Goal: Task Accomplishment & Management: Manage account settings

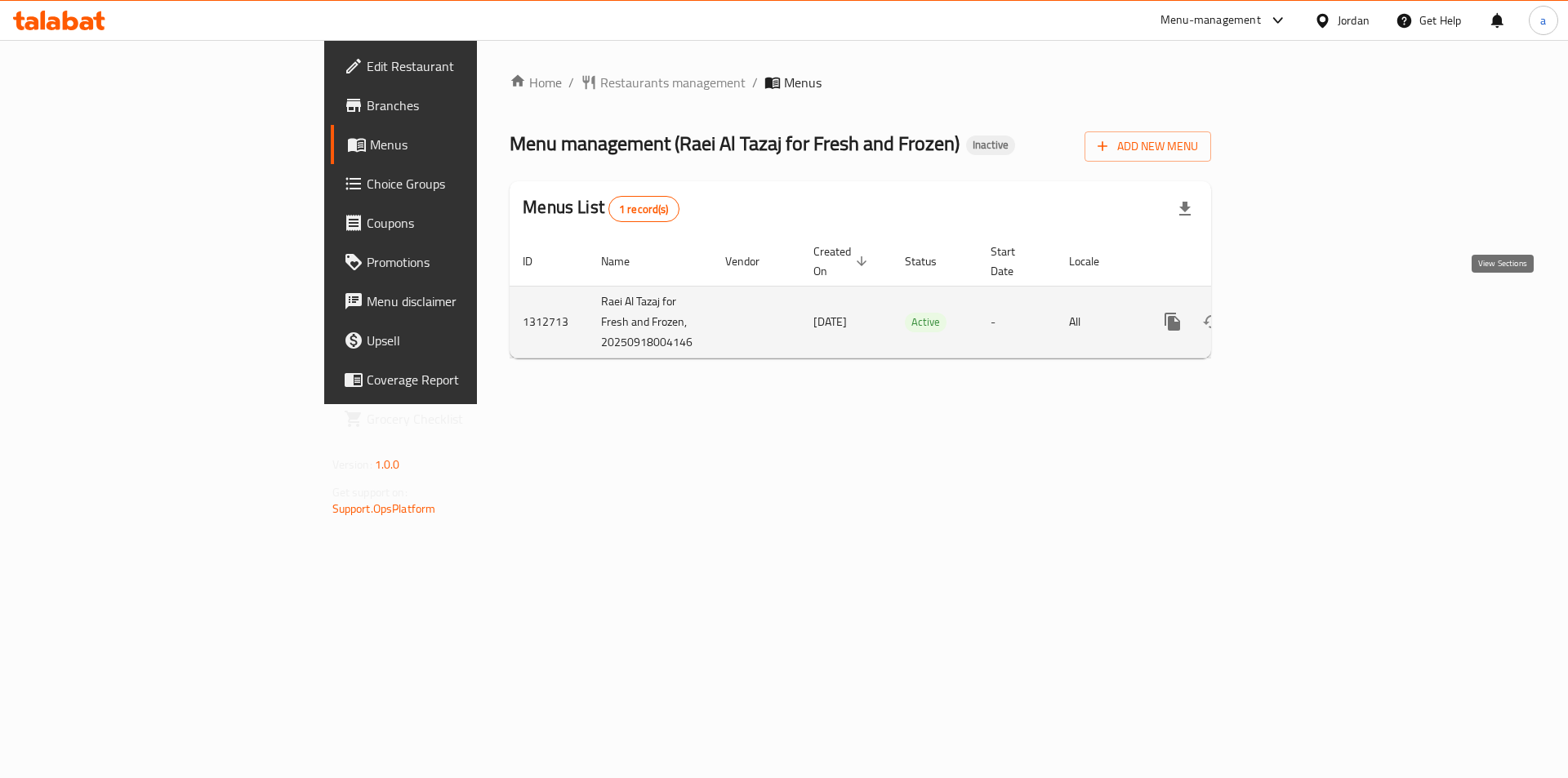
click at [1300, 312] on icon "enhanced table" at bounding box center [1290, 321] width 19 height 19
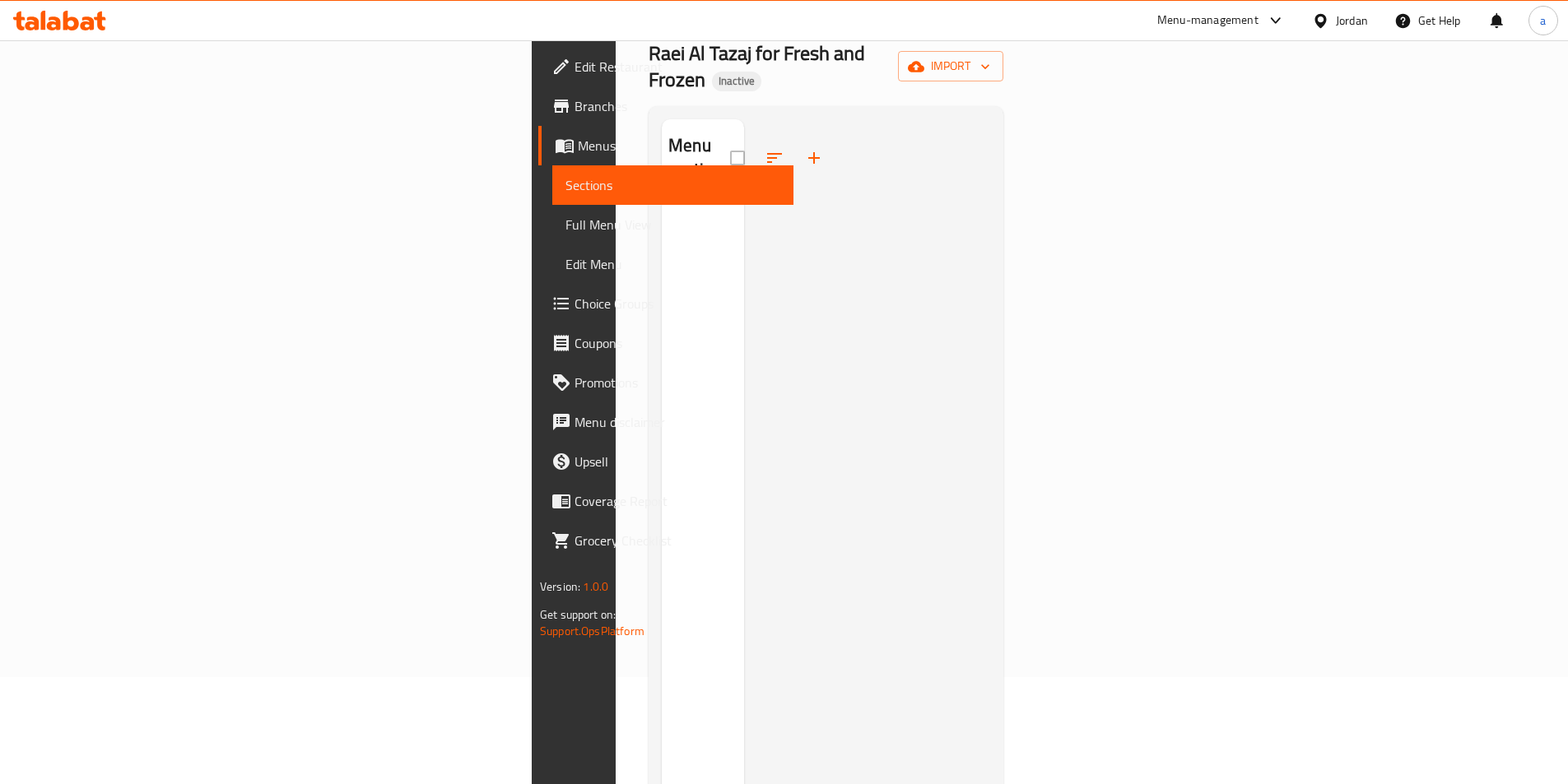
scroll to position [110, 0]
click at [552, 170] on link "Sections" at bounding box center [673, 185] width 242 height 40
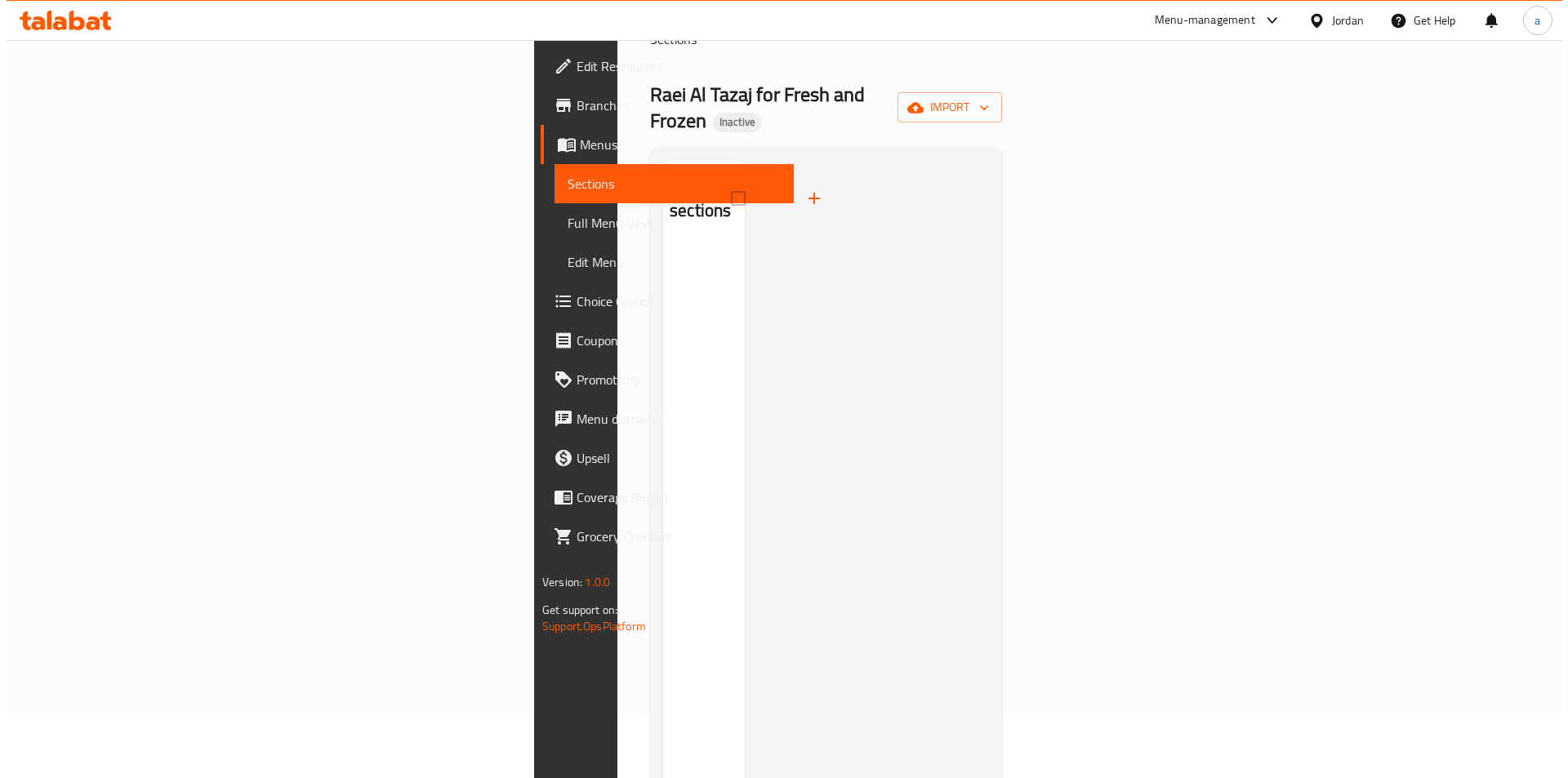
scroll to position [0, 0]
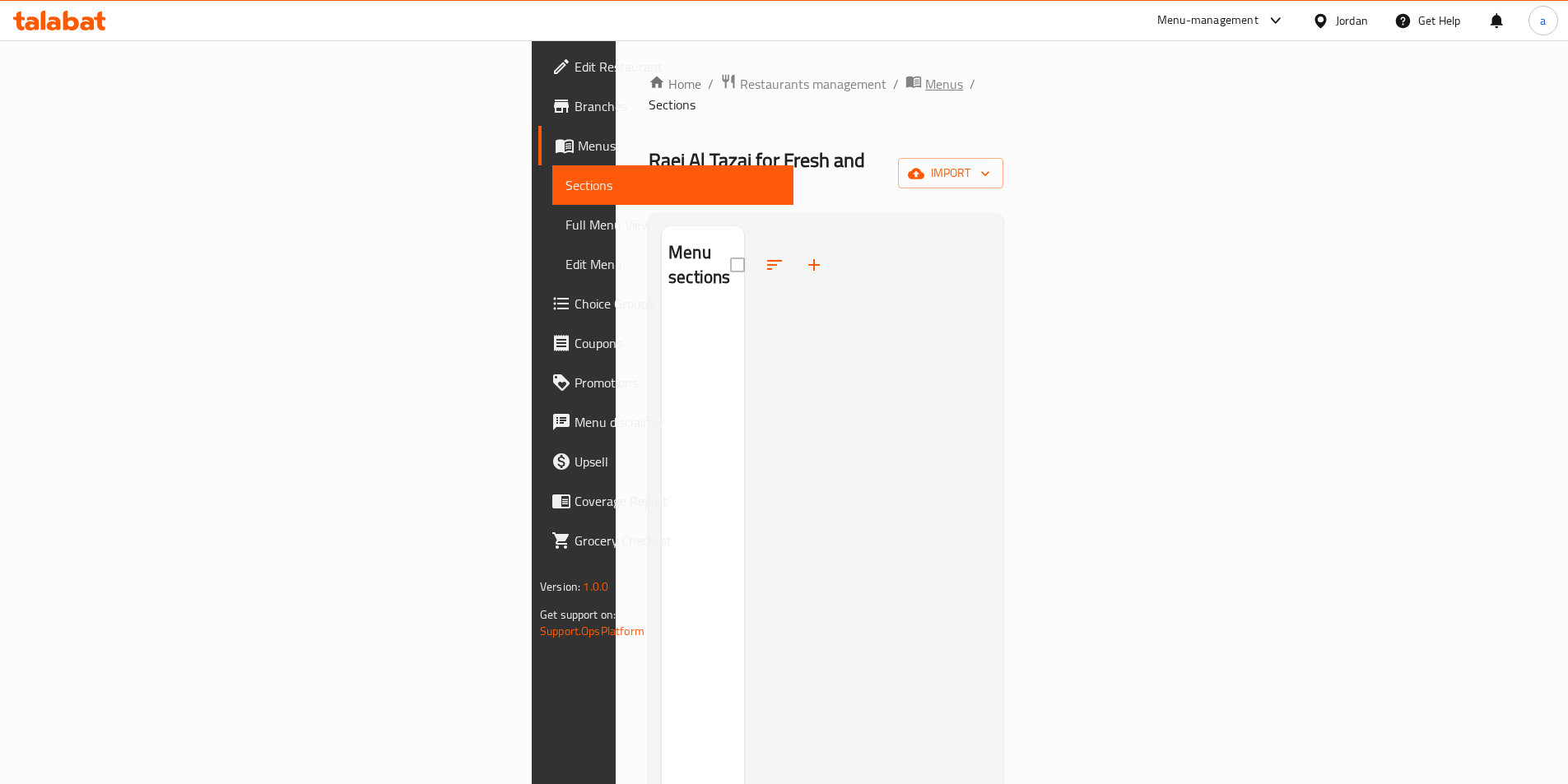
click at [926, 83] on span "Menus" at bounding box center [944, 84] width 38 height 20
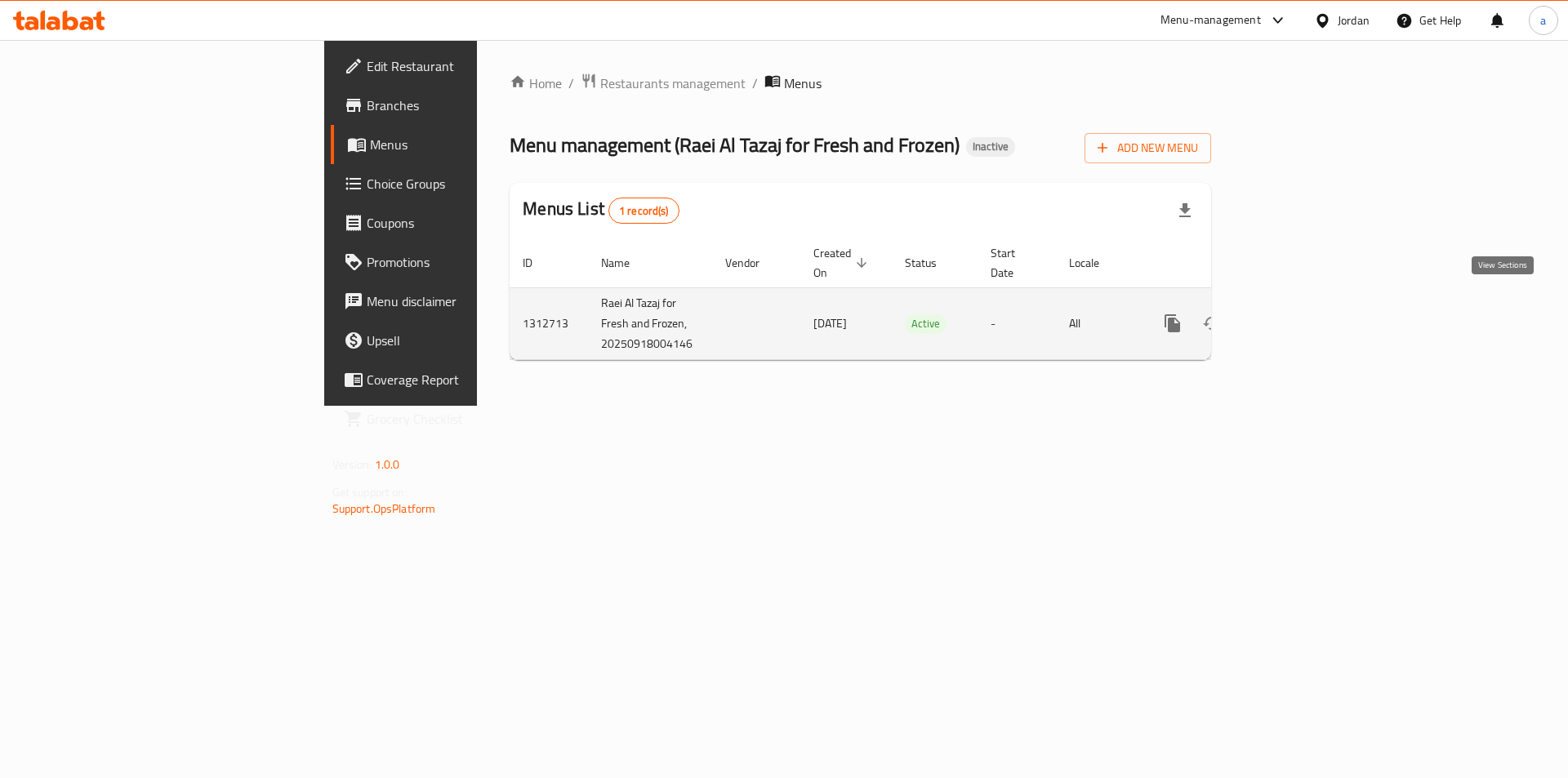
click at [1310, 316] on link "enhanced table" at bounding box center [1290, 323] width 40 height 40
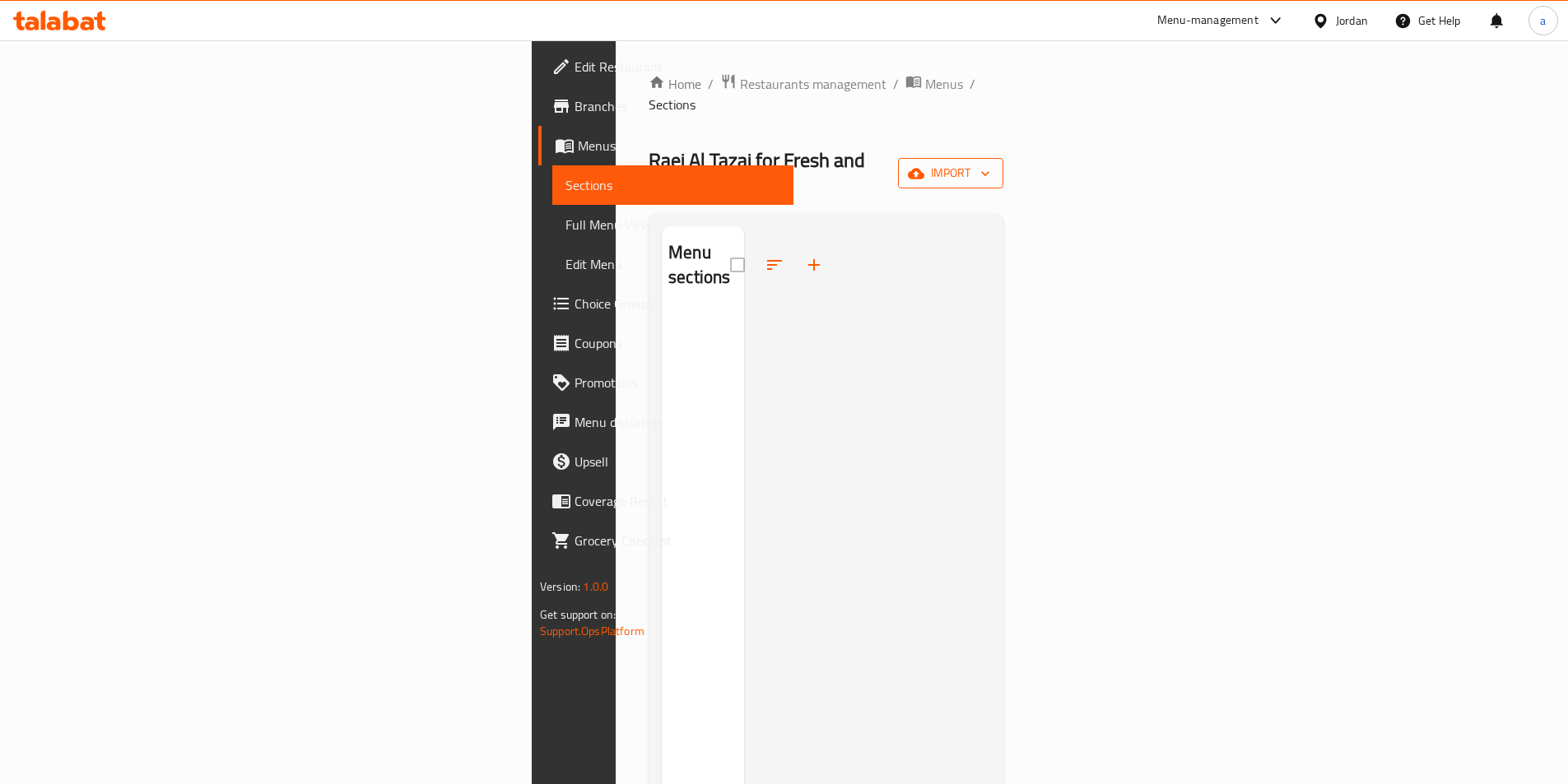
click at [1004, 158] on button "import" at bounding box center [950, 173] width 105 height 31
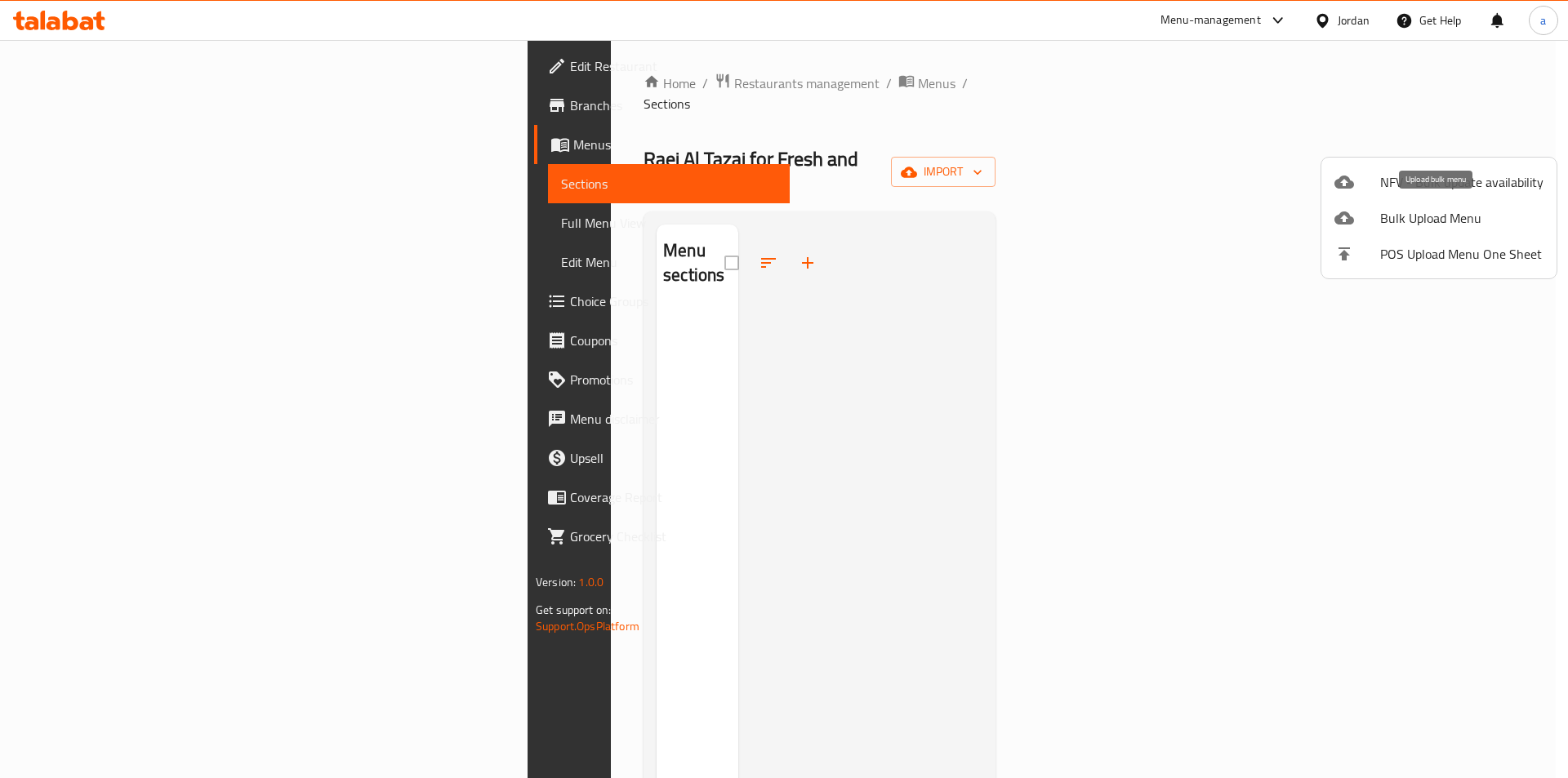
click at [1387, 225] on span "Bulk Upload Menu" at bounding box center [1461, 218] width 163 height 19
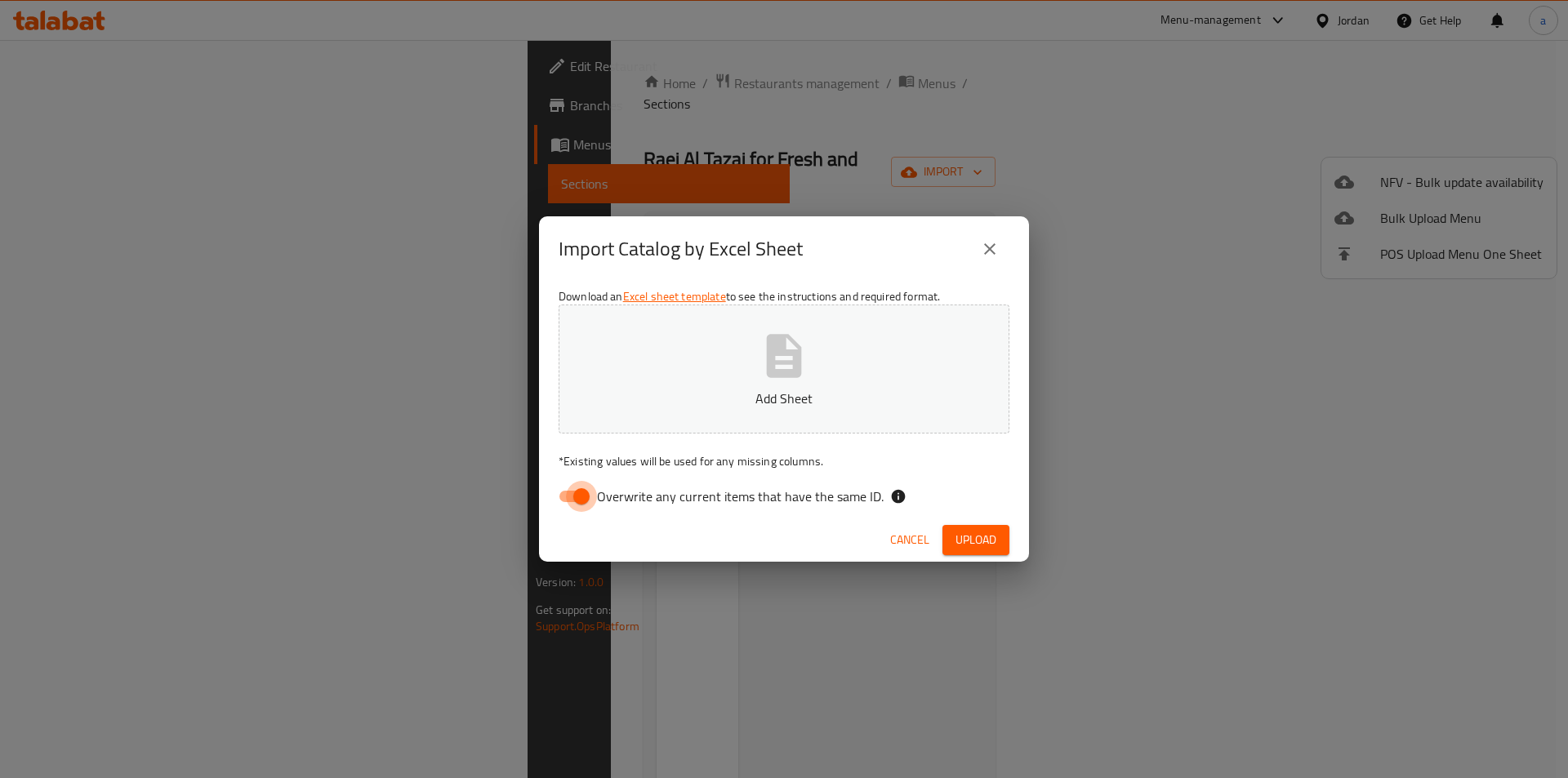
click at [583, 503] on input "Overwrite any current items that have the same ID." at bounding box center [581, 497] width 93 height 31
checkbox input "false"
click at [704, 427] on button "Add Sheet" at bounding box center [784, 369] width 451 height 129
click at [954, 549] on button "Upload" at bounding box center [975, 540] width 67 height 30
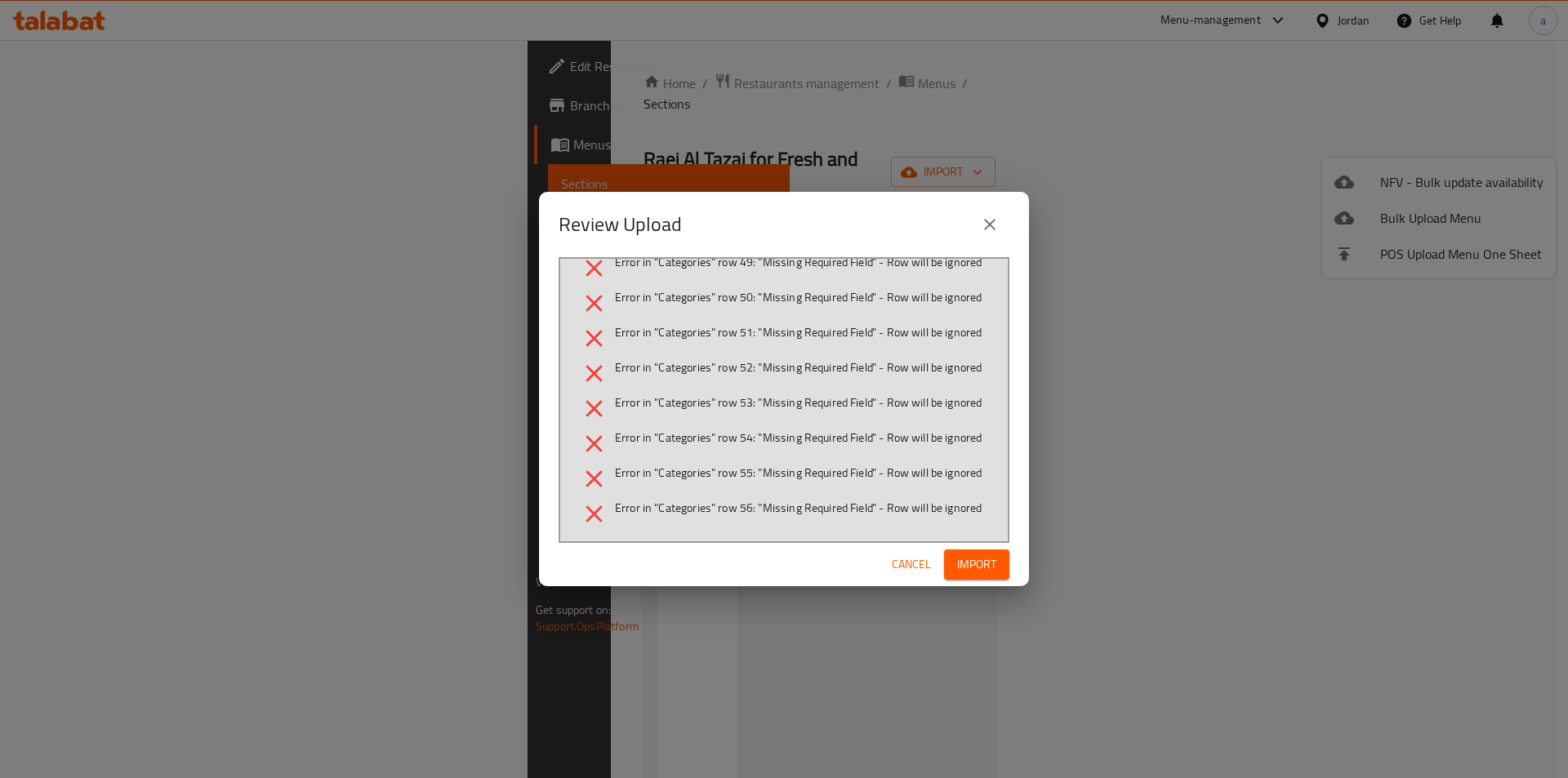
scroll to position [1321, 0]
click at [673, 395] on span "Error in "Categories" row 53: "Missing Required Field" - Row will be ignored" at bounding box center [798, 403] width 367 height 17
click at [753, 395] on span "Error in "Categories" row 53: "Missing Required Field" - Row will be ignored" at bounding box center [798, 403] width 367 height 17
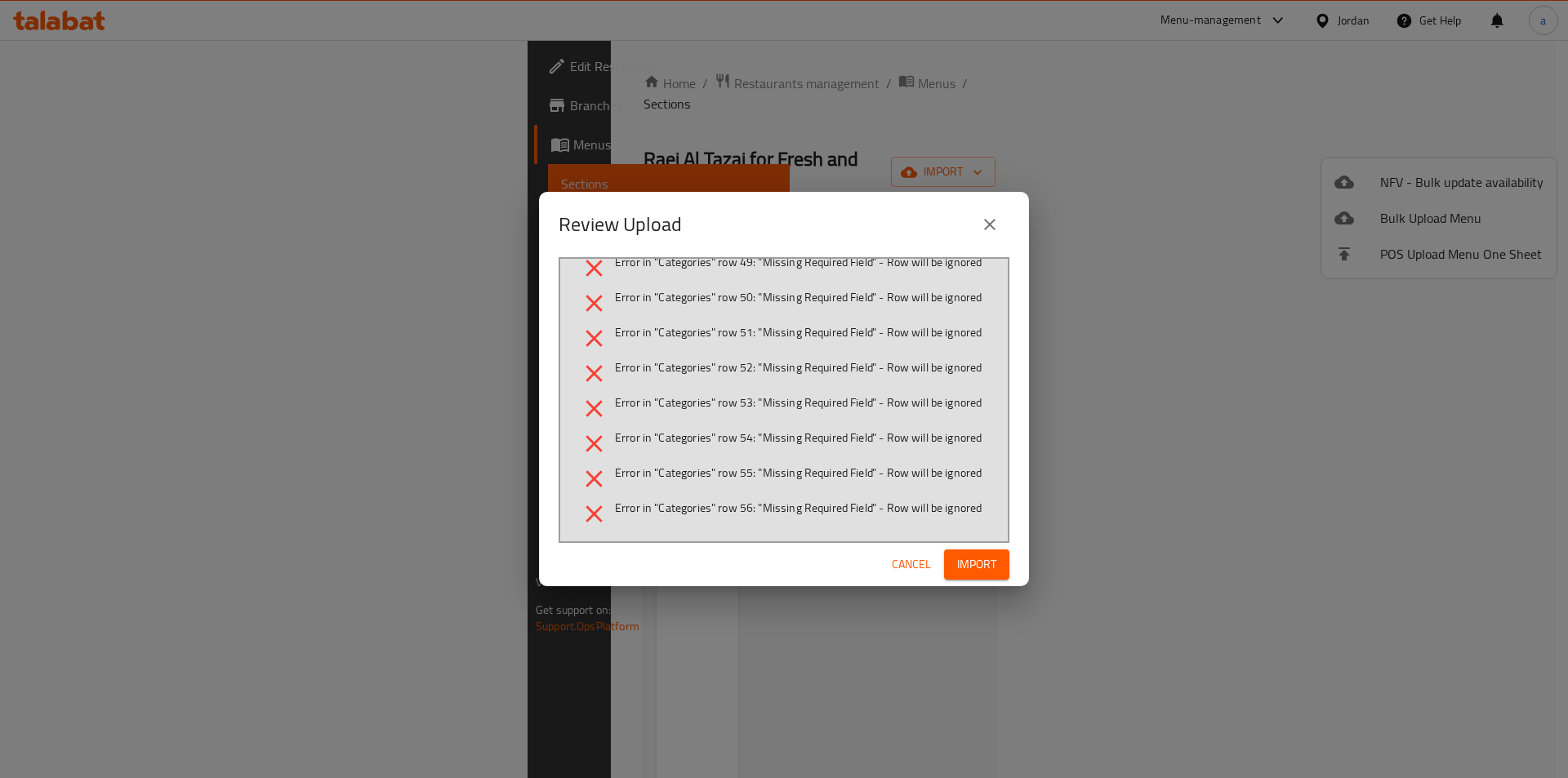
click at [817, 395] on span "Error in "Categories" row 53: "Missing Required Field" - Row will be ignored" at bounding box center [798, 403] width 367 height 17
click at [783, 430] on span "Error in "Categories" row 54: "Missing Required Field" - Row will be ignored" at bounding box center [798, 438] width 367 height 17
click at [910, 557] on span "Cancel" at bounding box center [911, 564] width 40 height 20
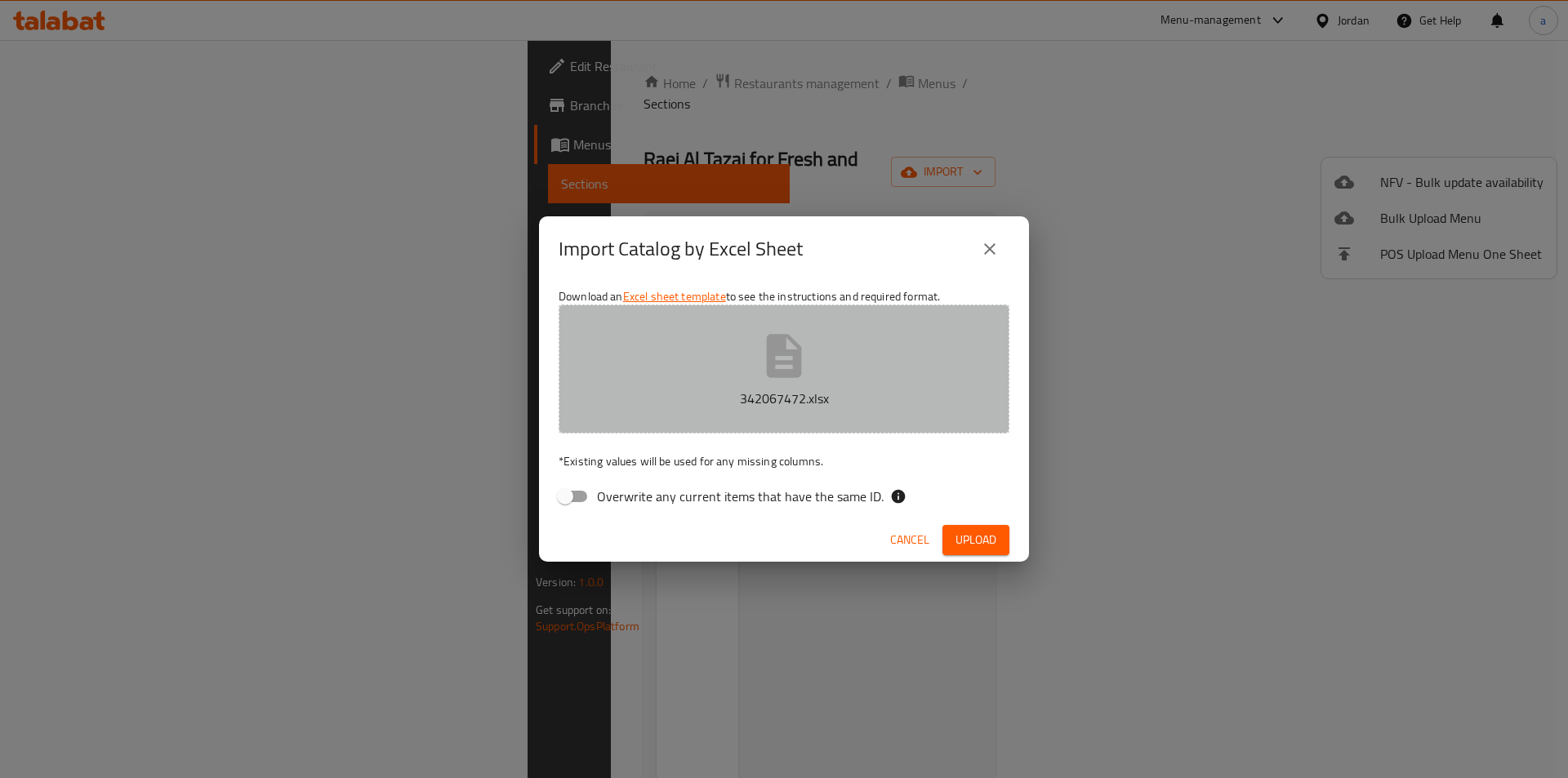
click at [811, 354] on button "342067472.xlsx" at bounding box center [784, 369] width 451 height 129
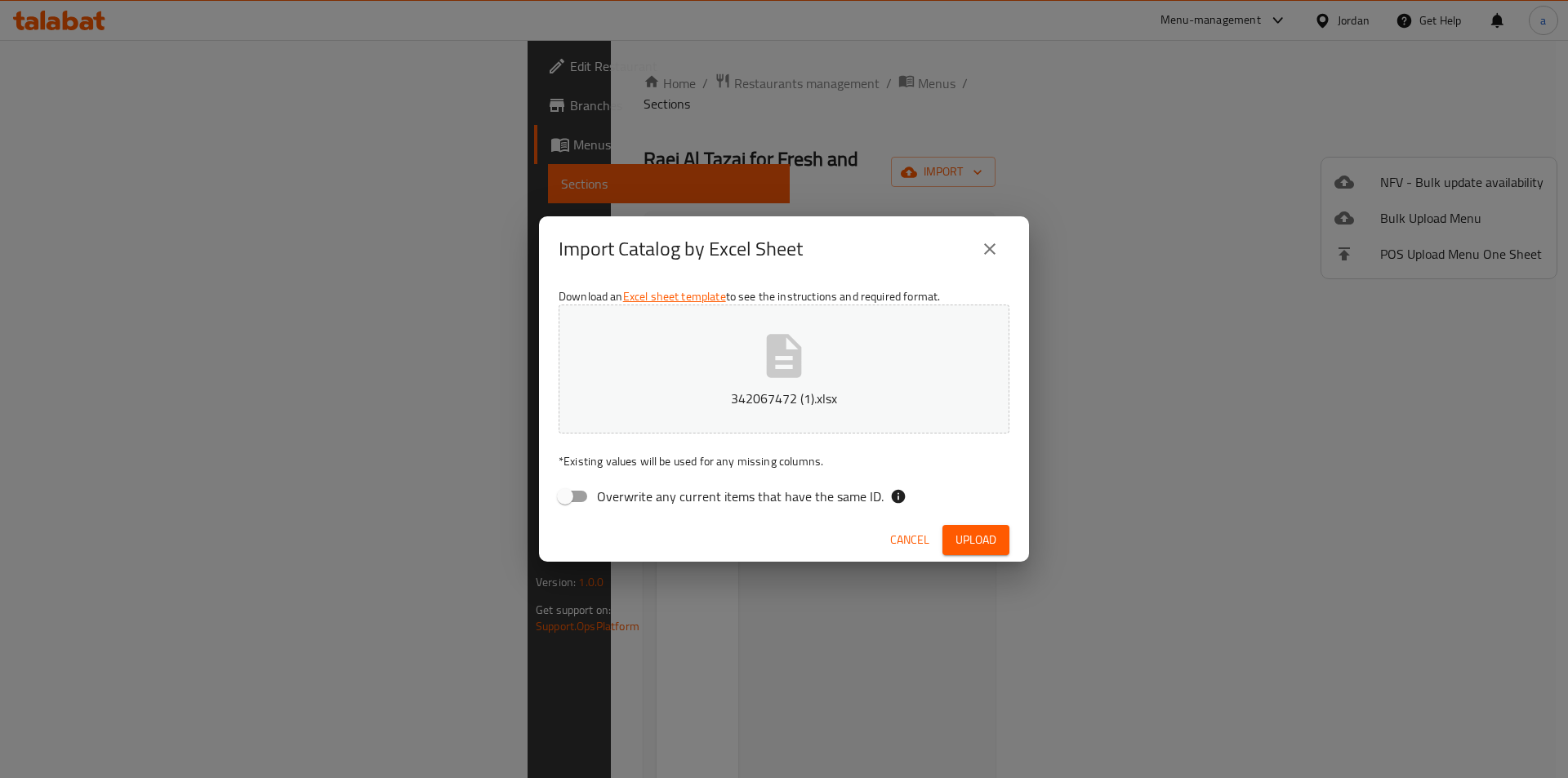
click at [995, 539] on span "Upload" at bounding box center [975, 540] width 41 height 20
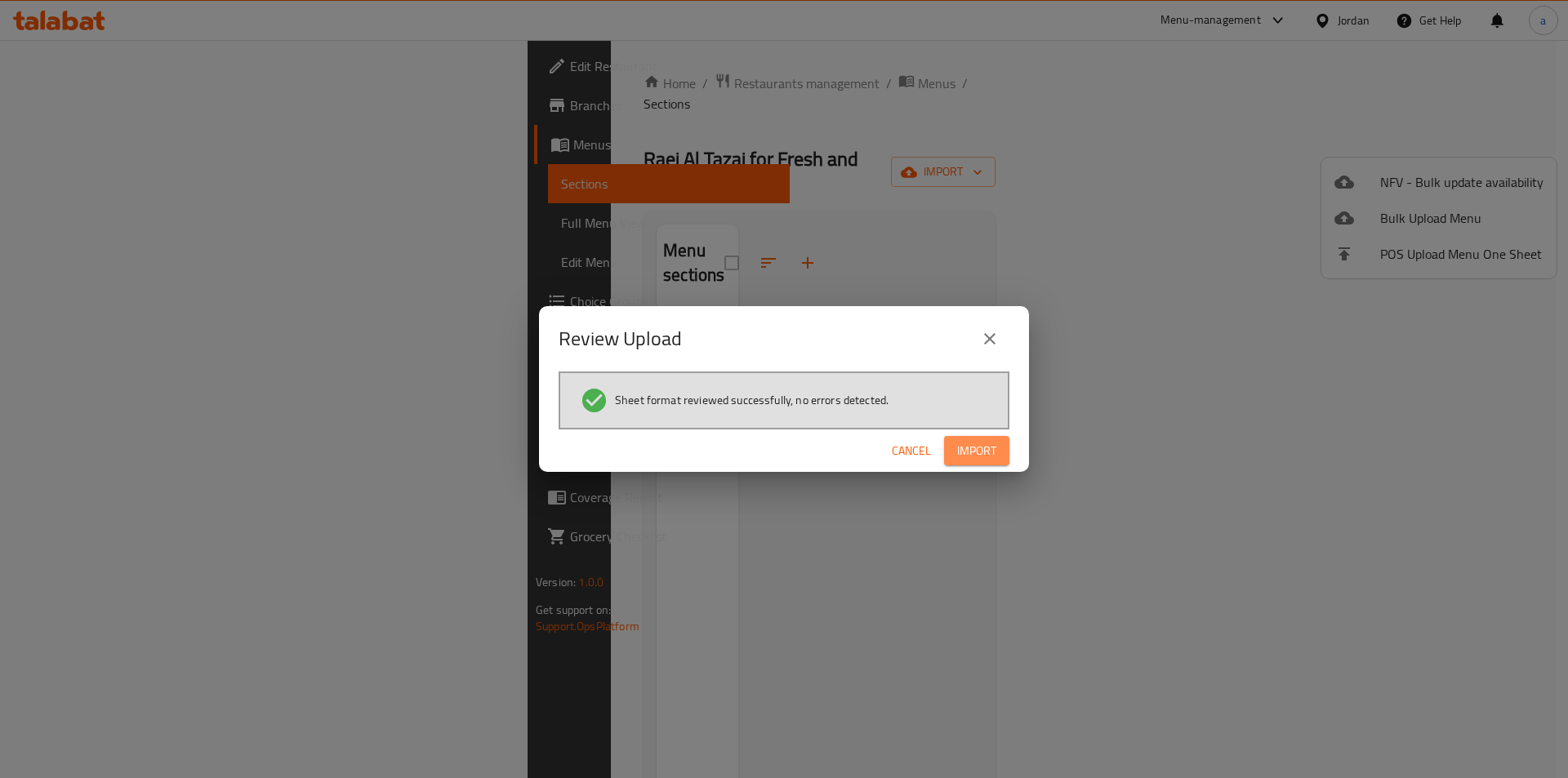
click at [989, 450] on span "Import" at bounding box center [976, 451] width 40 height 20
click at [997, 452] on button "Import" at bounding box center [976, 451] width 65 height 30
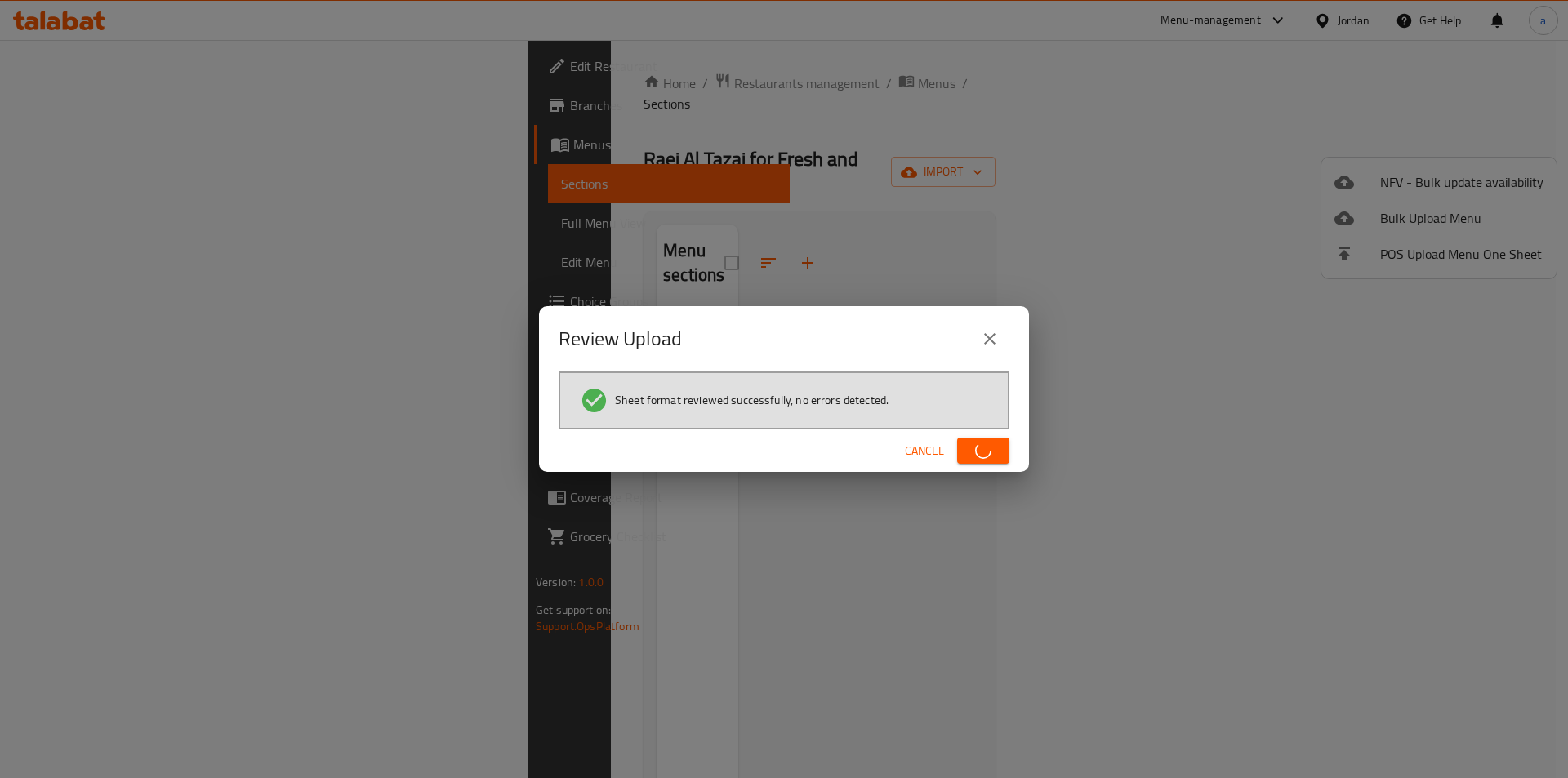
click at [997, 452] on button "button" at bounding box center [983, 451] width 53 height 26
click at [997, 452] on button "Import" at bounding box center [976, 451] width 65 height 30
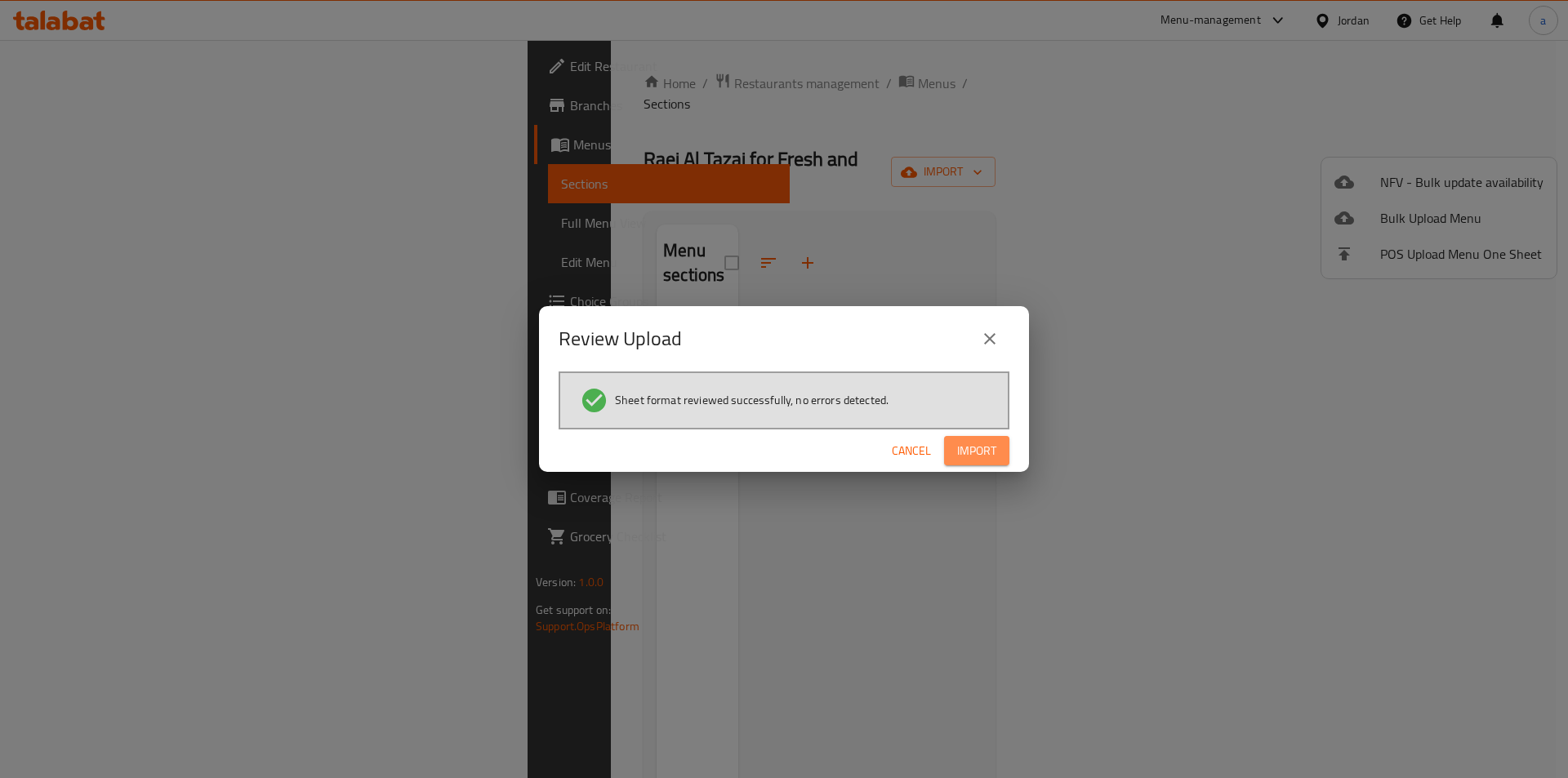
click at [997, 452] on button "Import" at bounding box center [976, 451] width 65 height 30
click at [999, 326] on button "close" at bounding box center [989, 338] width 40 height 40
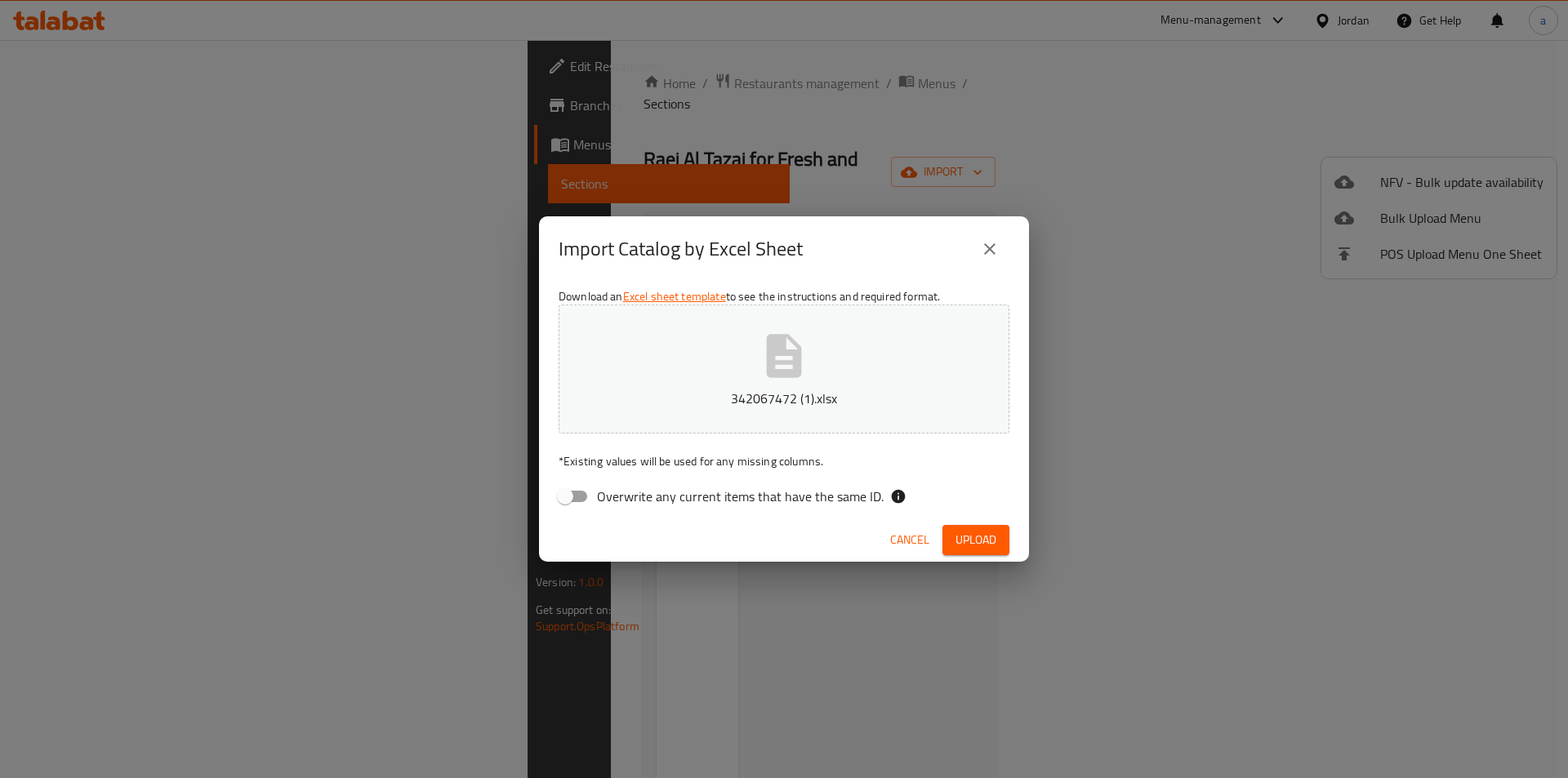
click at [1001, 260] on button "close" at bounding box center [989, 249] width 40 height 40
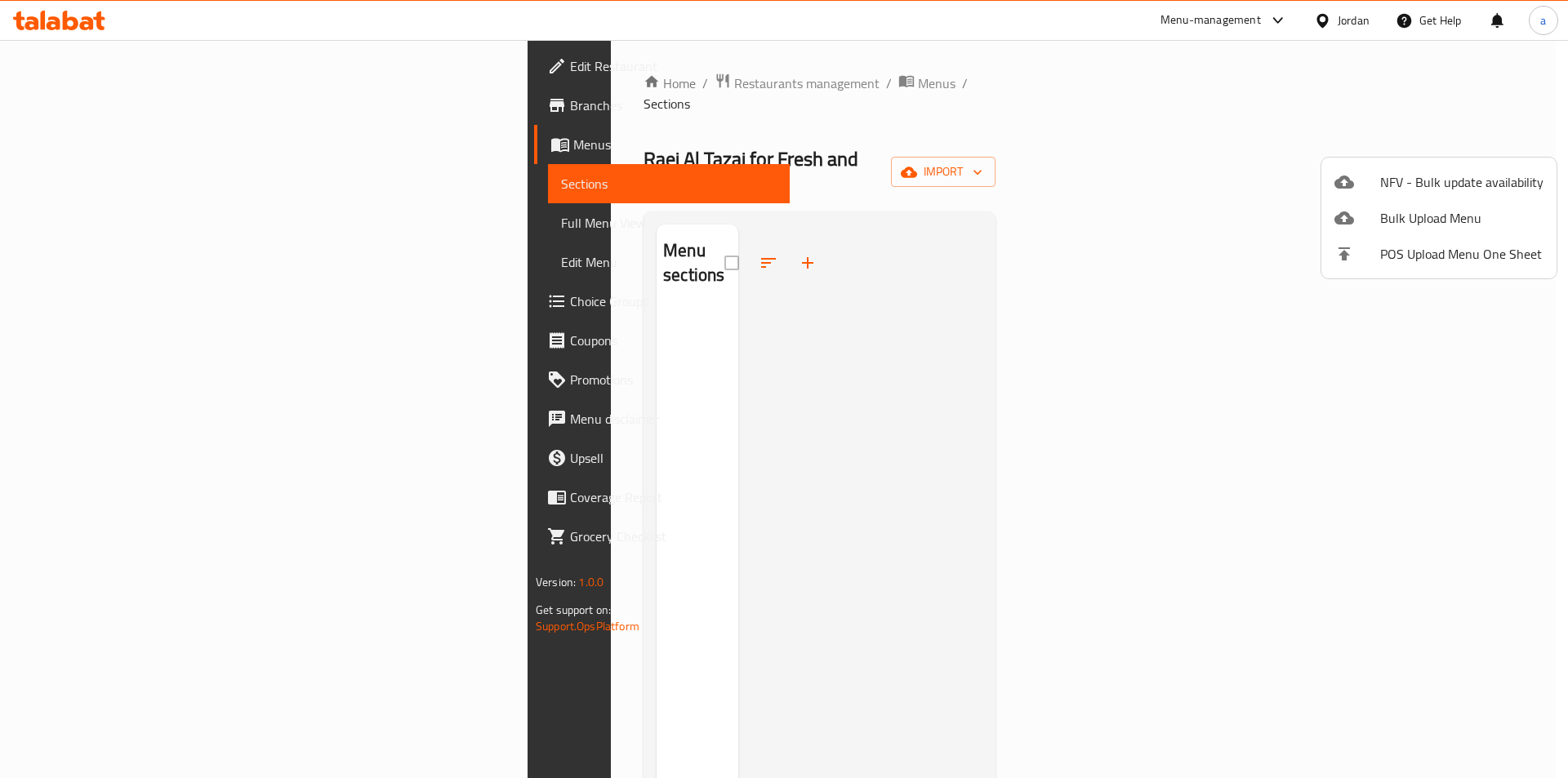
click at [116, 245] on div at bounding box center [784, 389] width 1568 height 778
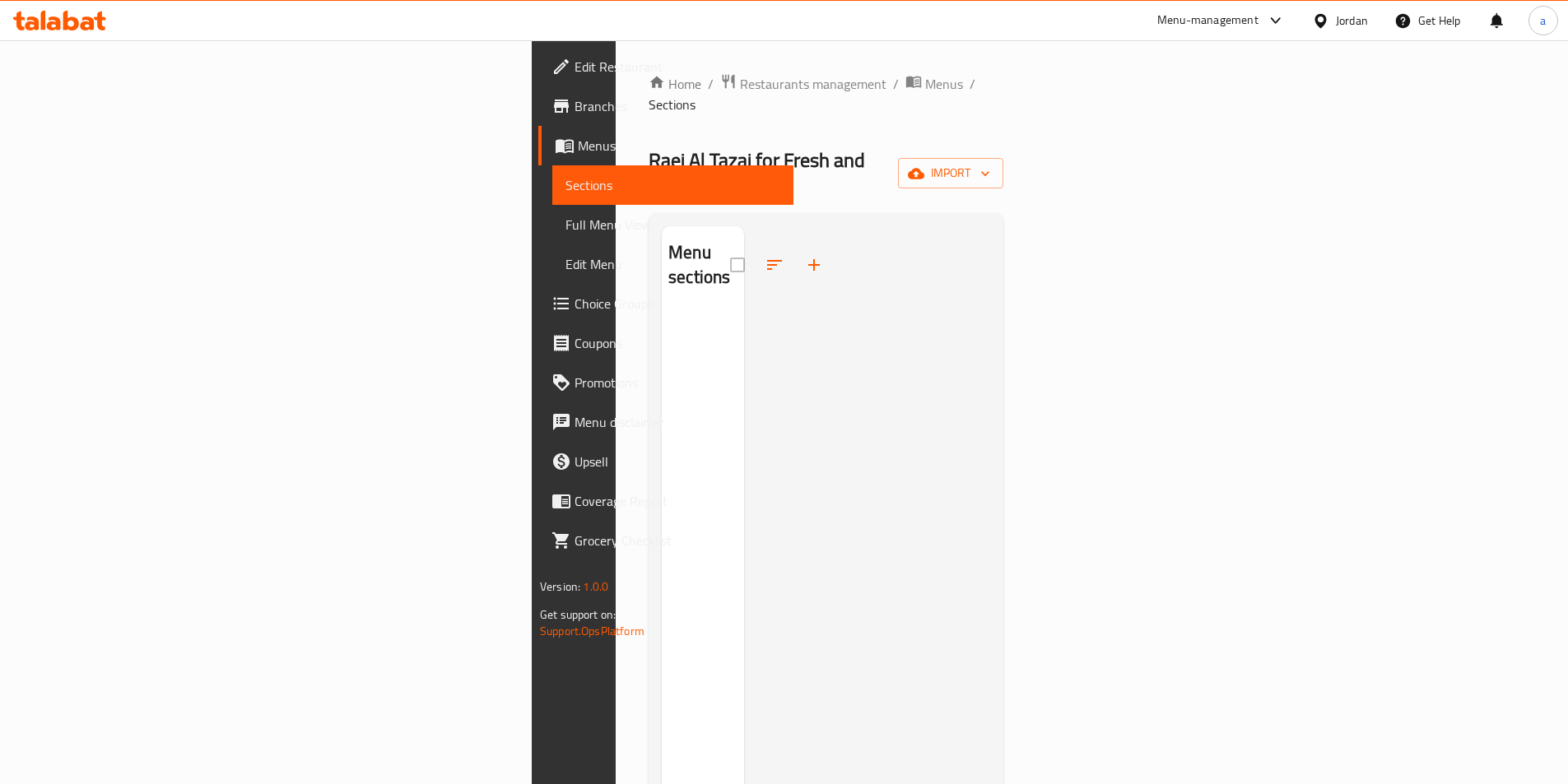
click at [552, 239] on link "Full Menu View" at bounding box center [673, 225] width 242 height 40
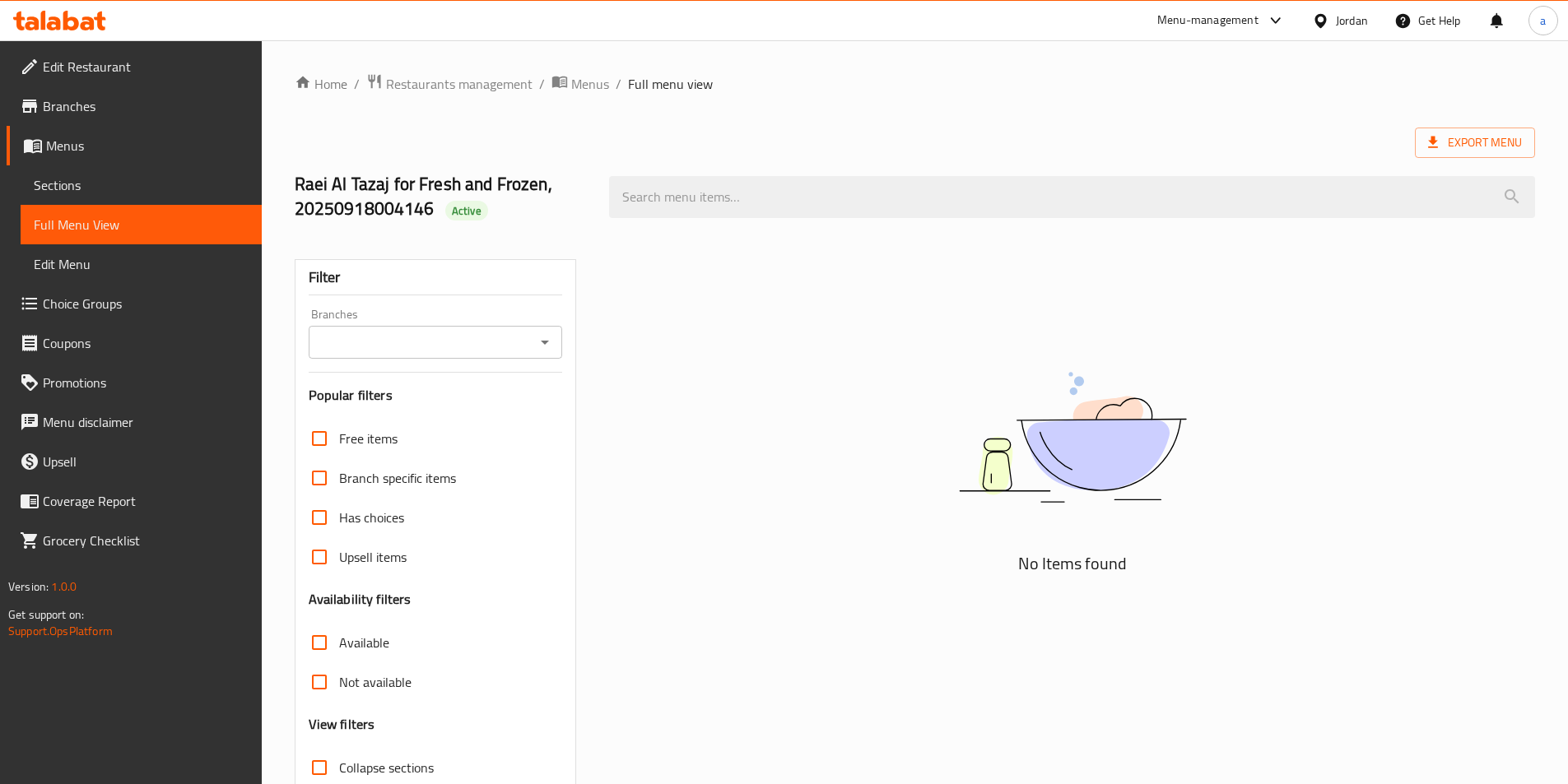
click at [129, 186] on span "Sections" at bounding box center [140, 185] width 215 height 20
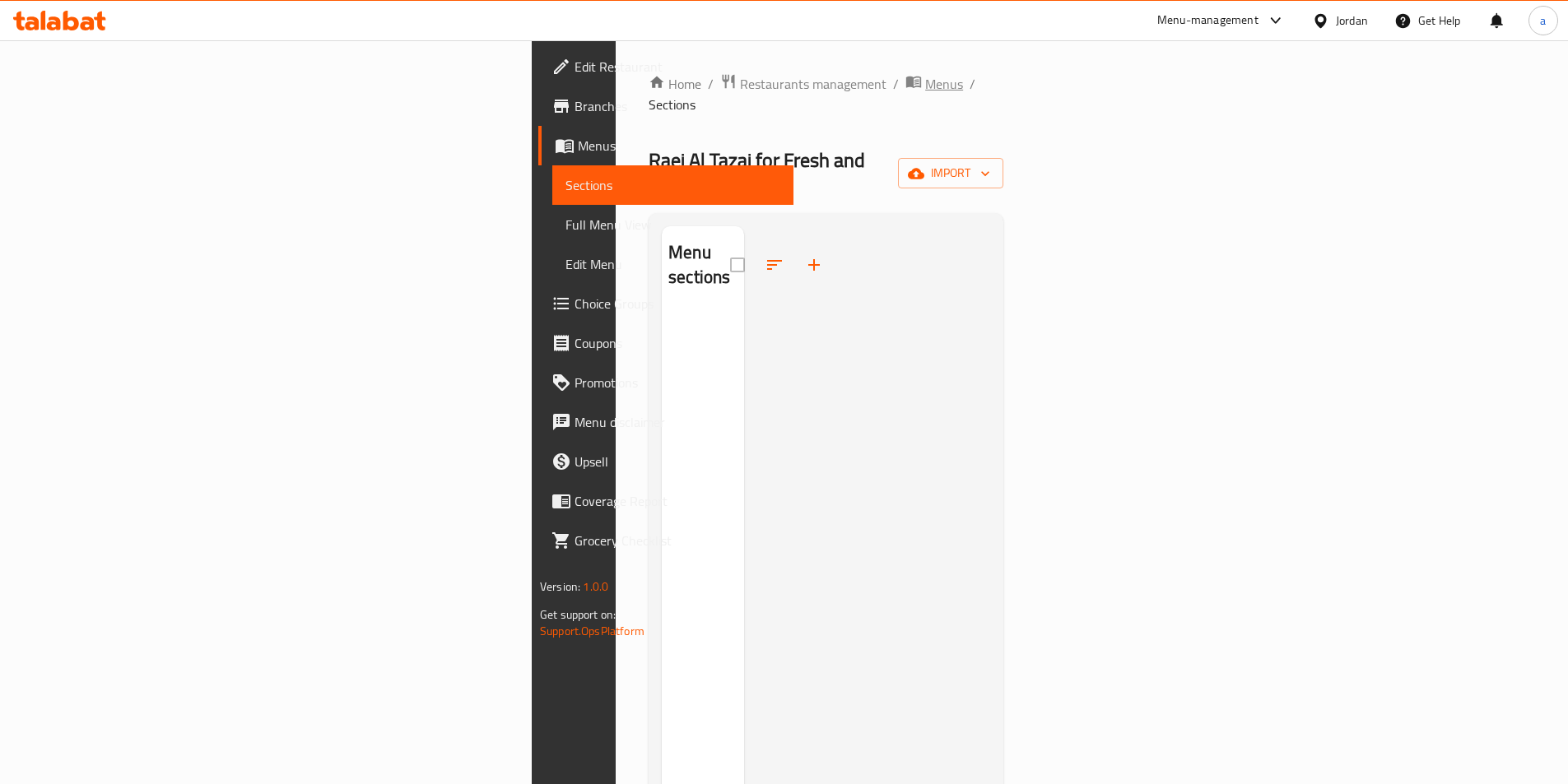
click at [926, 75] on span "Menus" at bounding box center [944, 84] width 38 height 20
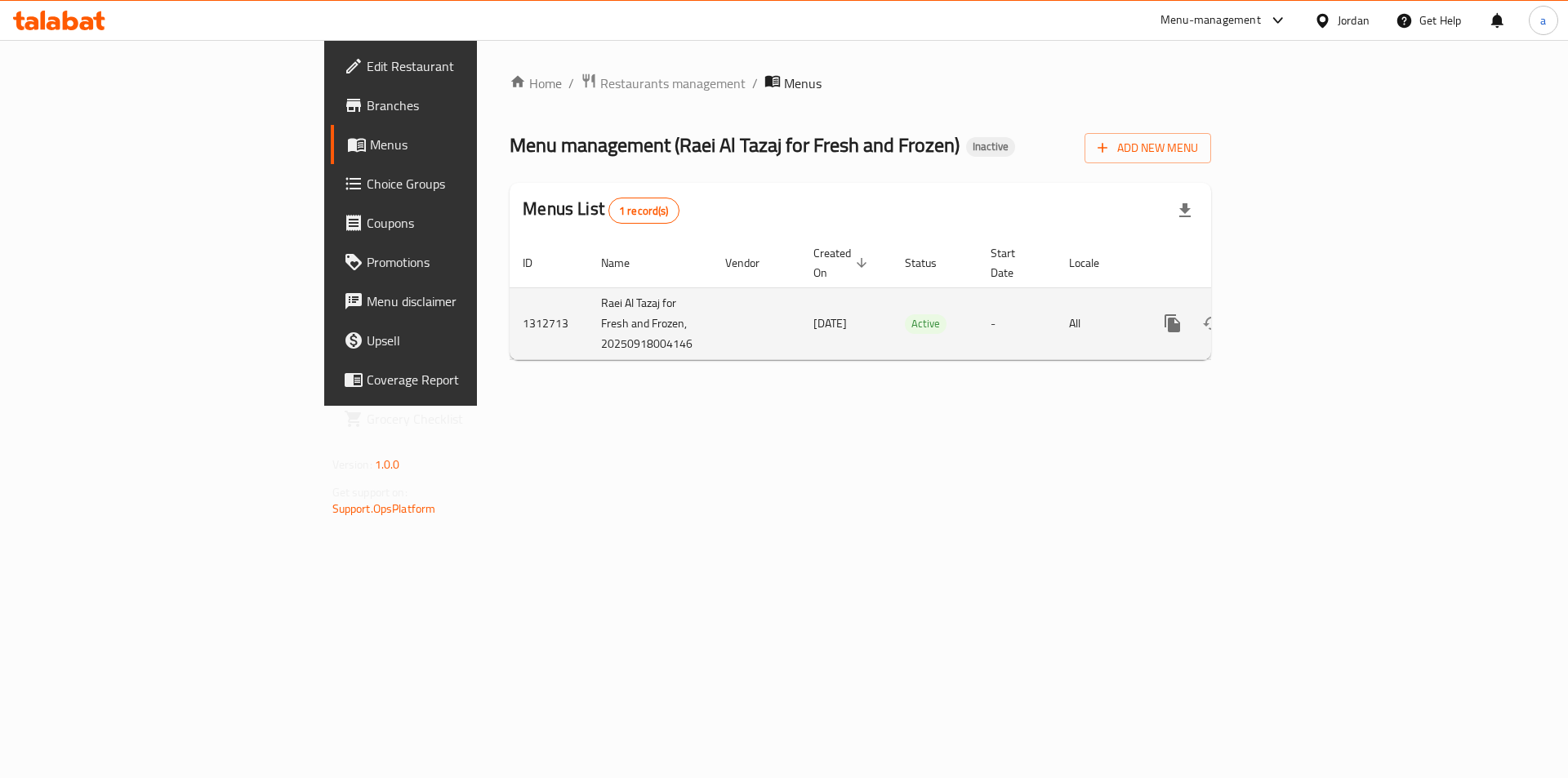
click at [1261, 313] on icon "enhanced table" at bounding box center [1250, 323] width 19 height 19
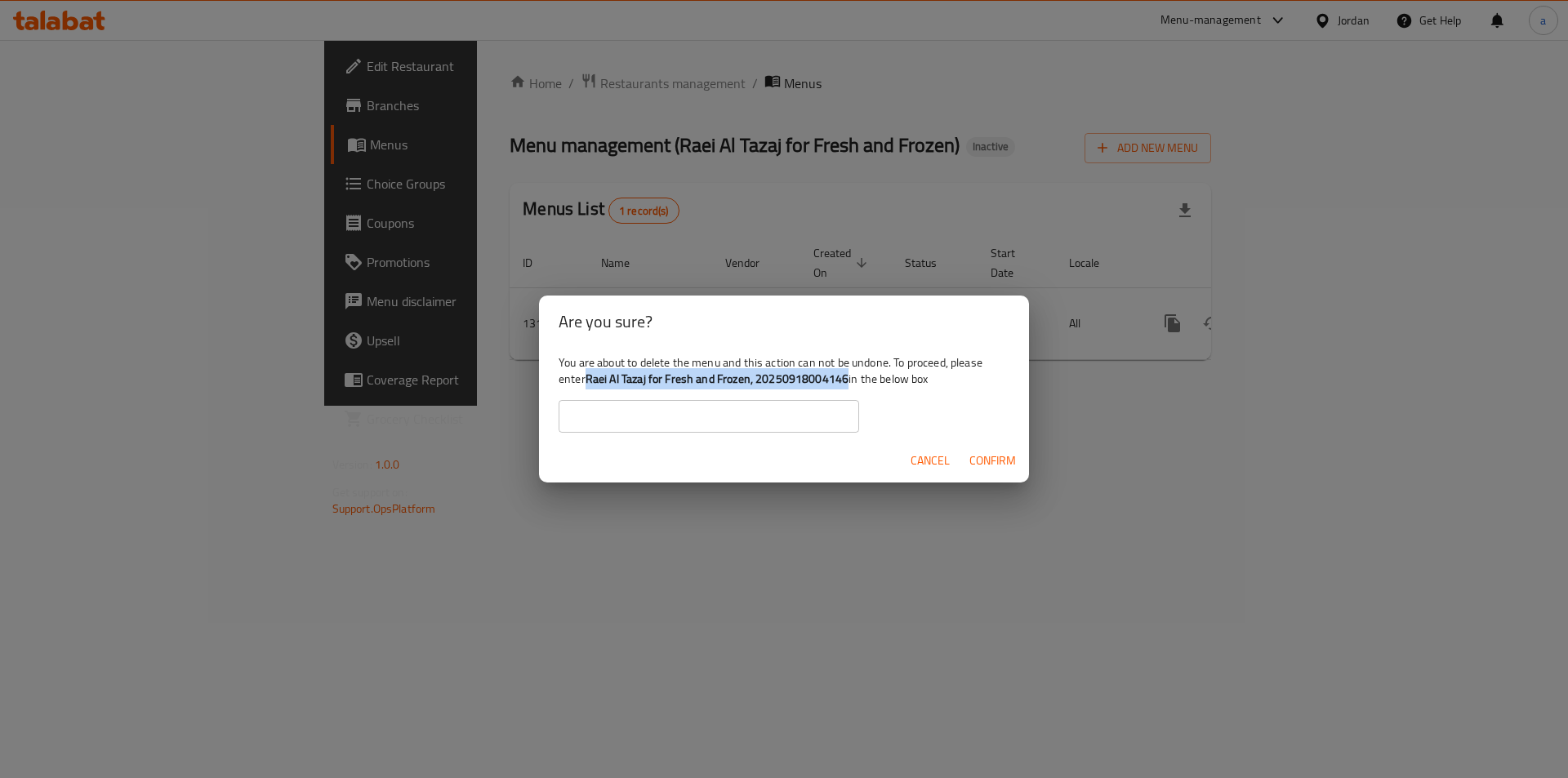
drag, startPoint x: 590, startPoint y: 381, endPoint x: 849, endPoint y: 386, distance: 259.0
click at [849, 386] on div "You are about to delete the menu and this action can not be undone. To proceed,…" at bounding box center [784, 393] width 489 height 91
copy b "Raei Al Tazaj for Fresh and Frozen, 20250918004146"
click at [790, 424] on input "text" at bounding box center [709, 416] width 301 height 32
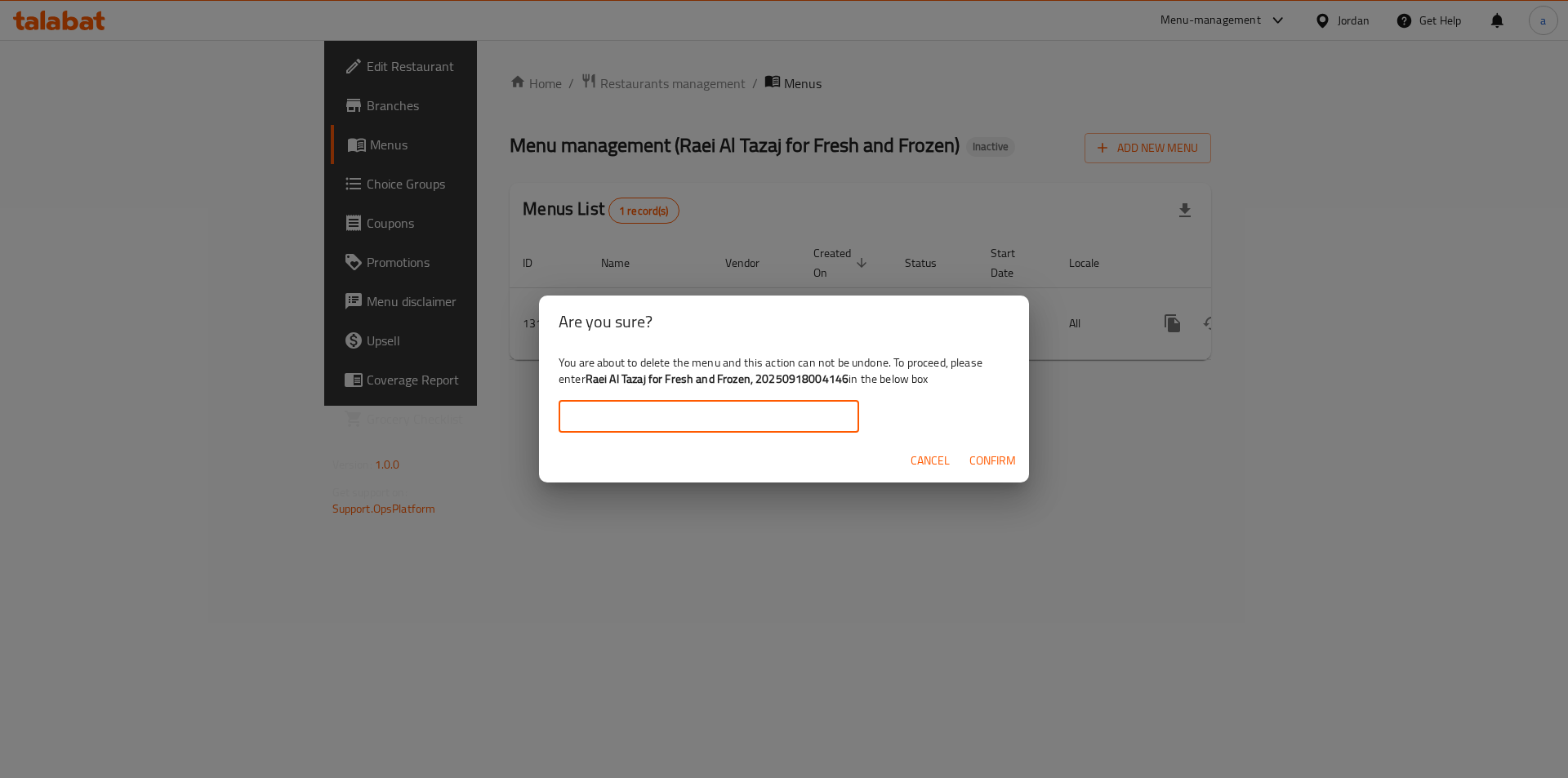
paste input "Raei Al Tazaj for Fresh and Frozen, 20250918004146"
type input "Raei Al Tazaj for Fresh and Frozen, 20250918004146"
click at [1013, 459] on span "Confirm" at bounding box center [992, 461] width 46 height 20
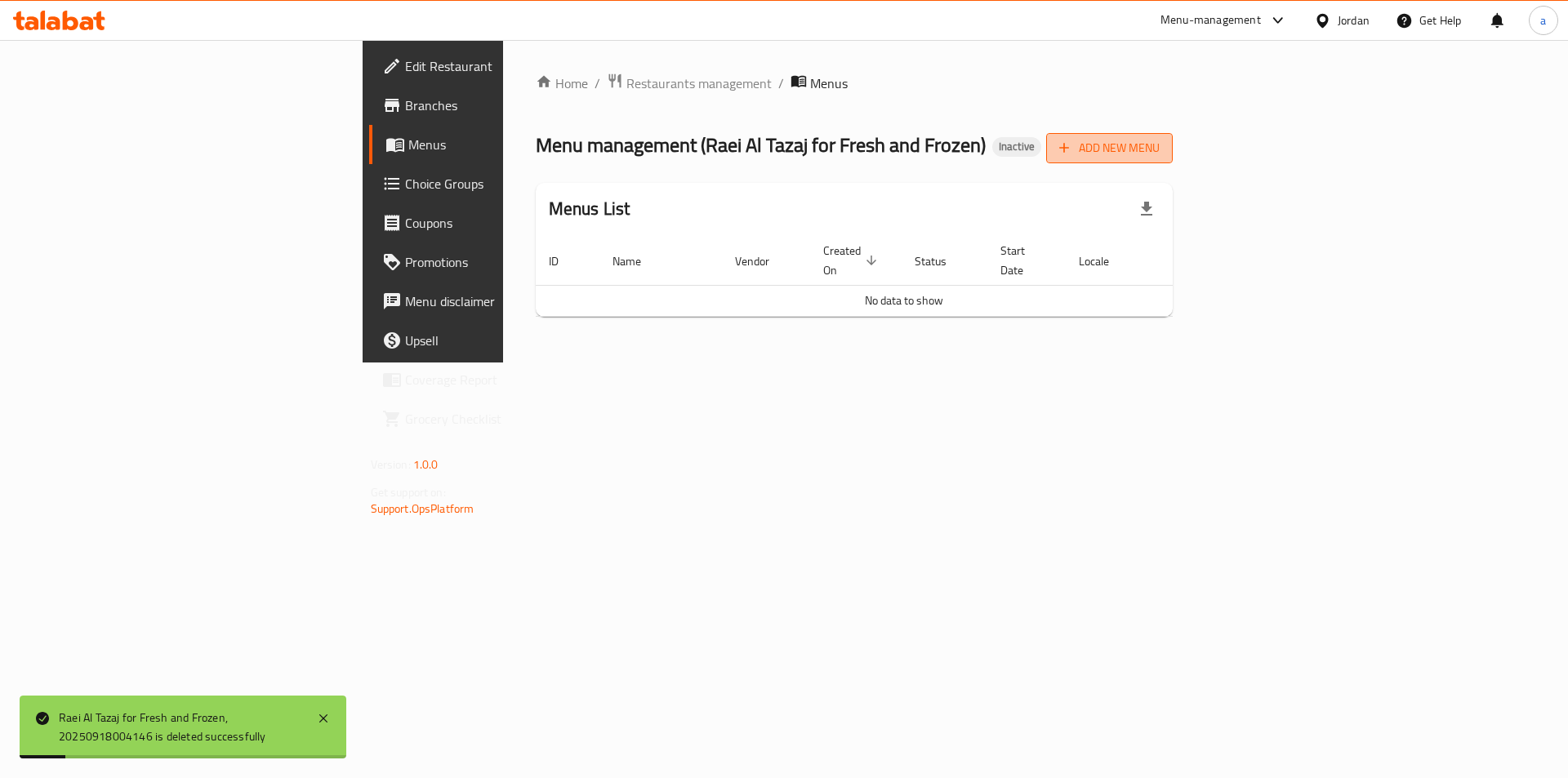
click at [1160, 144] on span "Add New Menu" at bounding box center [1109, 148] width 100 height 20
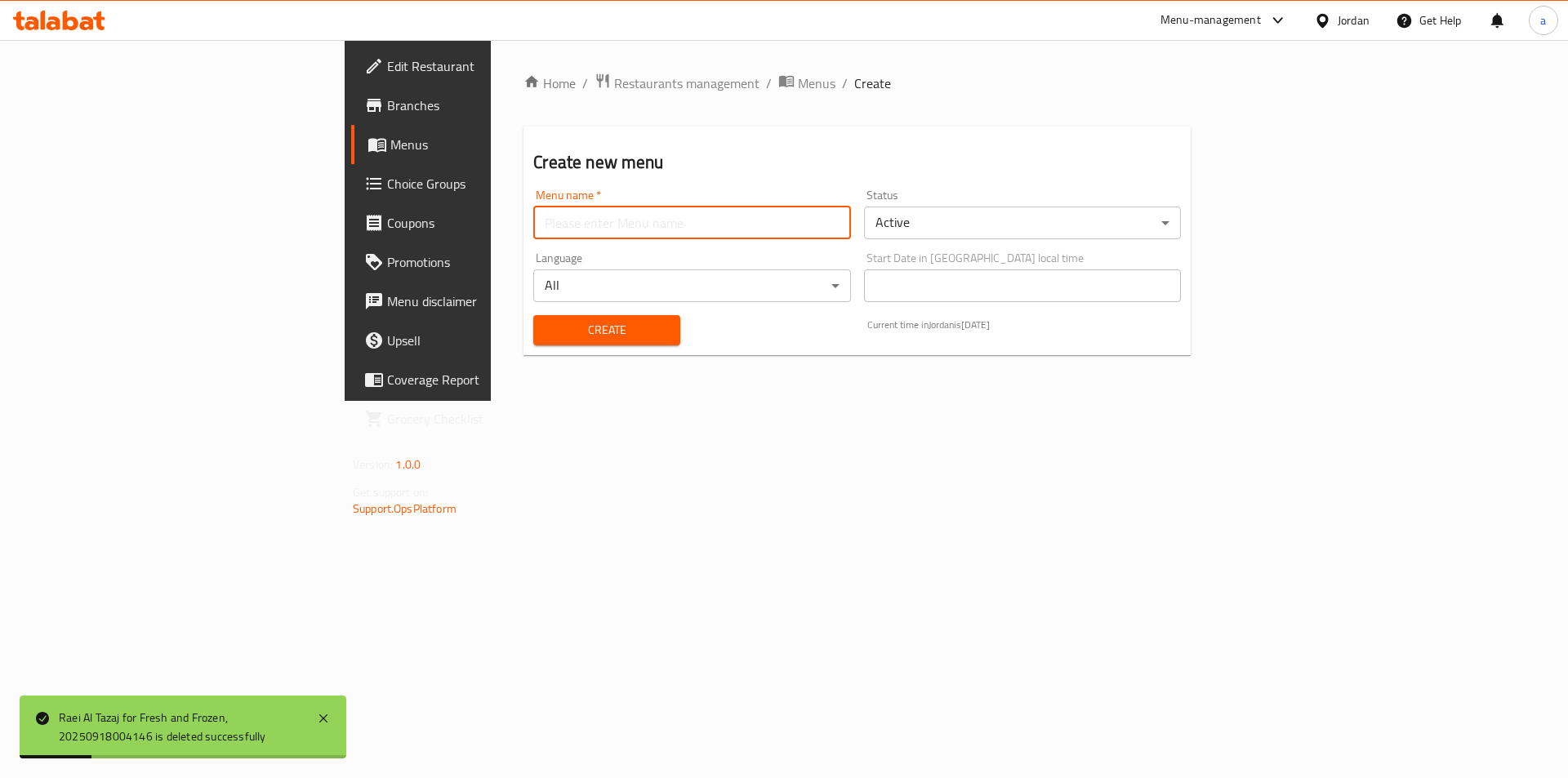
click at [569, 234] on input "text" at bounding box center [691, 222] width 317 height 32
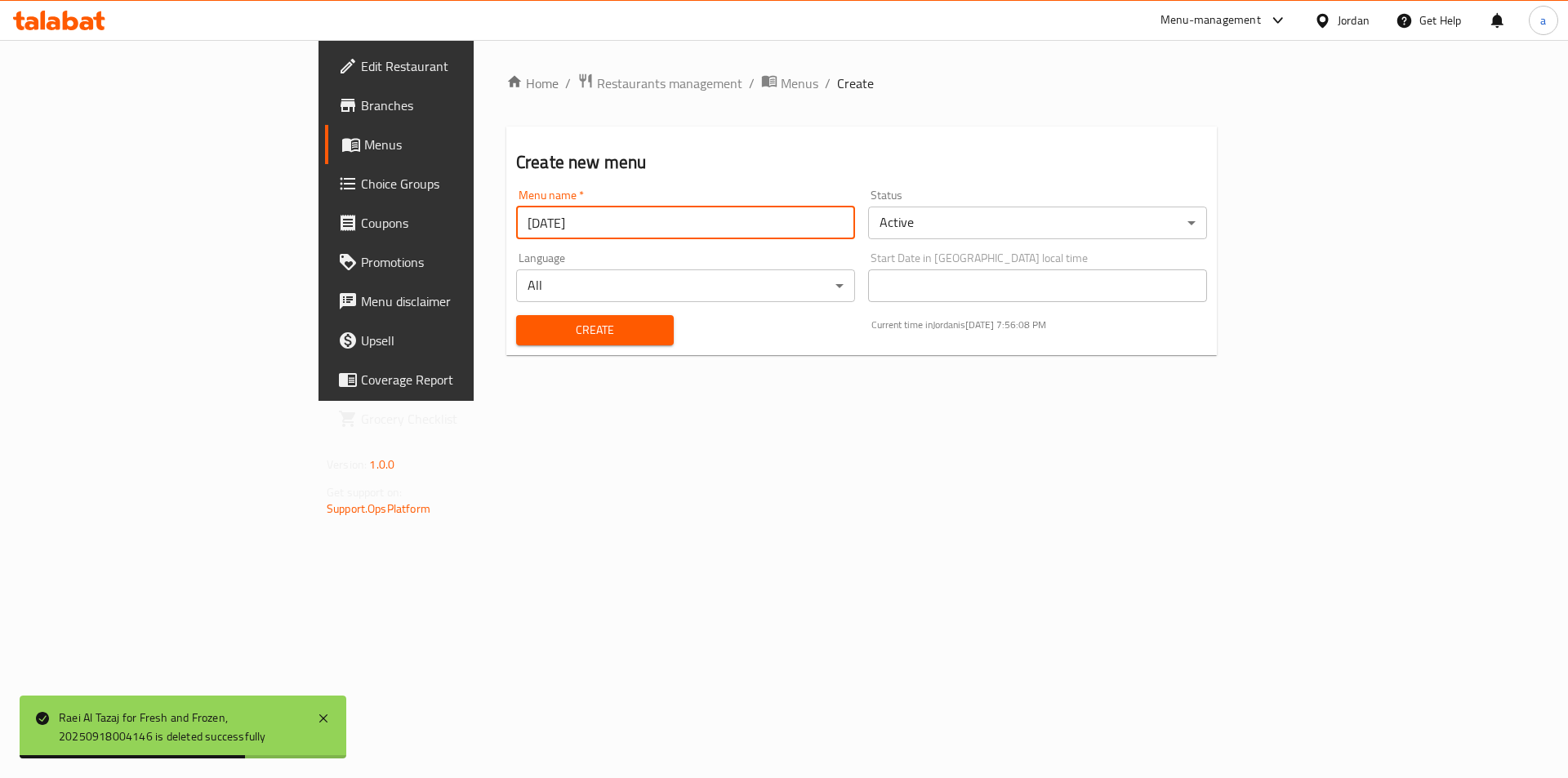
type input "18/9/25"
click at [542, 332] on span "Create" at bounding box center [595, 330] width 132 height 20
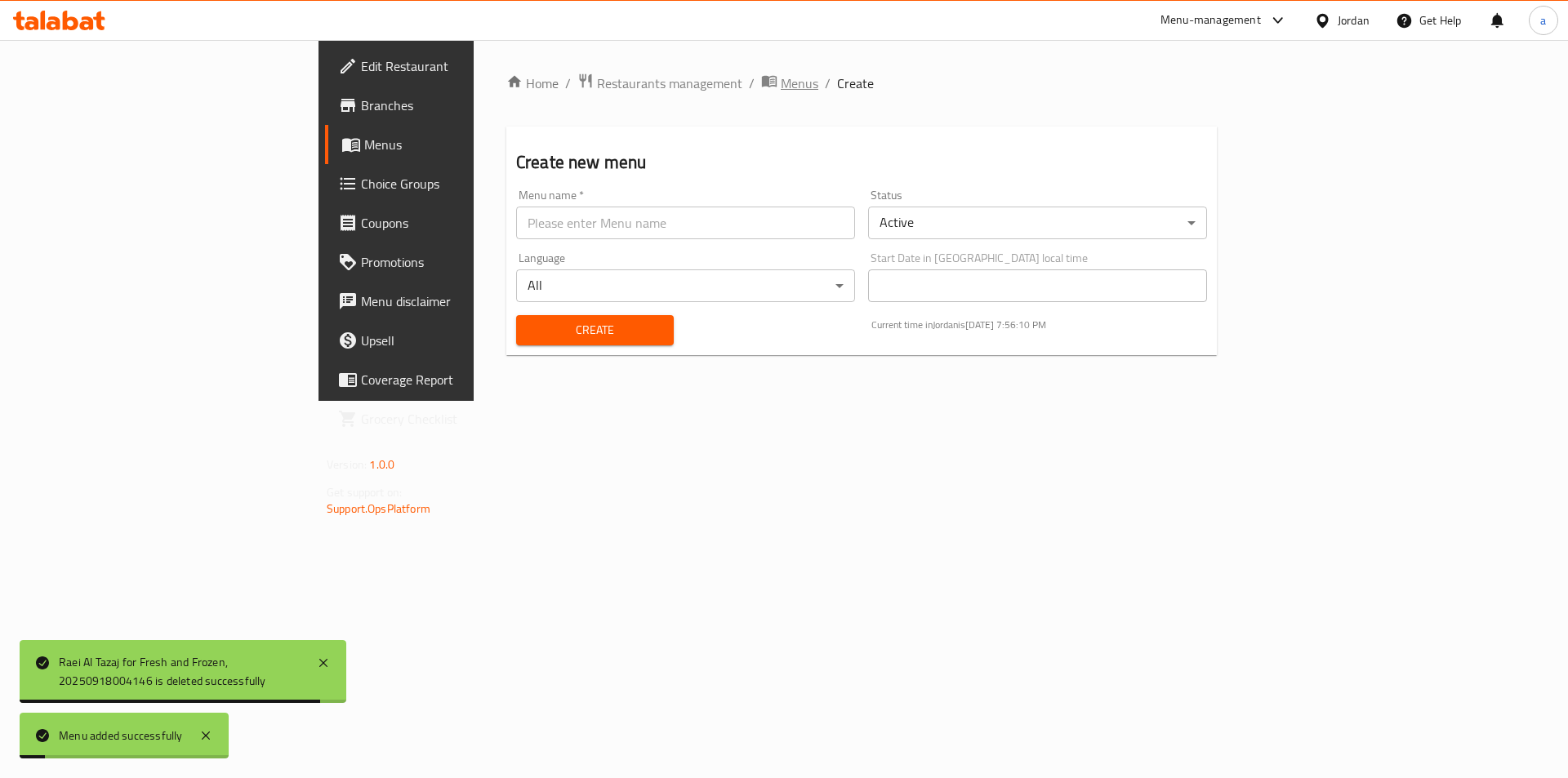
click at [781, 89] on span "Menus" at bounding box center [799, 83] width 38 height 19
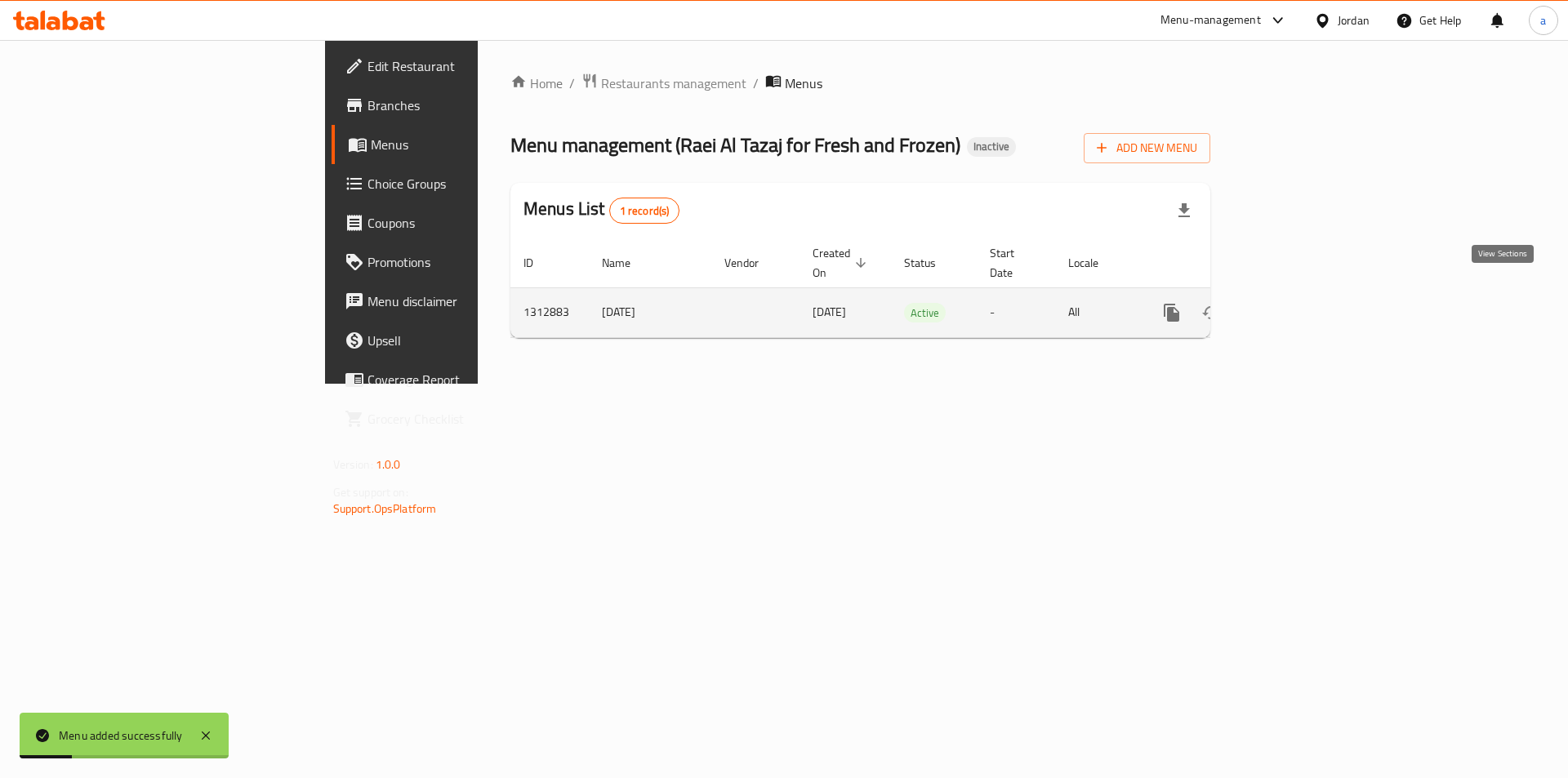
click at [1299, 303] on icon "enhanced table" at bounding box center [1289, 312] width 19 height 19
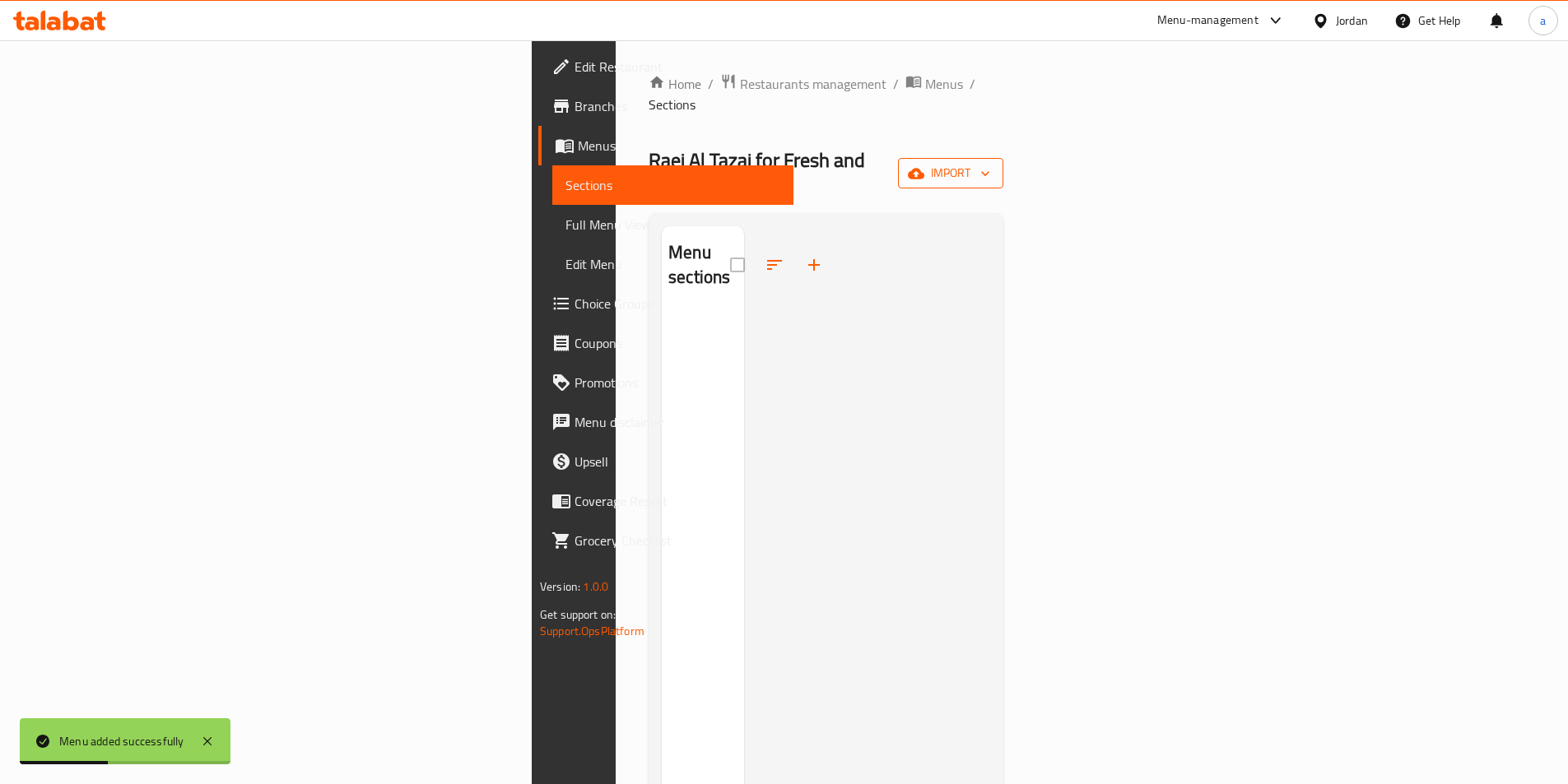
click at [1004, 158] on button "import" at bounding box center [950, 173] width 105 height 31
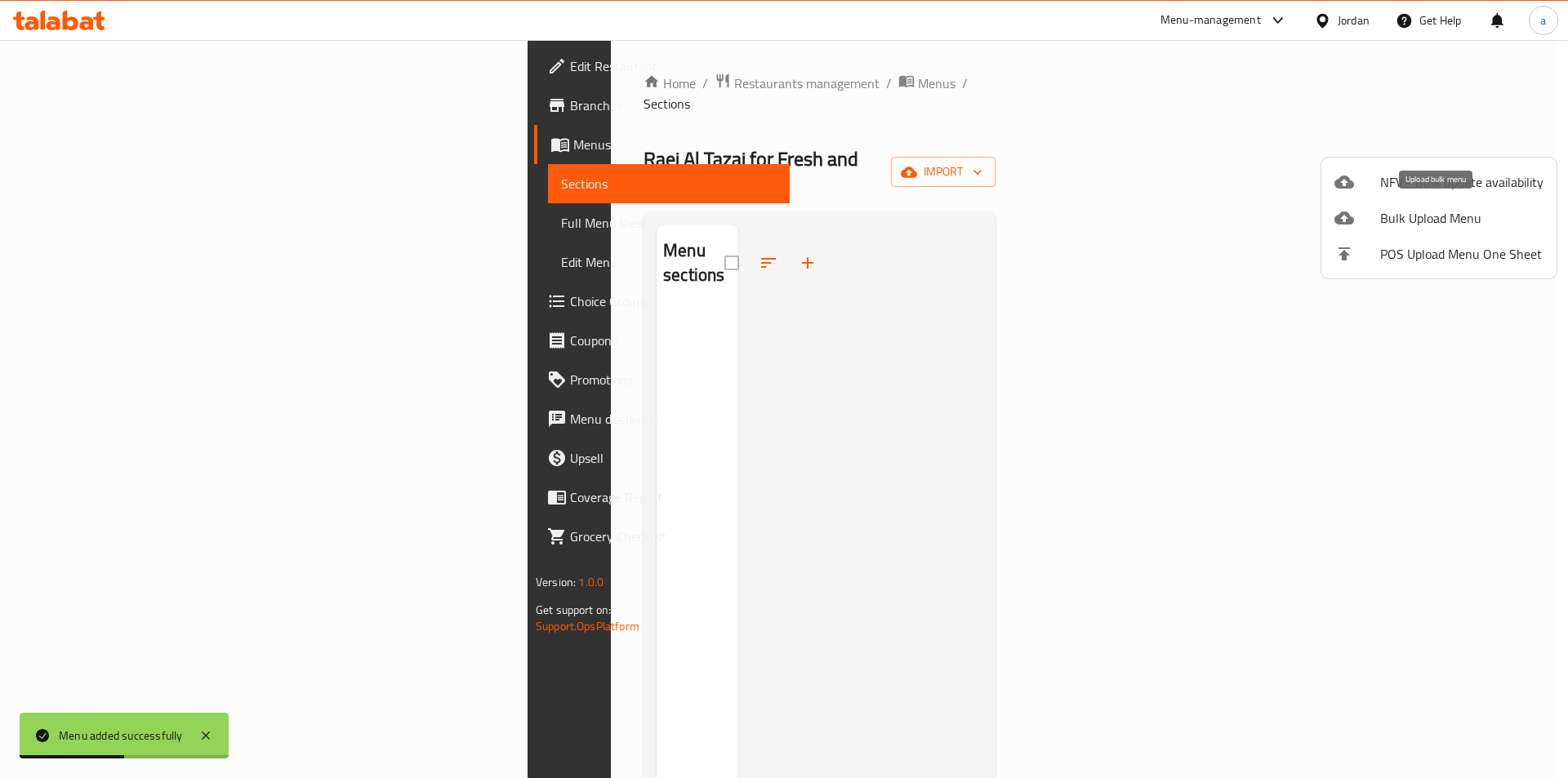
click at [1409, 210] on span "Bulk Upload Menu" at bounding box center [1461, 218] width 163 height 19
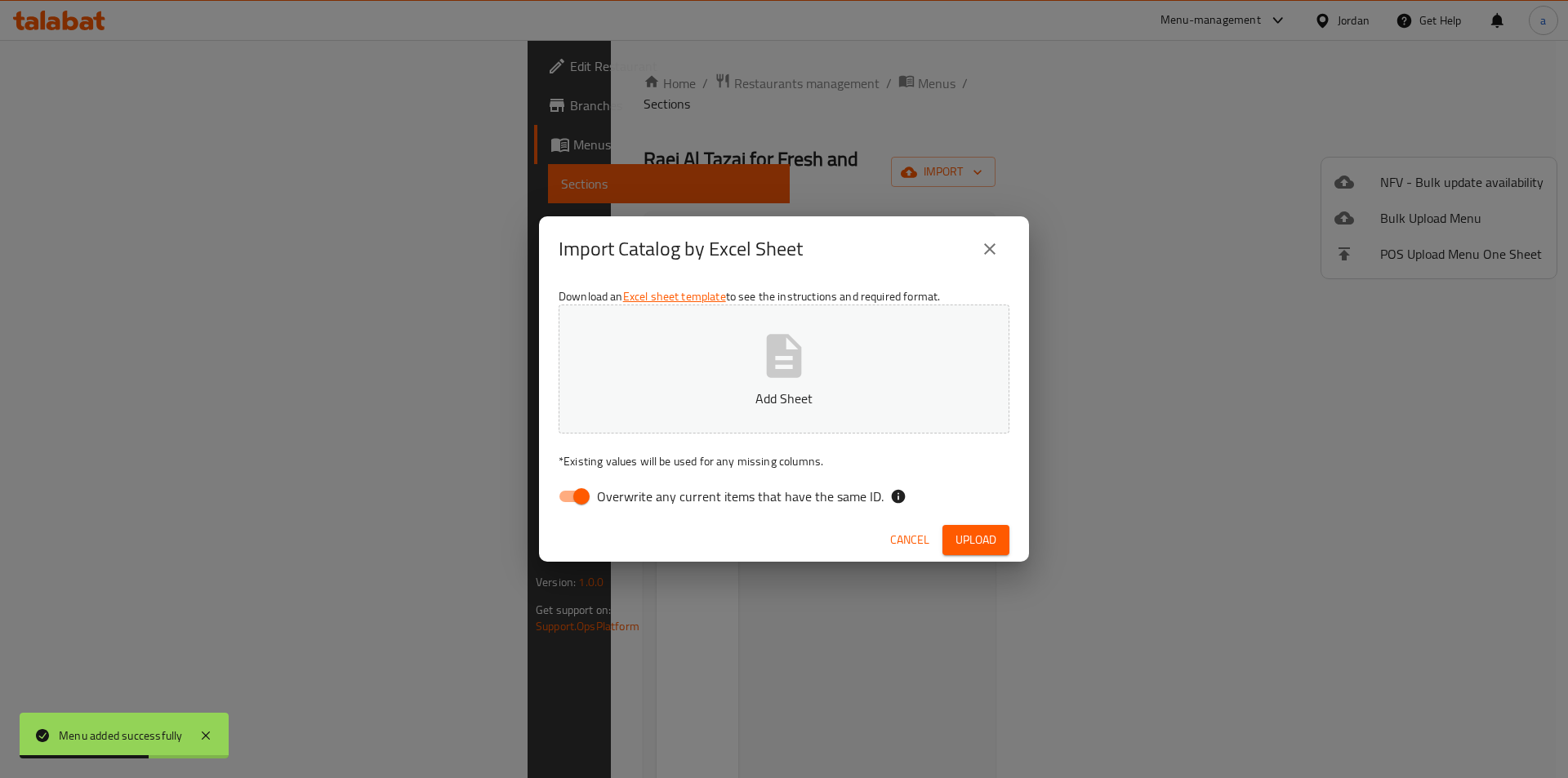
click at [578, 484] on input "Overwrite any current items that have the same ID." at bounding box center [581, 497] width 93 height 31
checkbox input "false"
click at [643, 441] on div "Download an Excel sheet template to see the instructions and required format. A…" at bounding box center [784, 400] width 489 height 237
click at [622, 382] on button "Add Sheet" at bounding box center [784, 369] width 451 height 129
click at [973, 536] on span "Upload" at bounding box center [975, 540] width 41 height 20
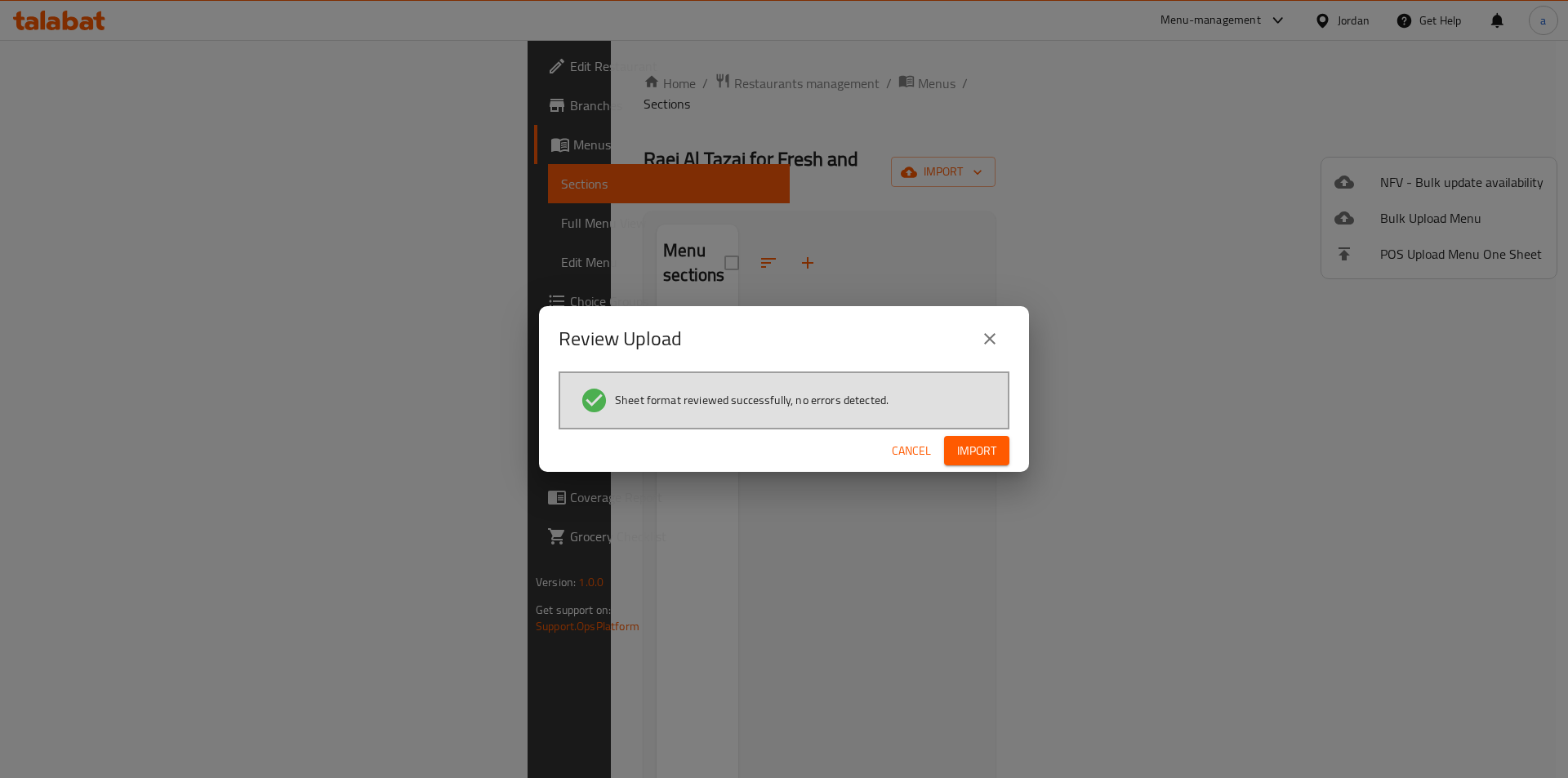
click at [976, 444] on button "Import" at bounding box center [976, 451] width 65 height 30
click at [965, 450] on span "Import" at bounding box center [976, 451] width 40 height 20
click at [972, 454] on span "Import" at bounding box center [976, 451] width 40 height 20
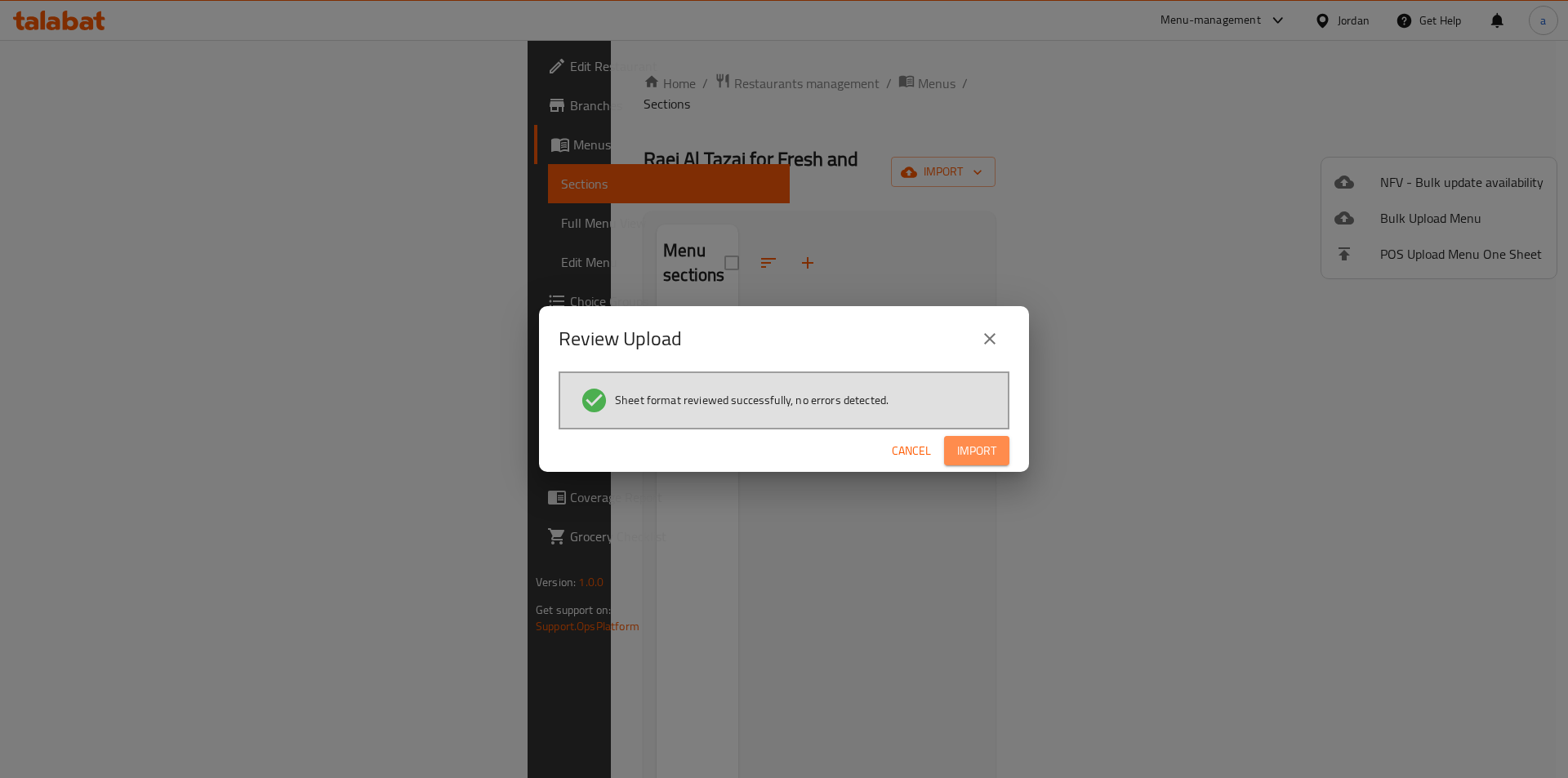
click at [968, 438] on button "Import" at bounding box center [976, 451] width 65 height 30
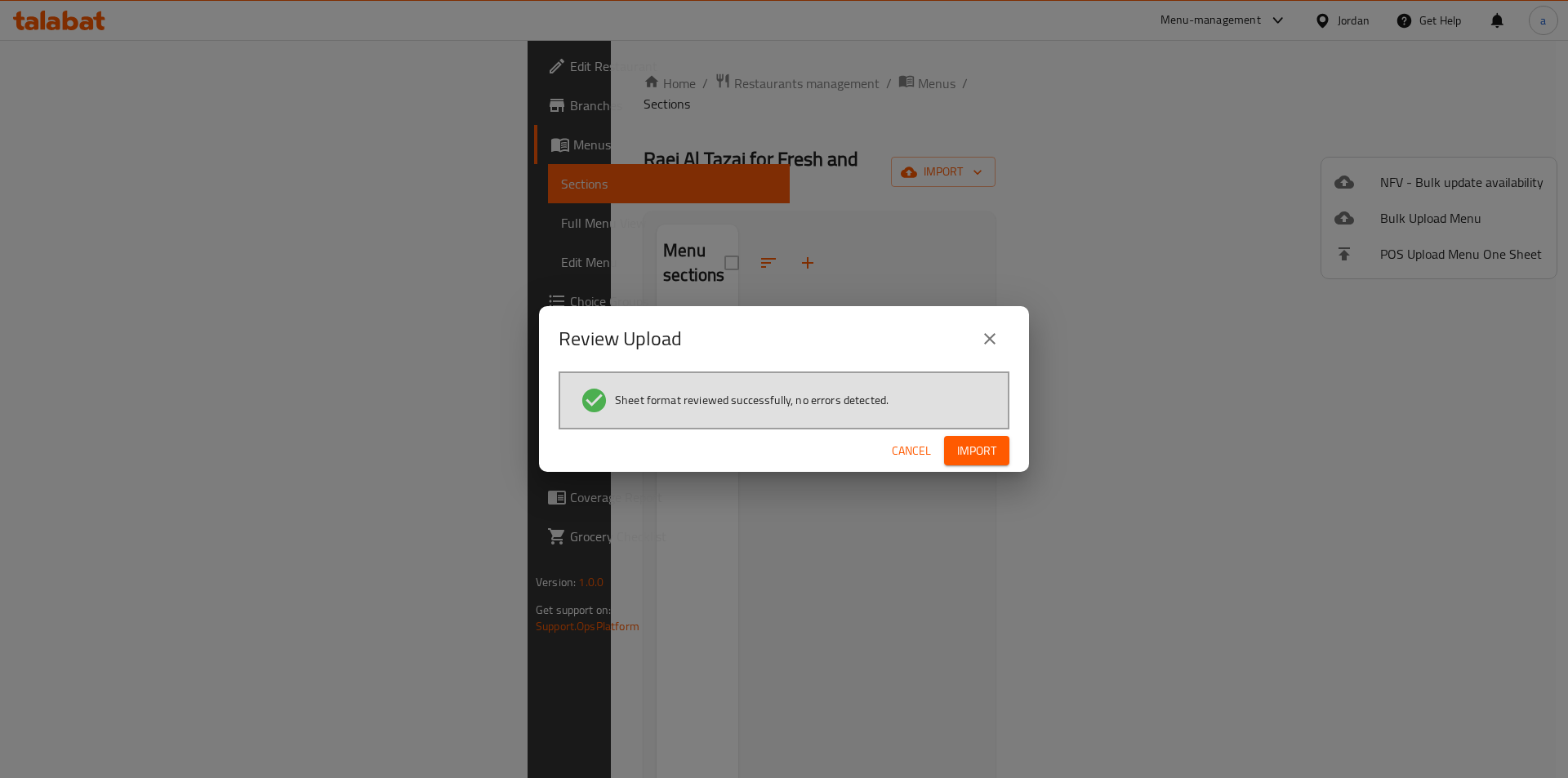
click at [968, 438] on button "Import" at bounding box center [976, 451] width 65 height 30
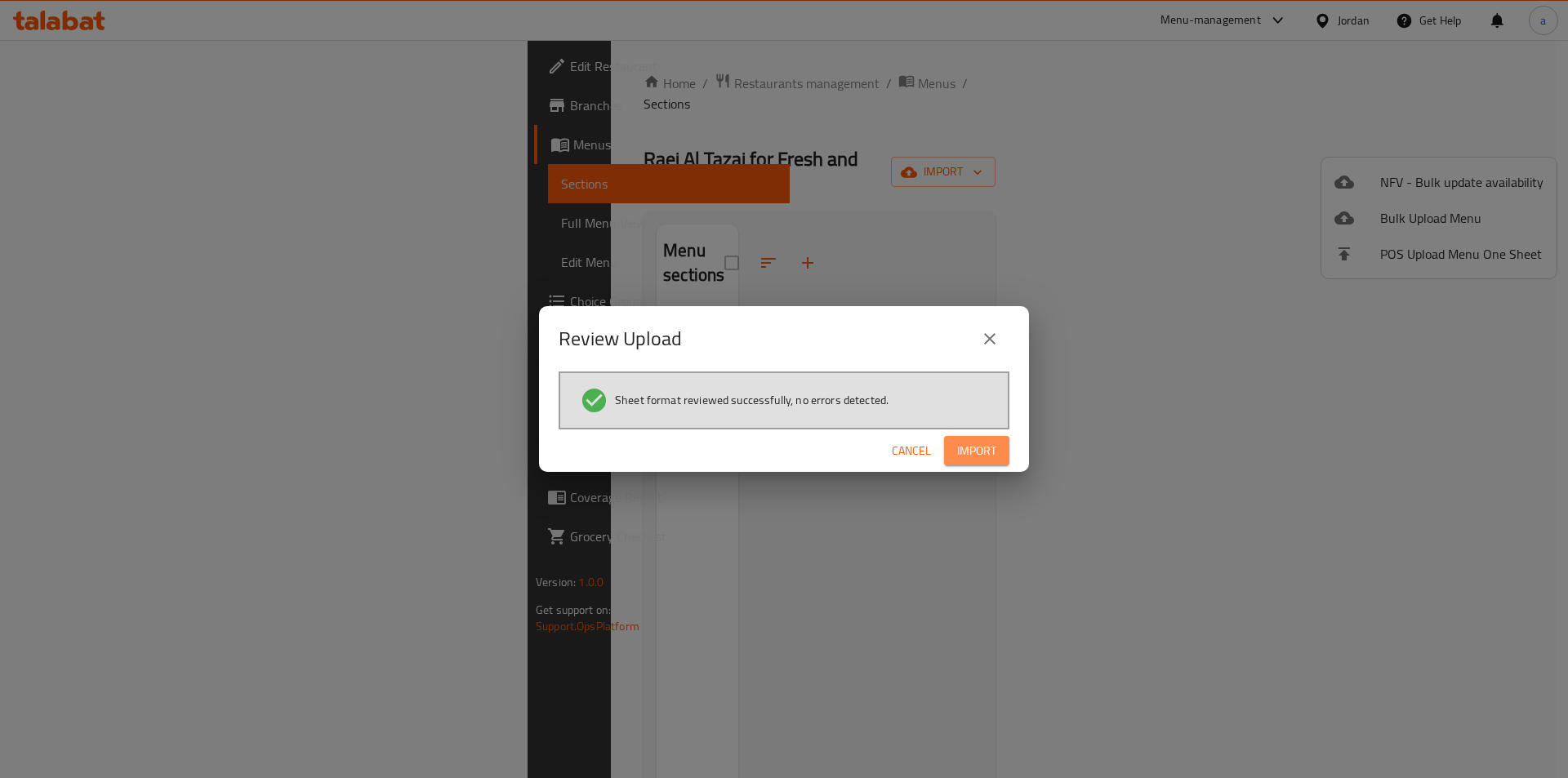
click at [968, 438] on button "Import" at bounding box center [976, 451] width 65 height 30
click at [968, 438] on button "button" at bounding box center [983, 451] width 53 height 26
click at [968, 438] on button "Import" at bounding box center [976, 451] width 65 height 30
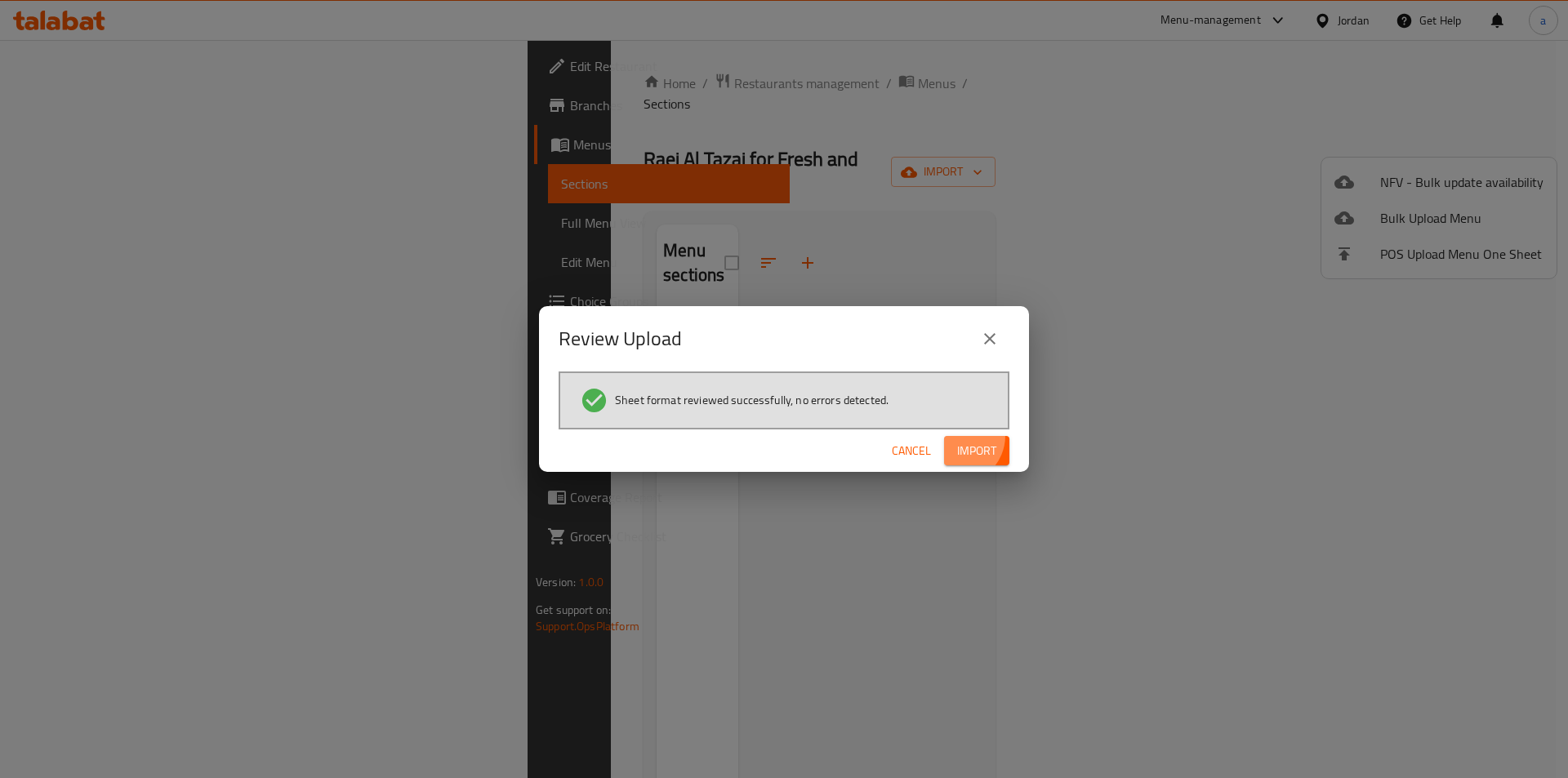
click at [968, 438] on button "Import" at bounding box center [976, 451] width 65 height 30
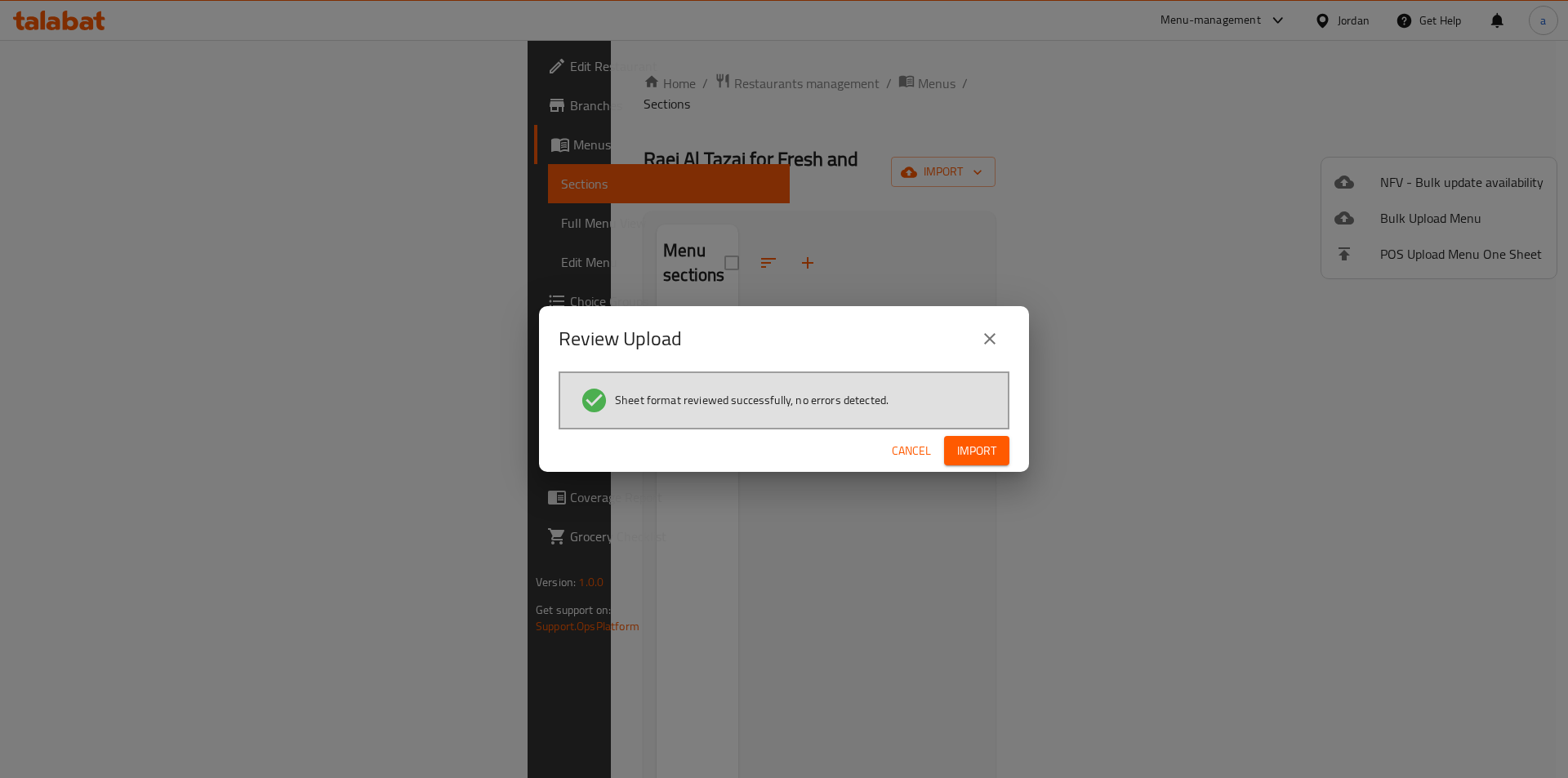
click at [993, 332] on icon "close" at bounding box center [989, 338] width 19 height 19
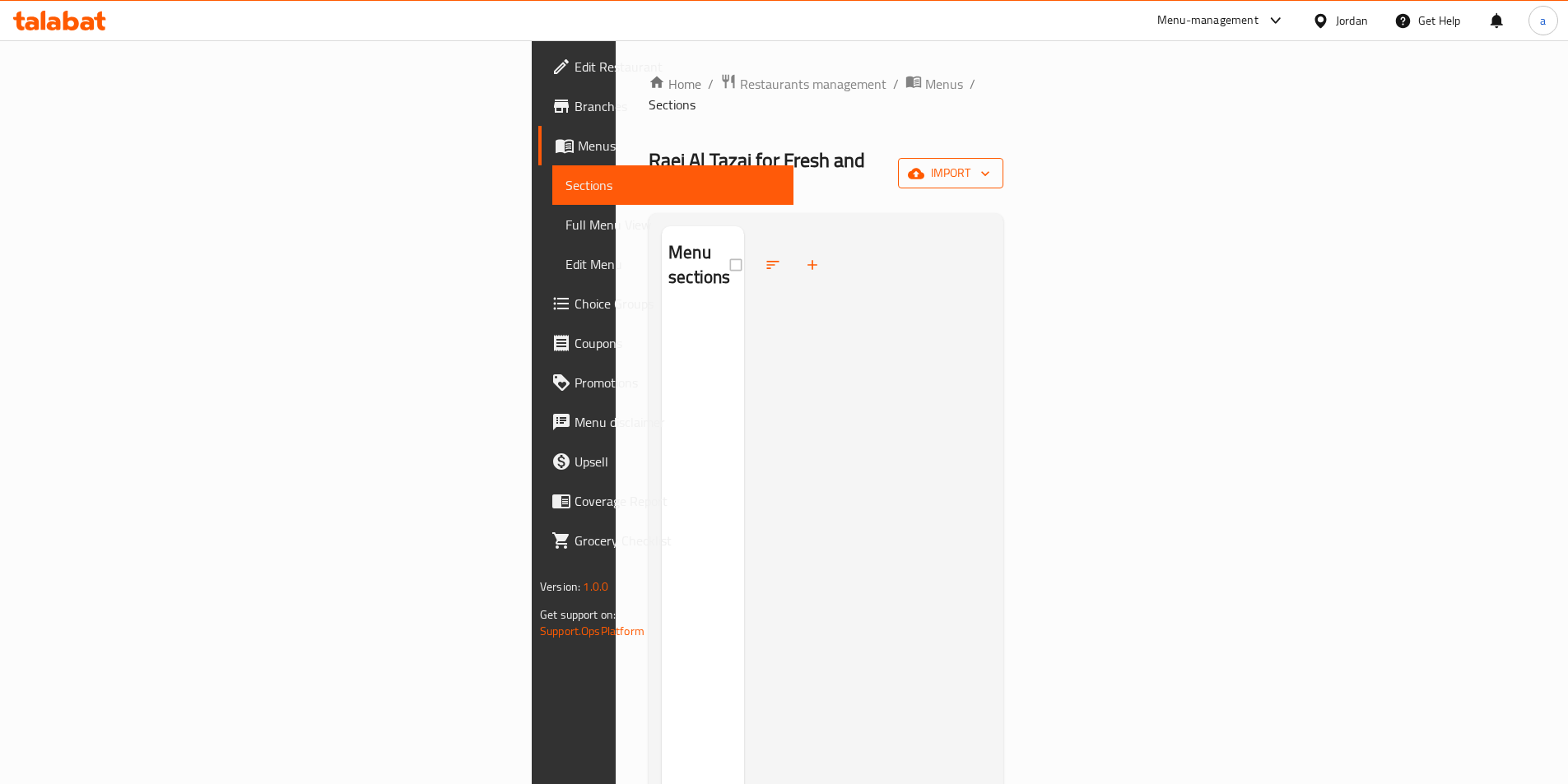
click at [991, 163] on span "import" at bounding box center [950, 173] width 79 height 20
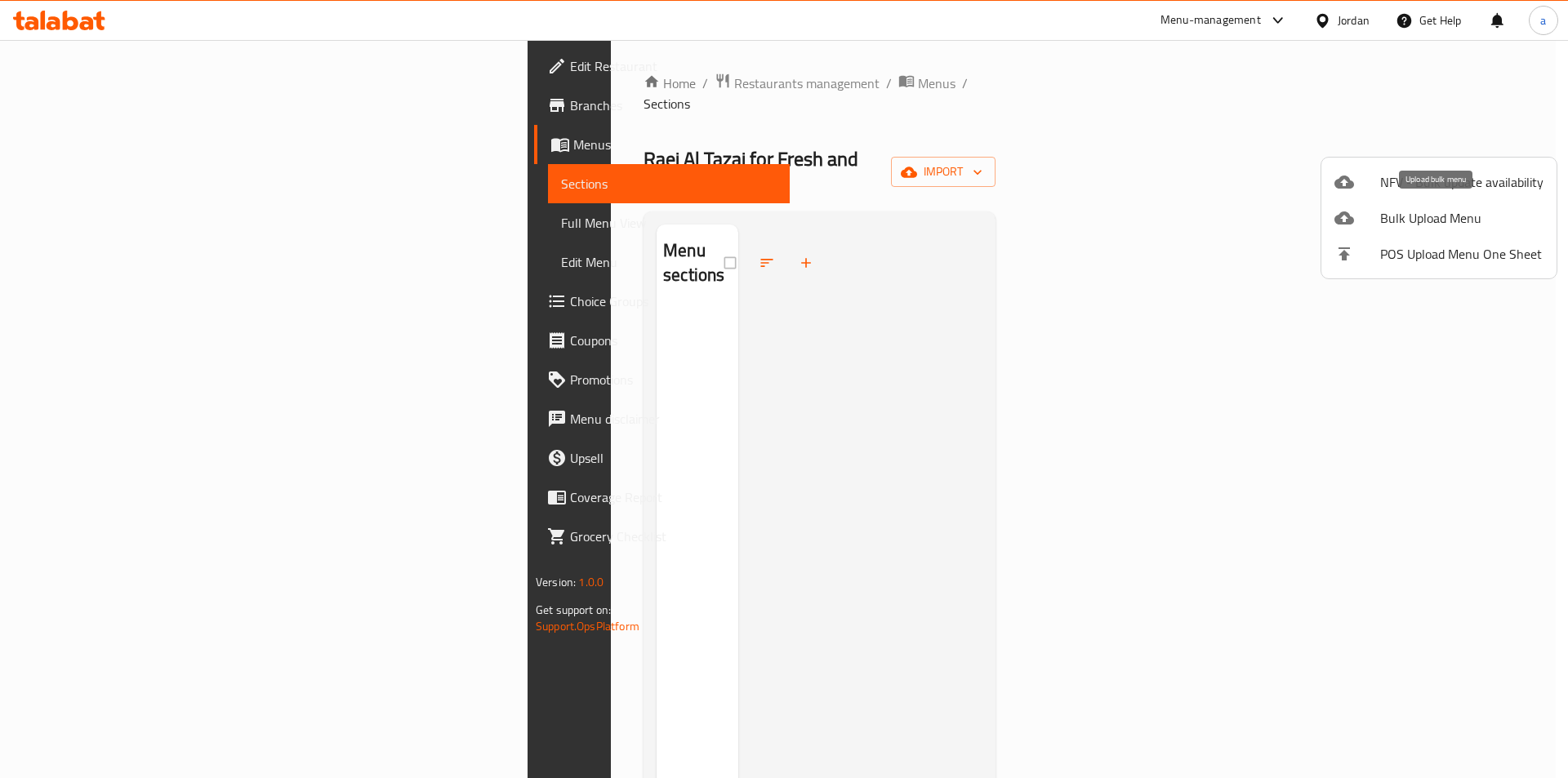
click at [1415, 215] on span "Bulk Upload Menu" at bounding box center [1461, 218] width 163 height 19
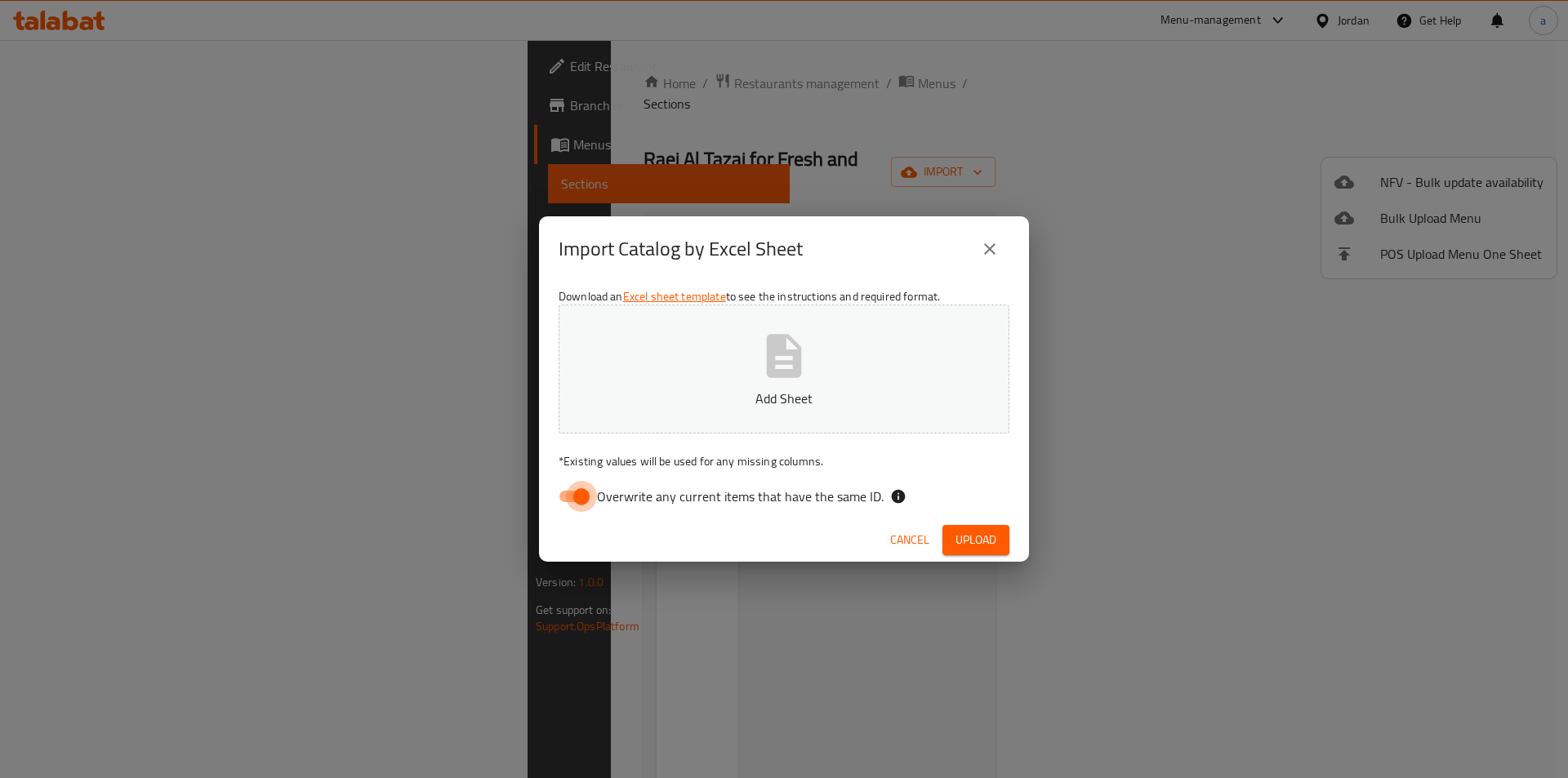
click at [587, 501] on input "Overwrite any current items that have the same ID." at bounding box center [581, 497] width 93 height 31
checkbox input "false"
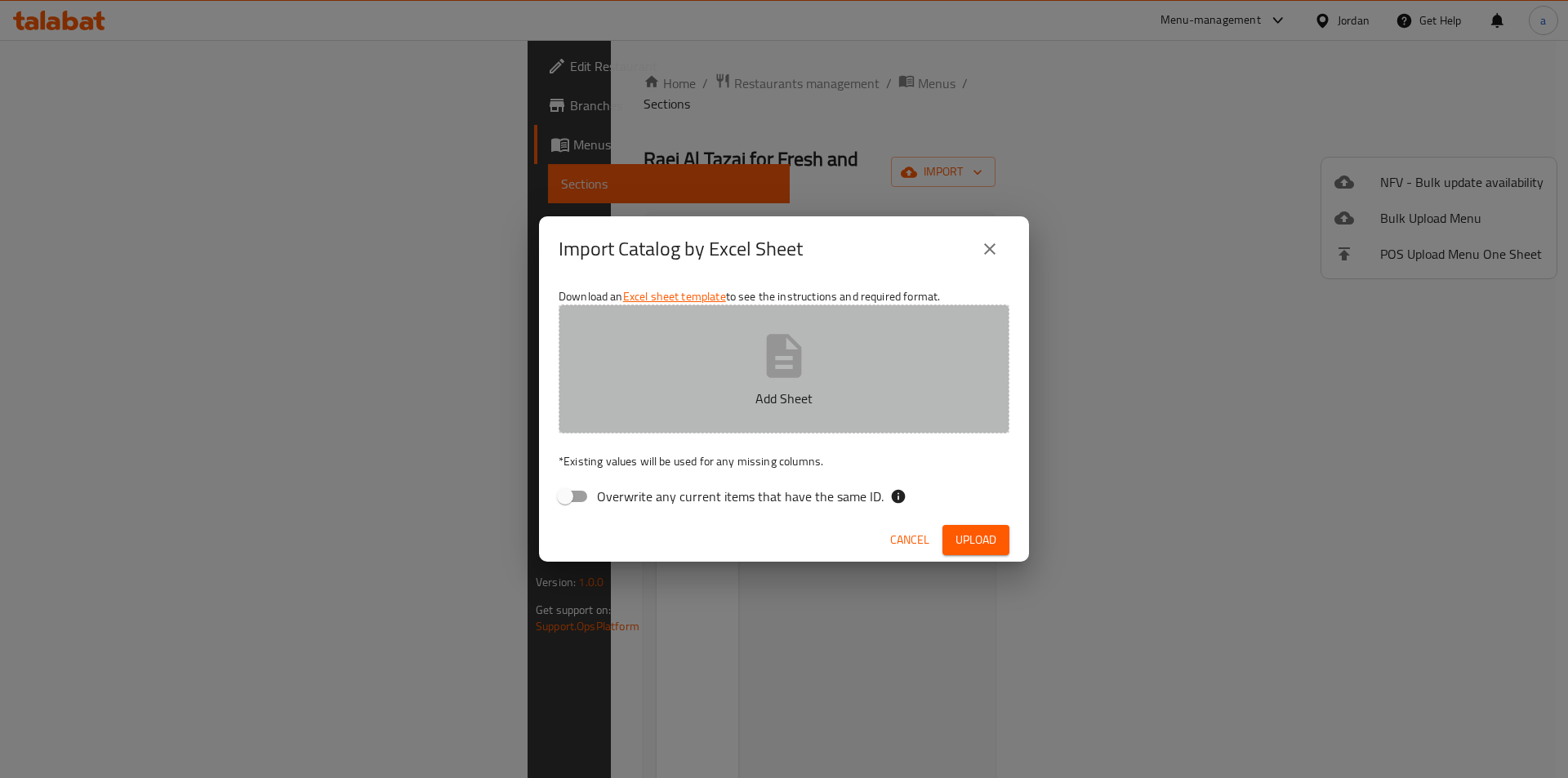
click at [706, 410] on button "Add Sheet" at bounding box center [784, 369] width 451 height 129
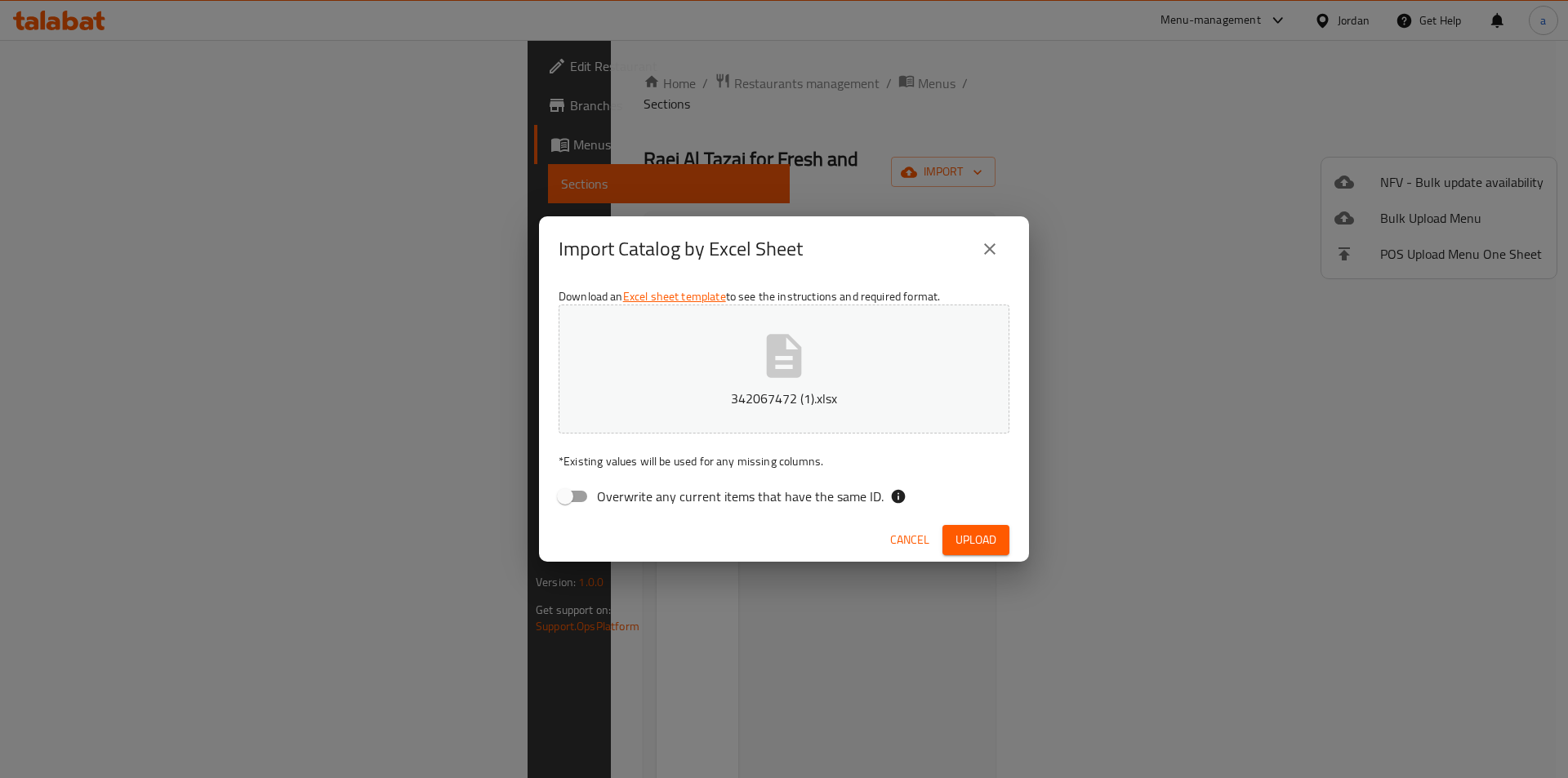
click at [975, 540] on span "Upload" at bounding box center [975, 540] width 41 height 20
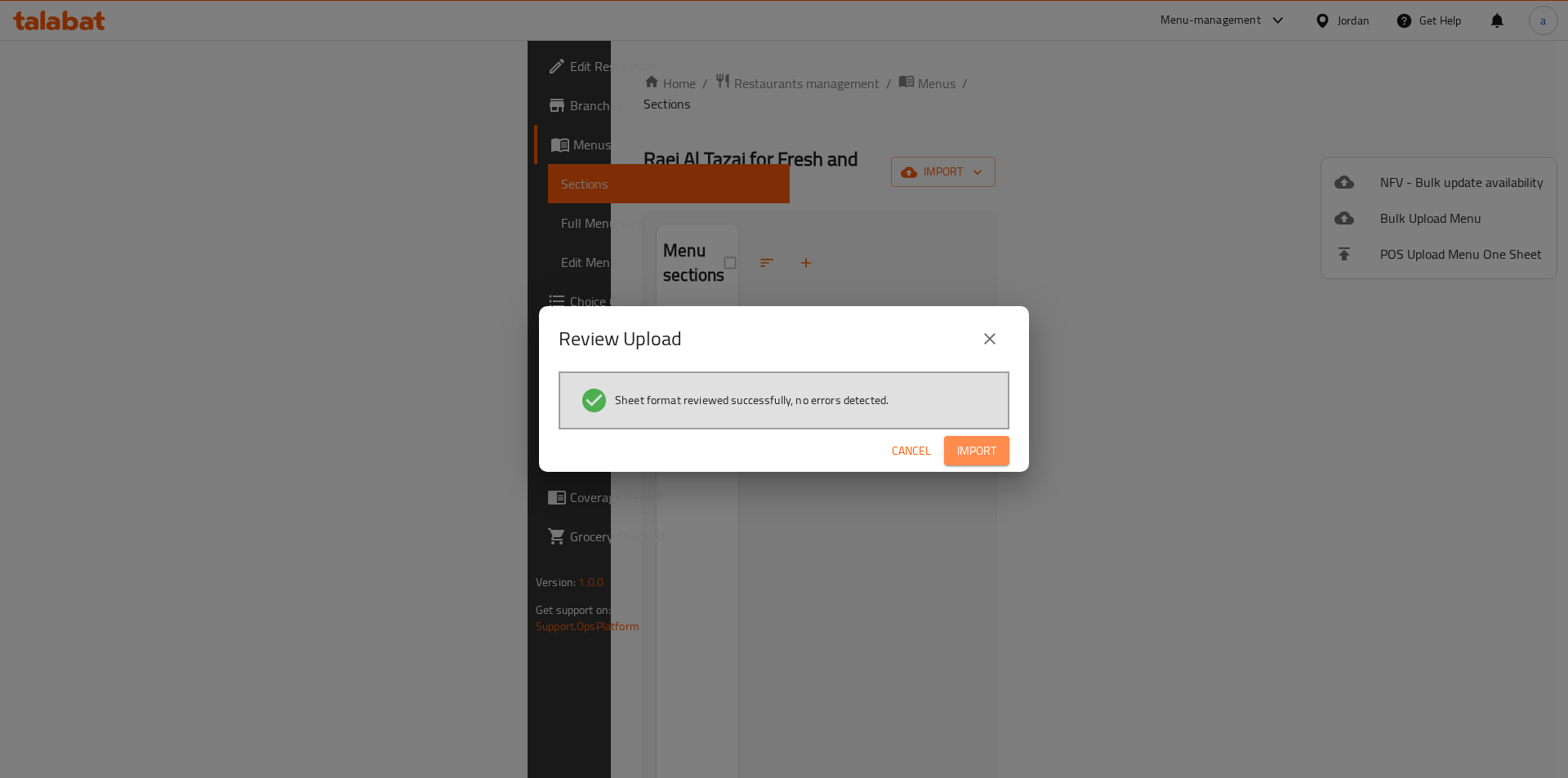
click at [988, 448] on span "Import" at bounding box center [976, 451] width 40 height 20
click at [983, 449] on span "Import" at bounding box center [976, 451] width 40 height 20
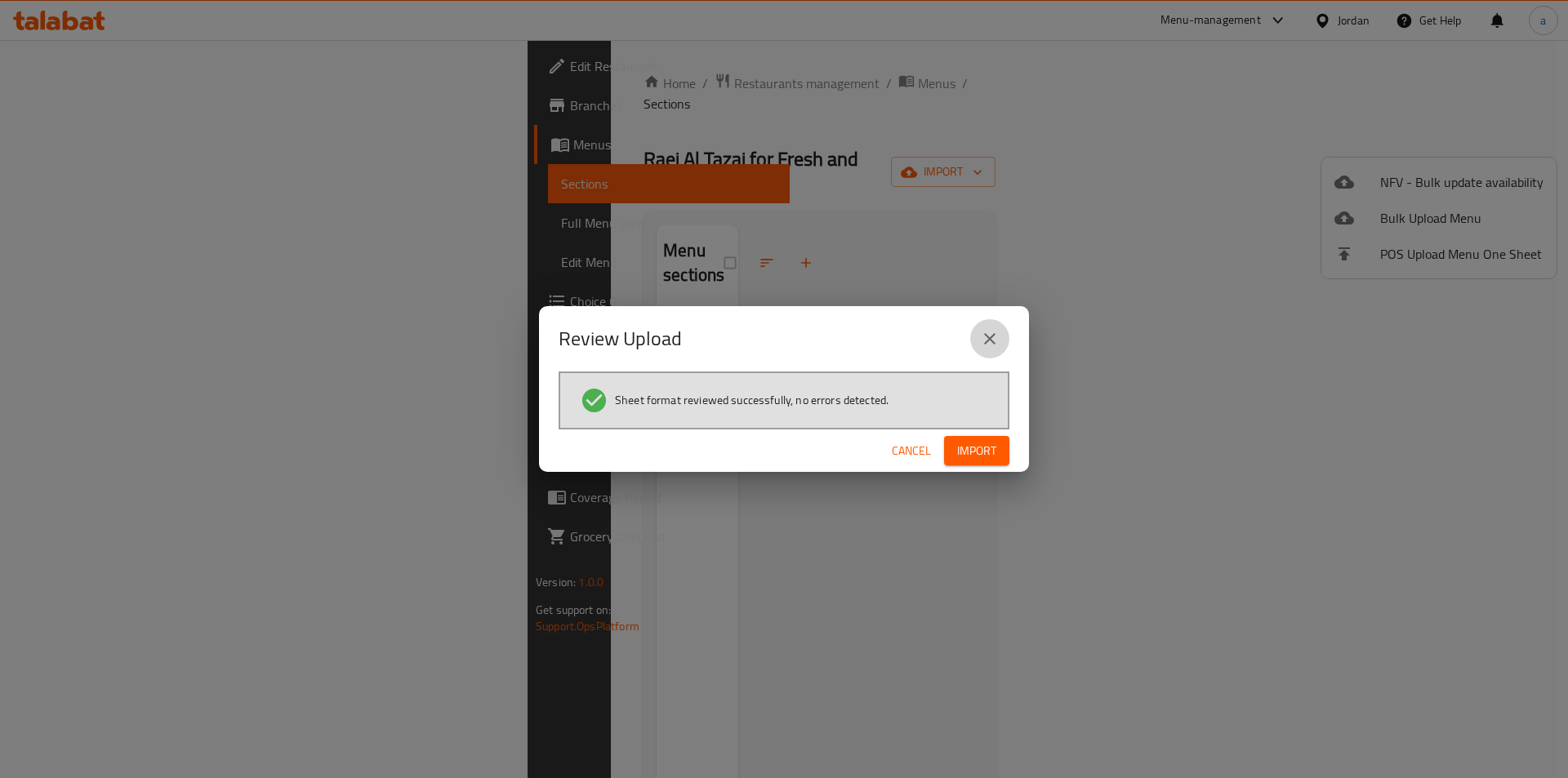
click at [993, 342] on icon "close" at bounding box center [989, 338] width 11 height 11
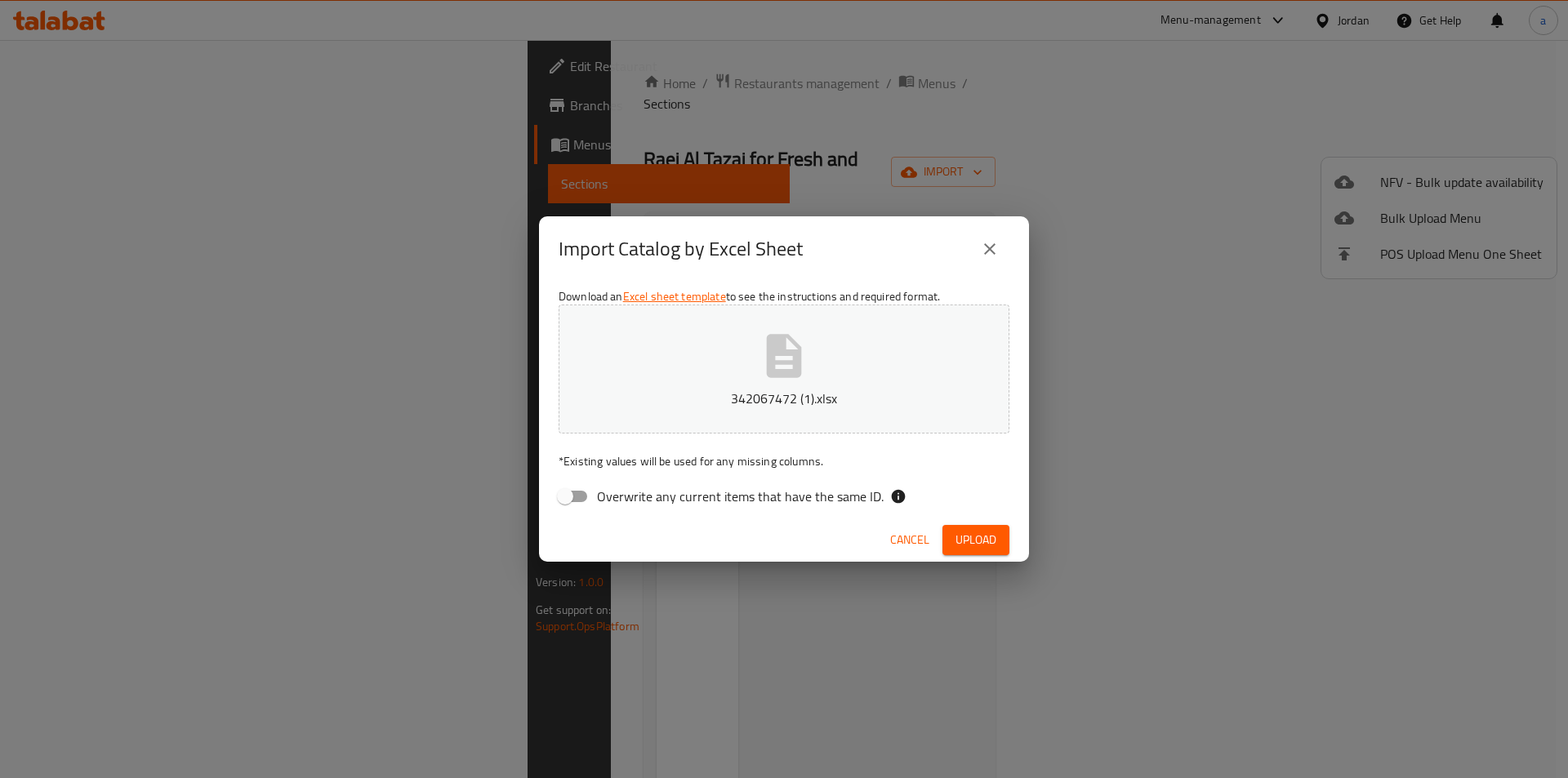
click at [1004, 233] on div "Import Catalog by Excel Sheet" at bounding box center [784, 249] width 451 height 40
click at [1000, 233] on button "close" at bounding box center [989, 249] width 40 height 40
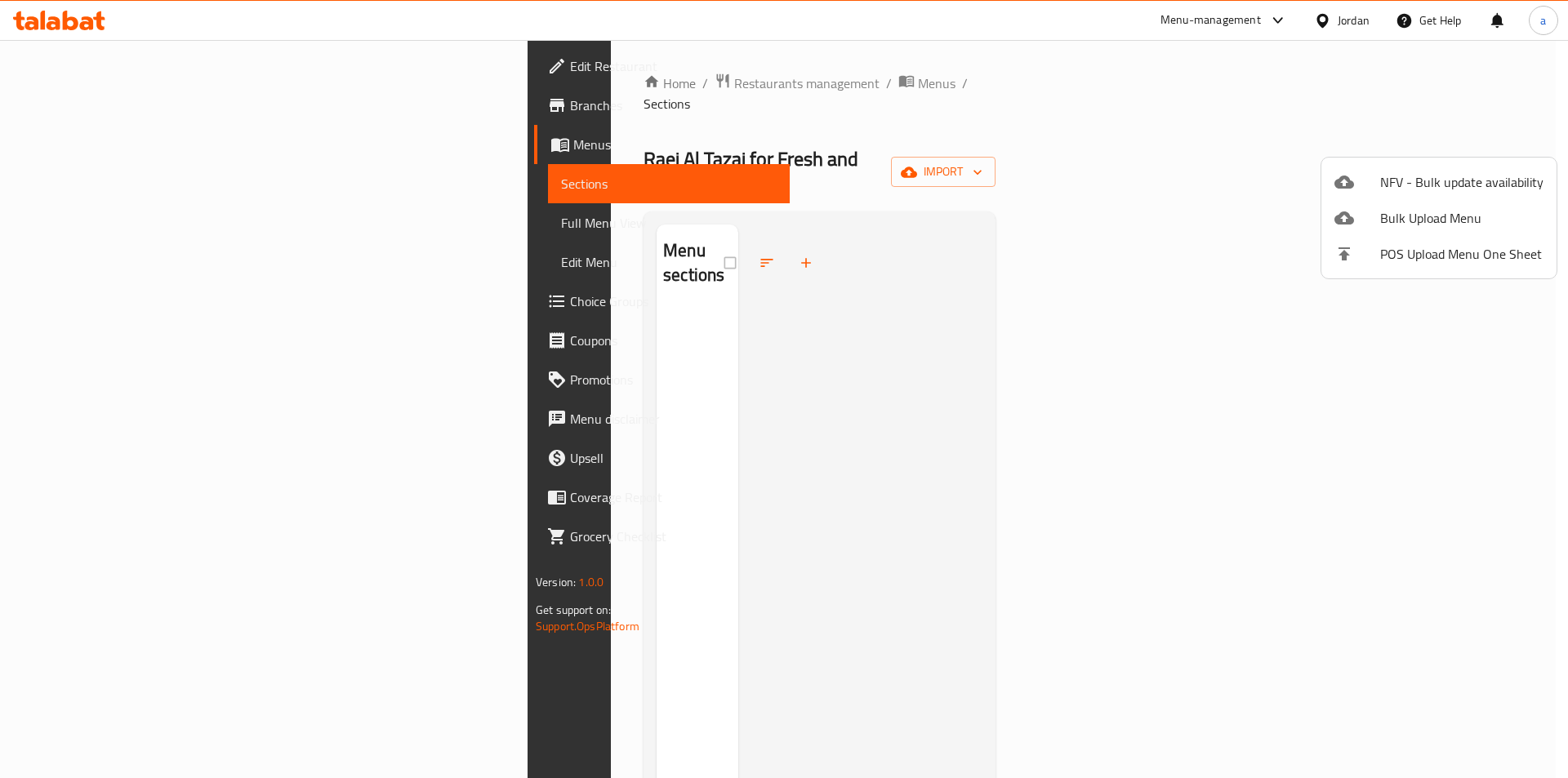
click at [104, 53] on div at bounding box center [784, 389] width 1568 height 778
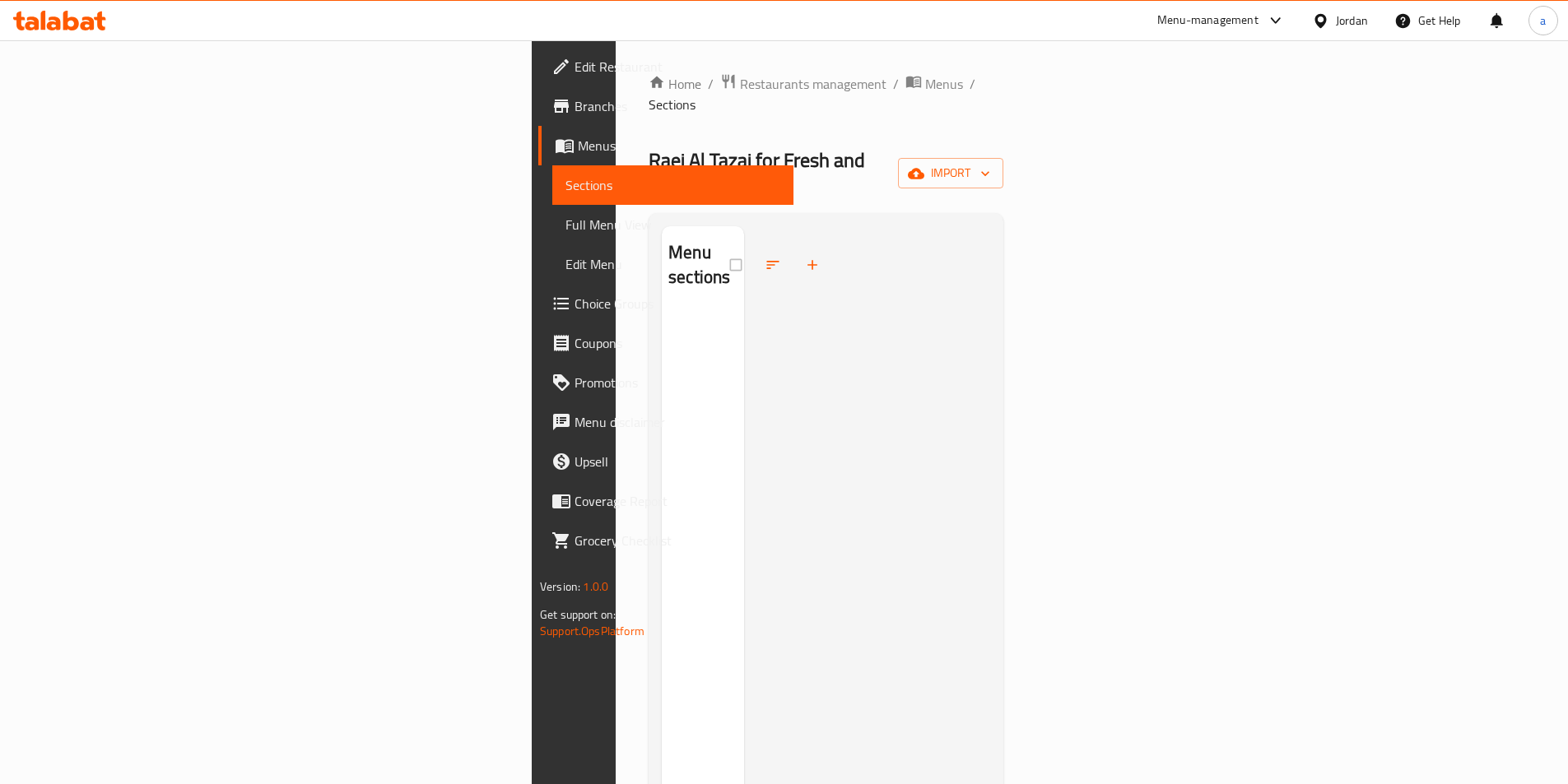
click at [574, 57] on span "Edit Restaurant" at bounding box center [677, 66] width 205 height 20
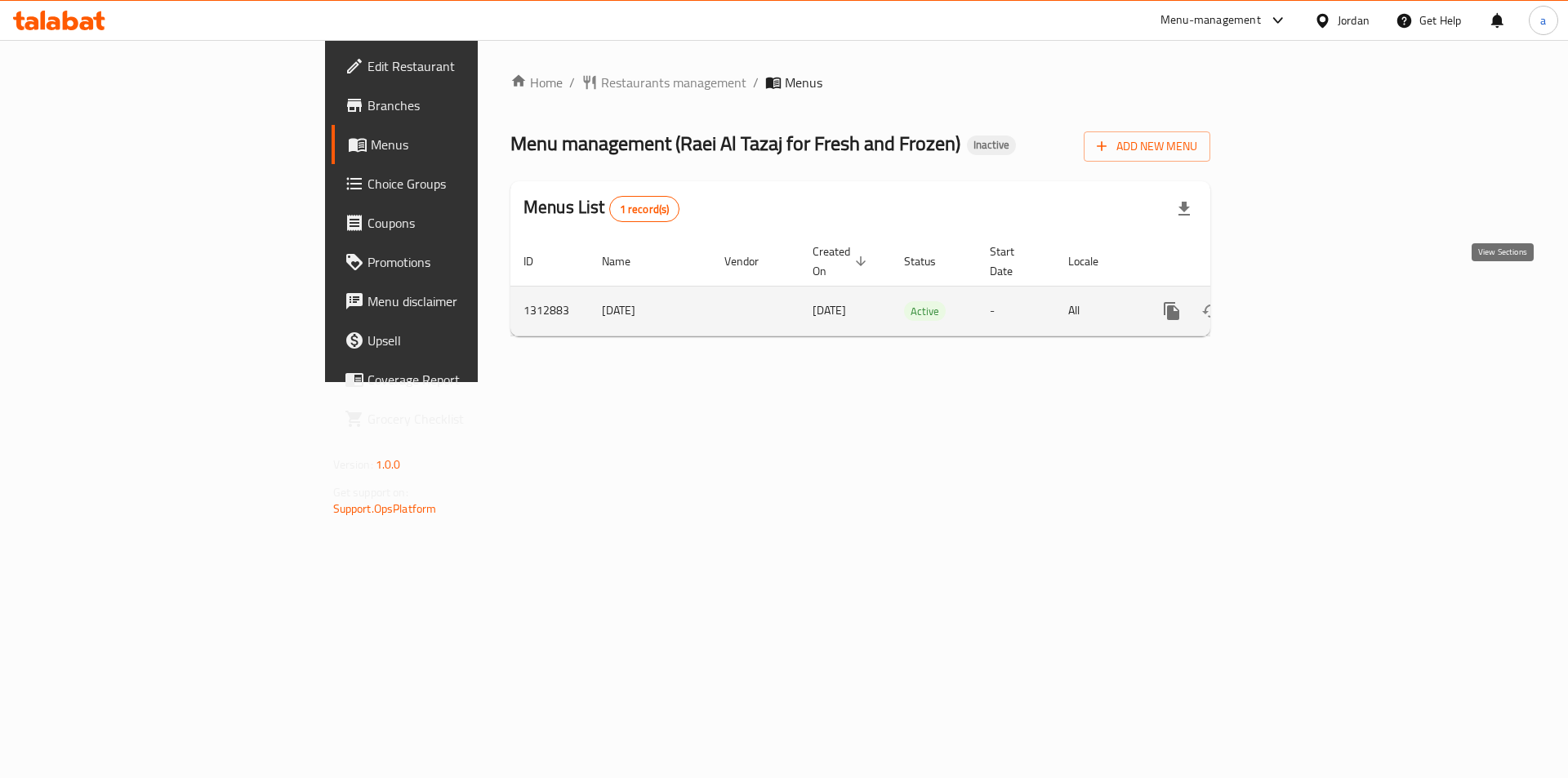
click at [1299, 301] on icon "enhanced table" at bounding box center [1289, 311] width 19 height 19
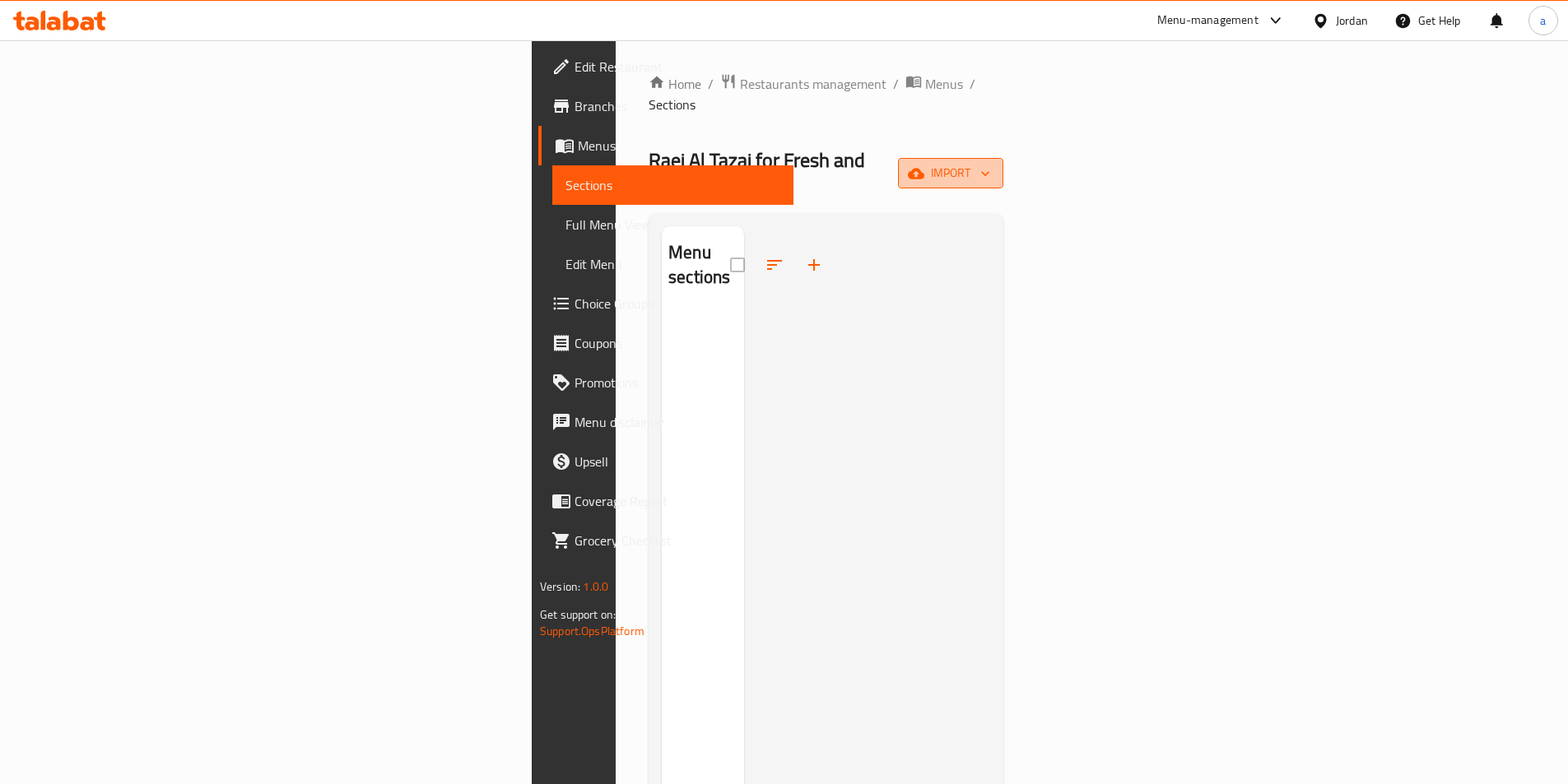
click at [991, 163] on span "import" at bounding box center [950, 173] width 79 height 20
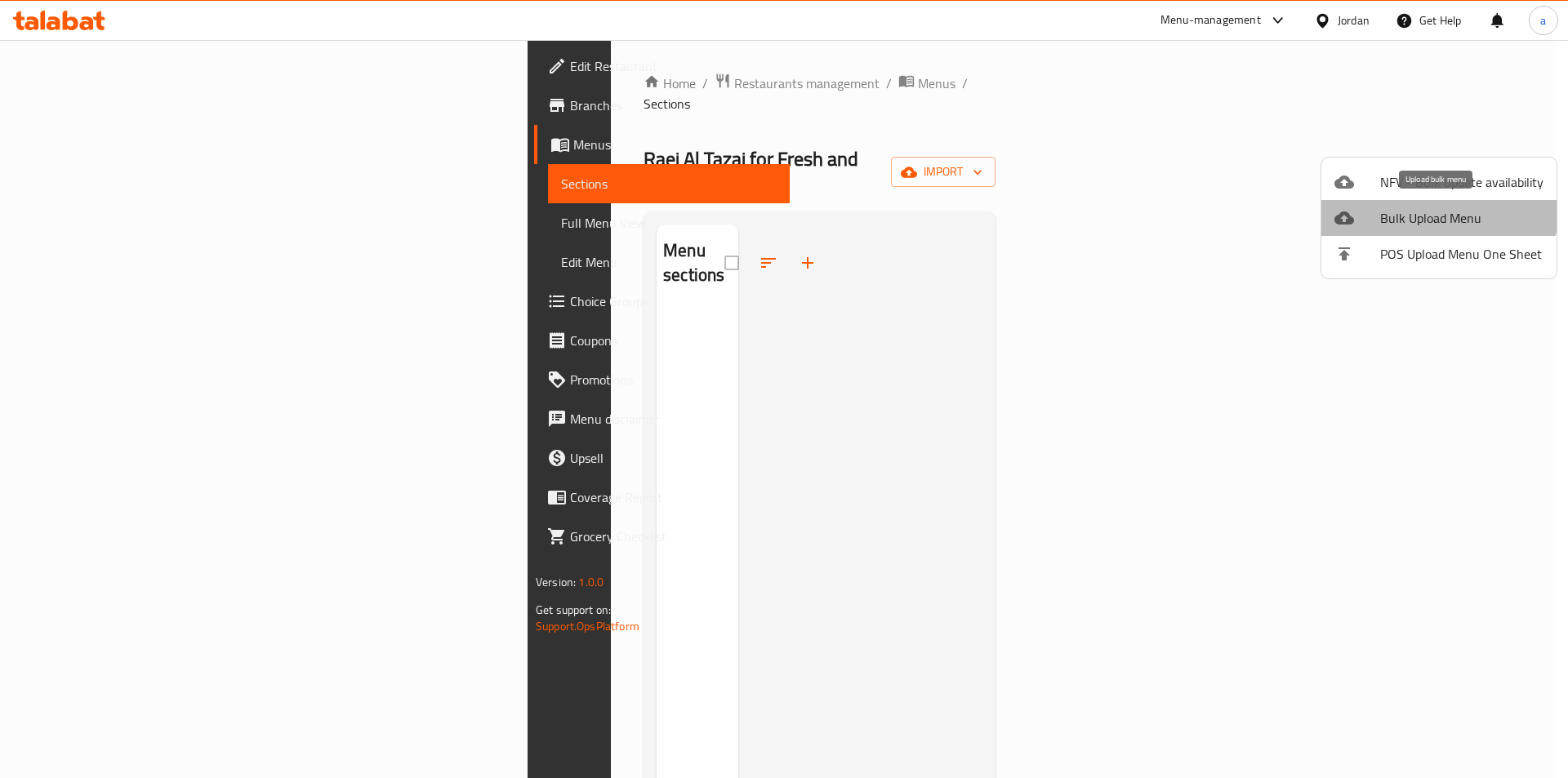
click at [1433, 200] on li "Bulk Upload Menu" at bounding box center [1438, 218] width 235 height 36
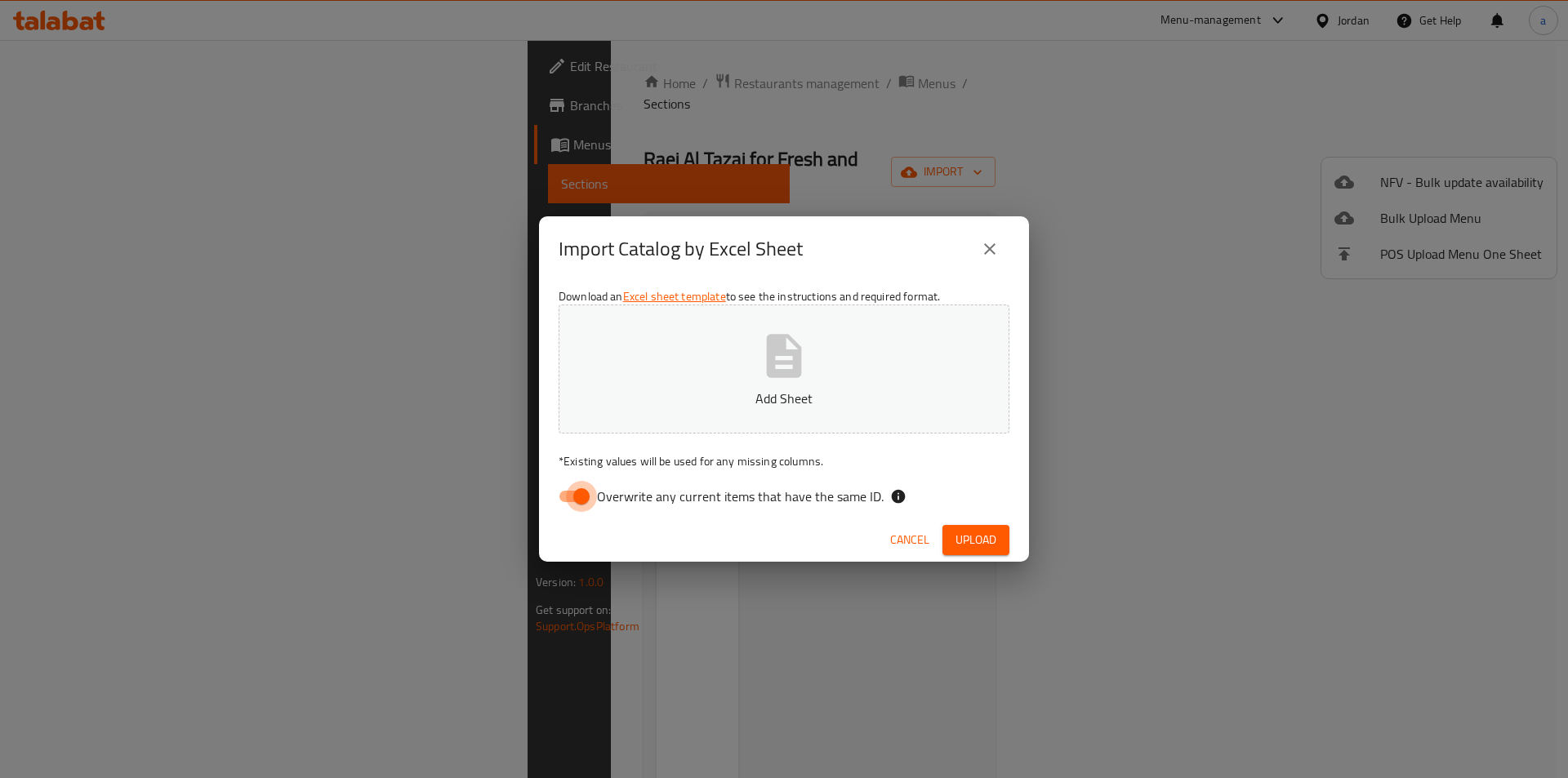
click at [584, 489] on input "Overwrite any current items that have the same ID." at bounding box center [581, 497] width 93 height 31
checkbox input "false"
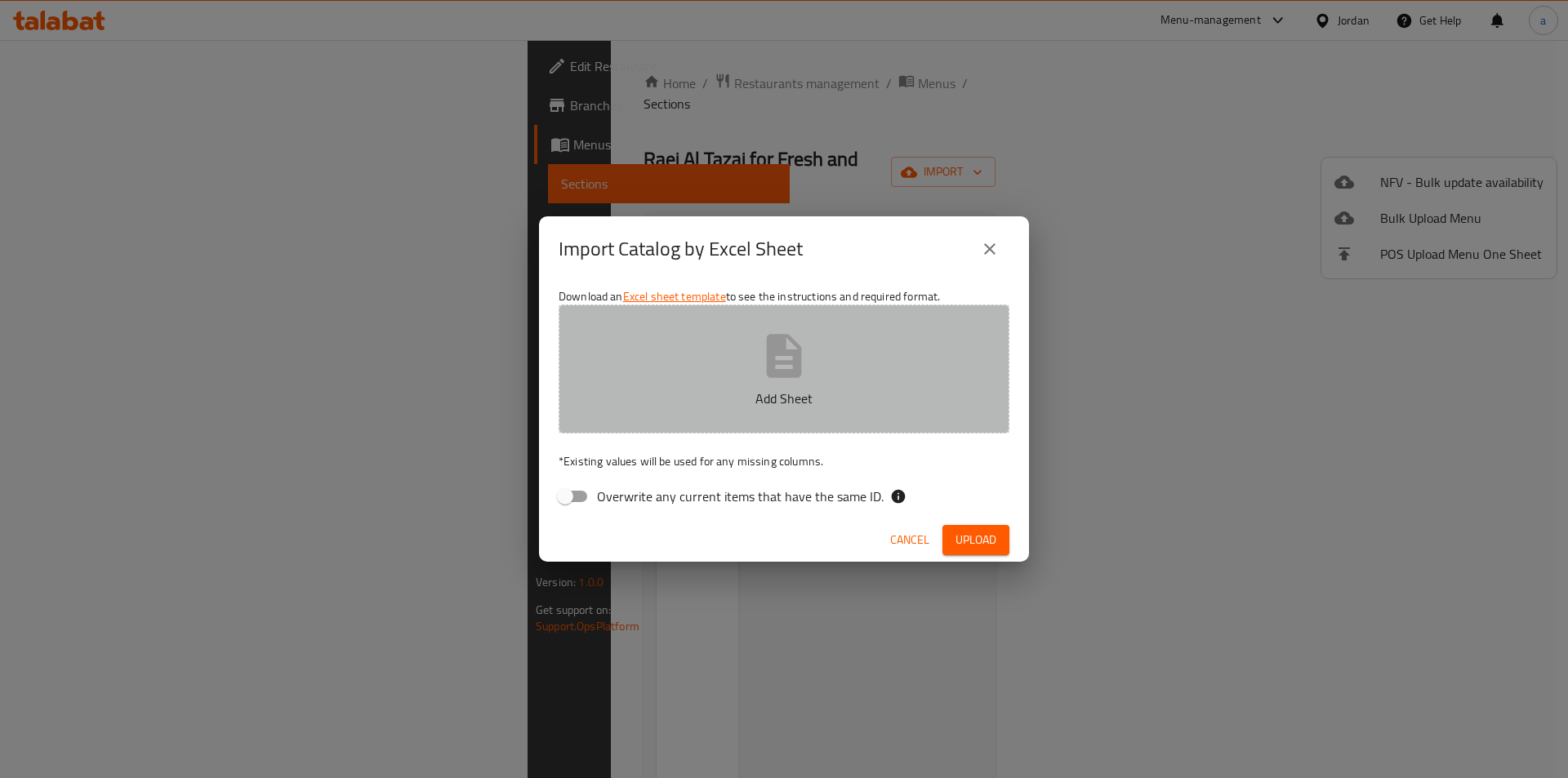
click at [771, 360] on icon "button" at bounding box center [784, 355] width 35 height 43
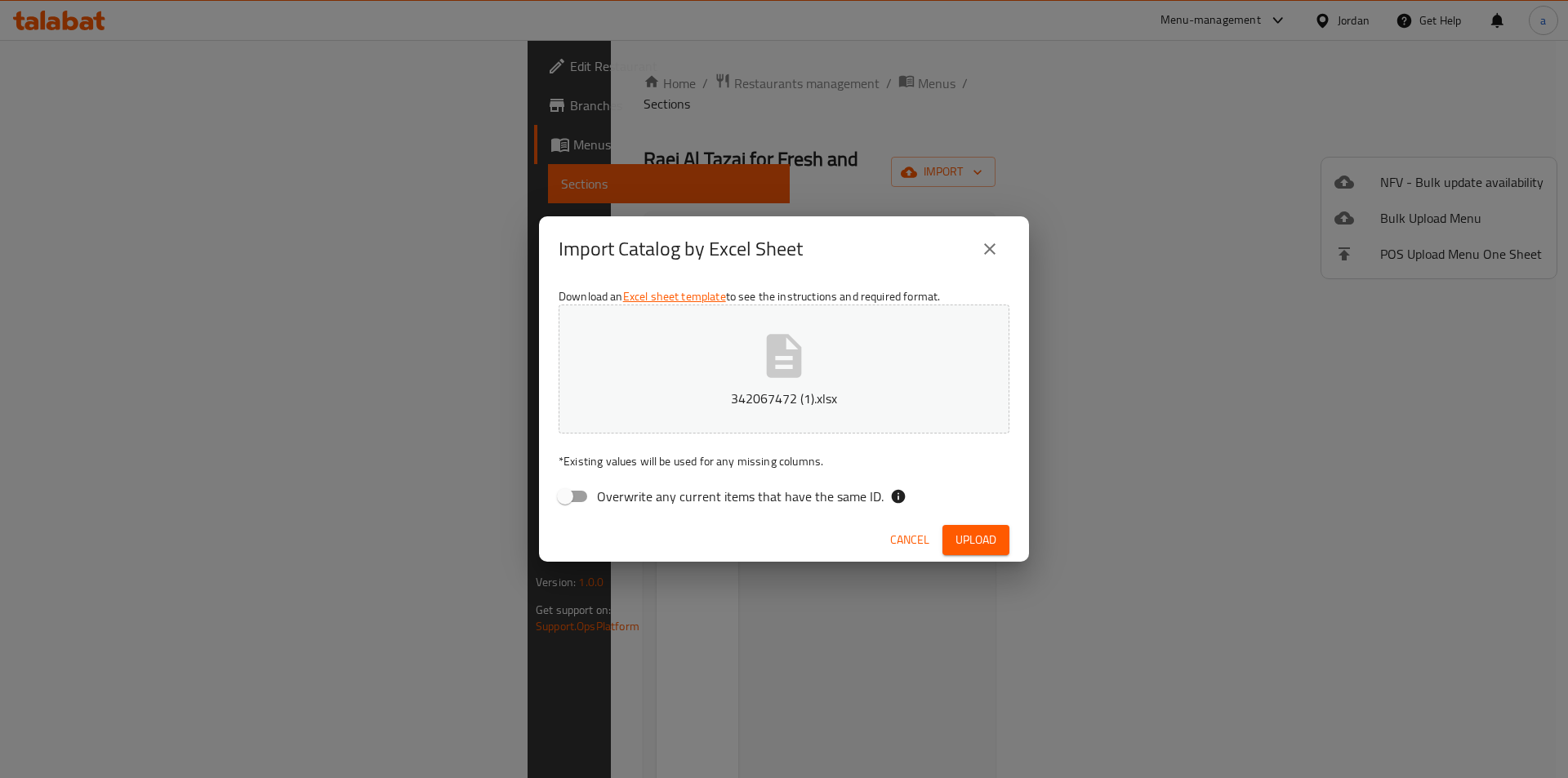
click at [973, 536] on span "Upload" at bounding box center [975, 540] width 41 height 20
click at [773, 649] on div "Import Catalog by Excel Sheet Download an Excel sheet template to see the instr…" at bounding box center [784, 389] width 1568 height 778
click at [731, 537] on div "Cancel" at bounding box center [784, 539] width 489 height 43
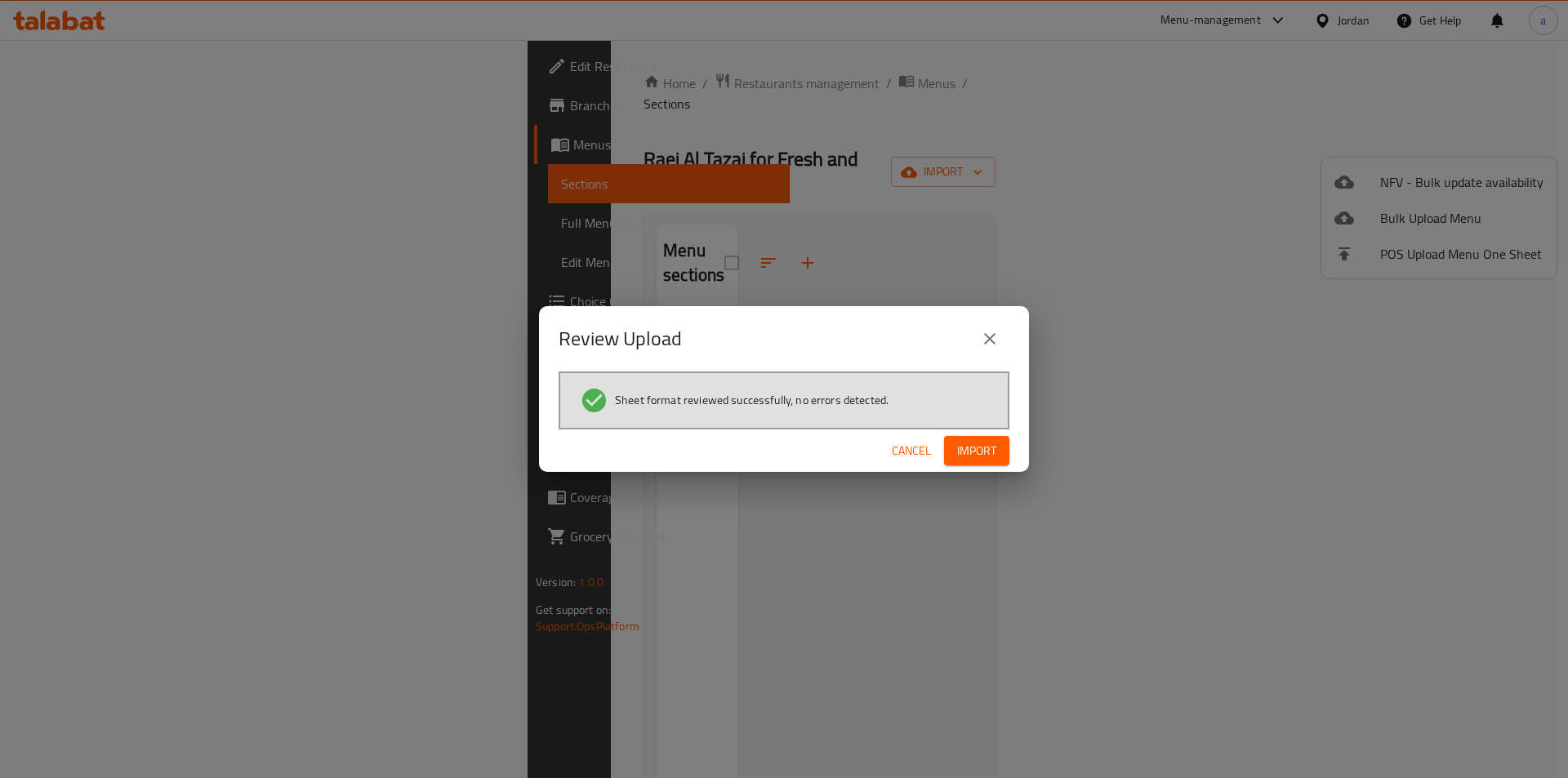
click at [1015, 454] on div "Cancel Import" at bounding box center [784, 451] width 489 height 43
click at [1000, 463] on button "Import" at bounding box center [976, 451] width 65 height 30
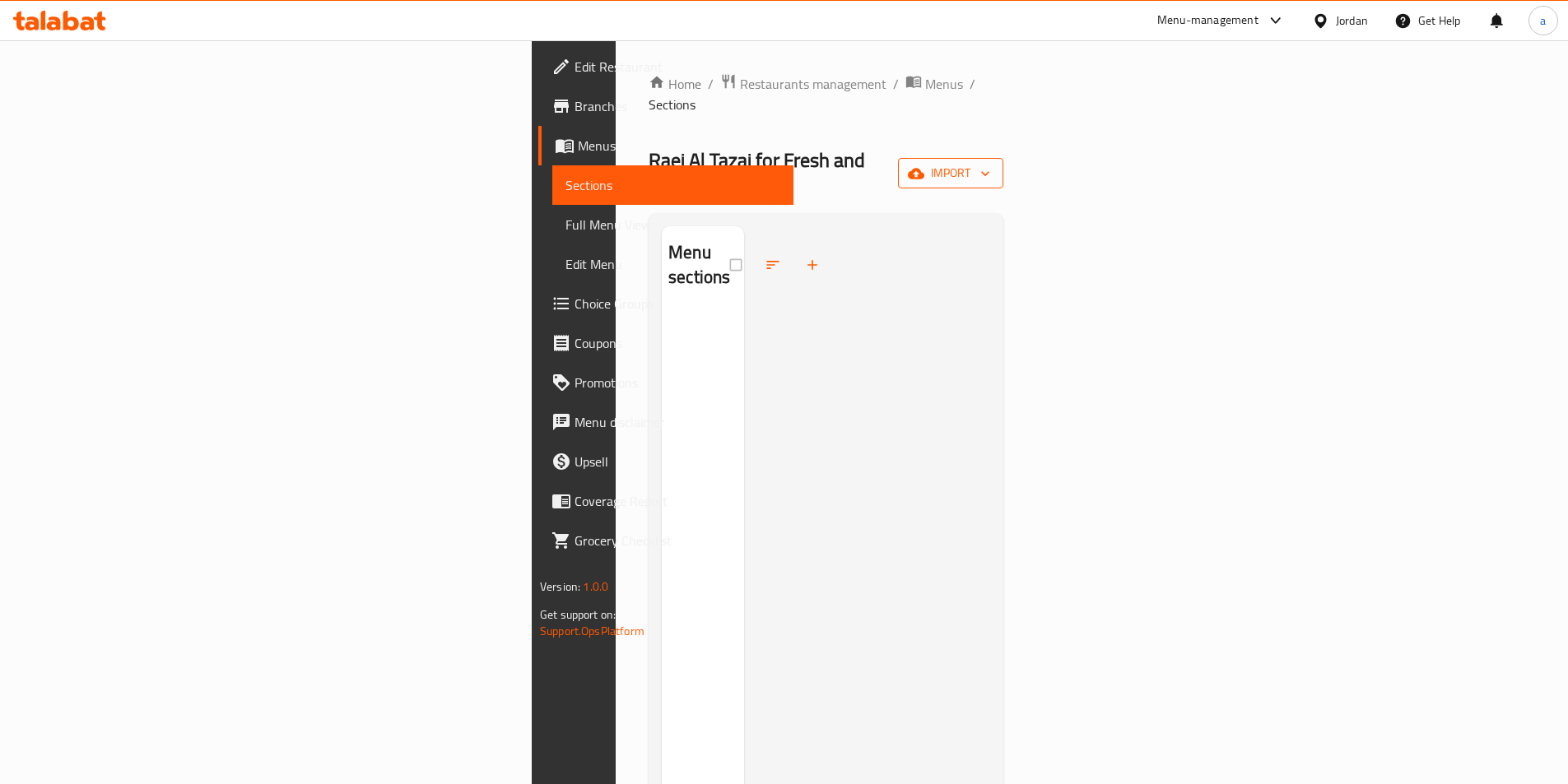
click at [991, 163] on span "import" at bounding box center [950, 173] width 79 height 20
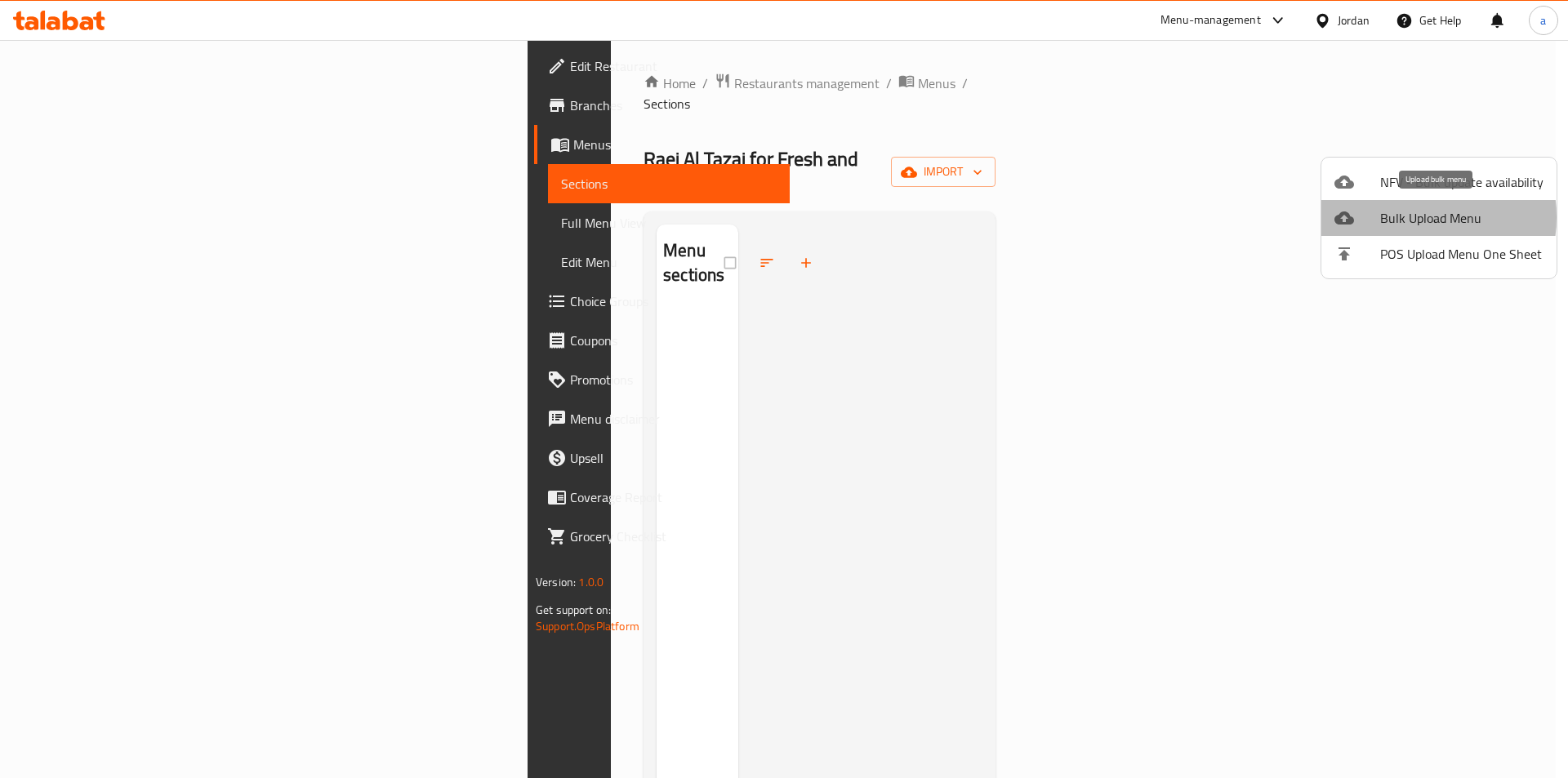
click at [1406, 218] on span "Bulk Upload Menu" at bounding box center [1461, 218] width 163 height 19
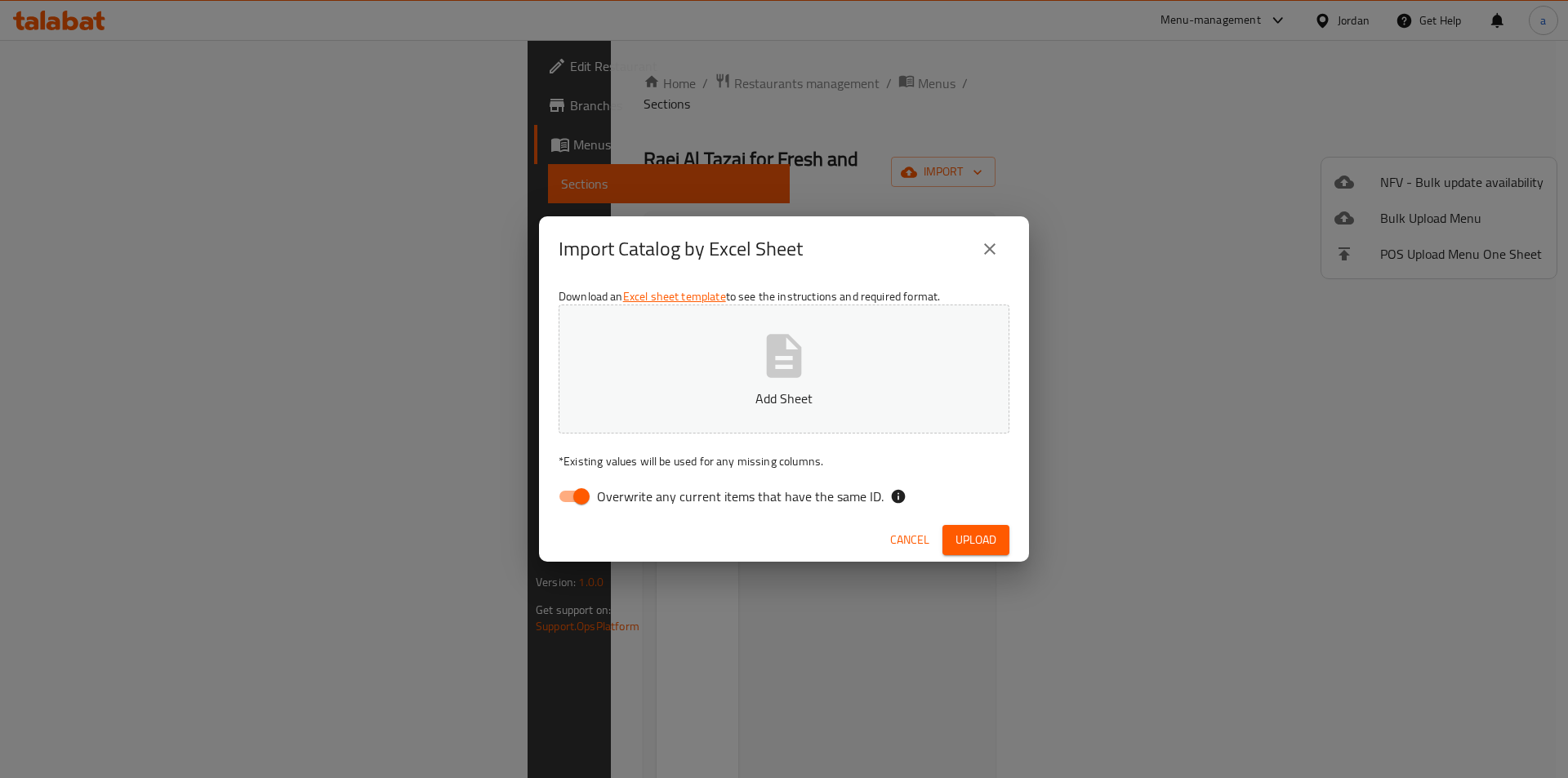
click at [589, 493] on input "Overwrite any current items that have the same ID." at bounding box center [581, 497] width 93 height 31
checkbox input "false"
click at [747, 402] on p "Add Sheet" at bounding box center [784, 398] width 400 height 19
click at [968, 547] on span "Upload" at bounding box center [975, 540] width 41 height 20
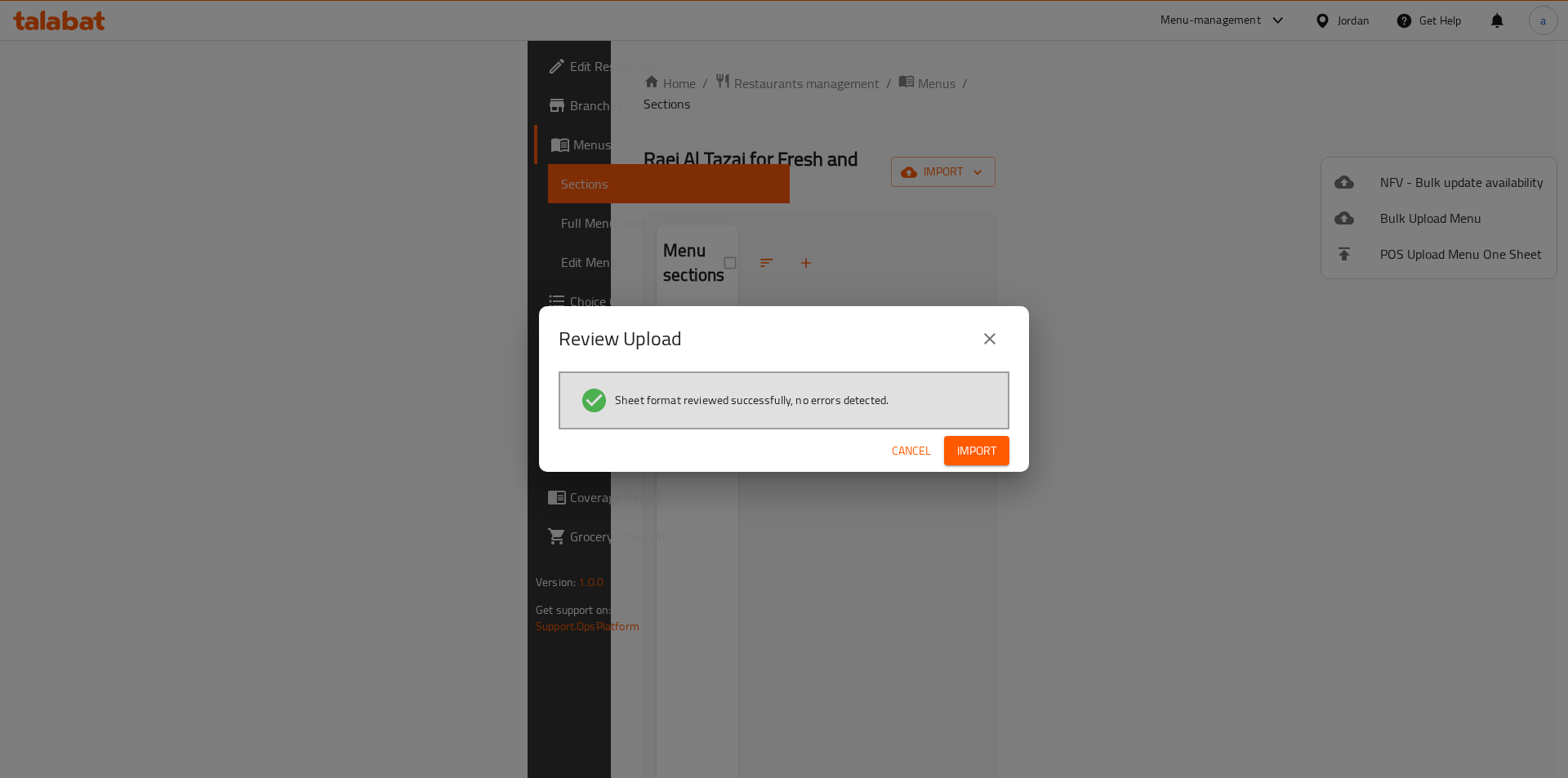
click at [997, 442] on button "Import" at bounding box center [976, 451] width 65 height 30
click at [910, 440] on button "Cancel" at bounding box center [911, 451] width 53 height 30
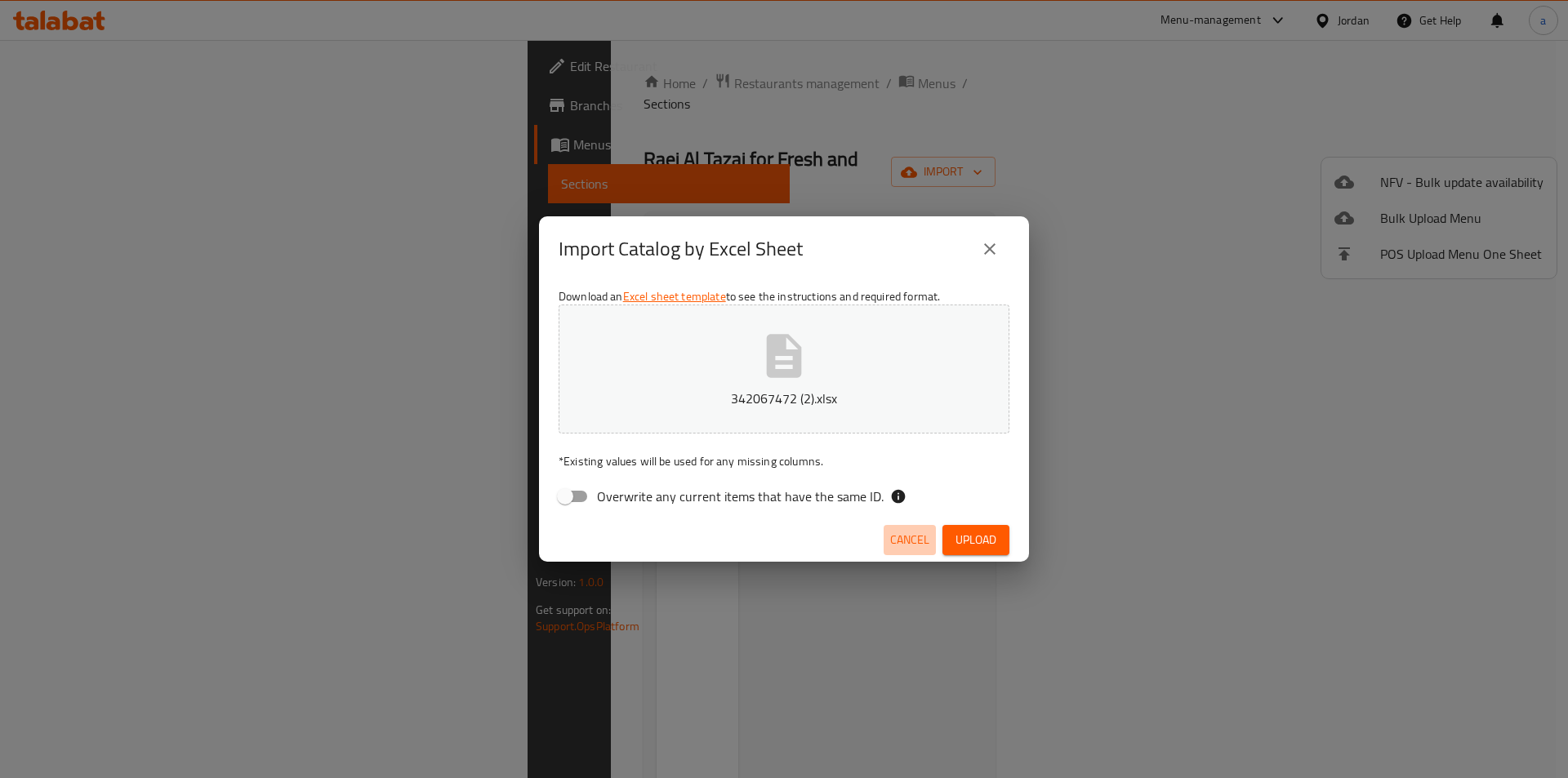
click at [913, 552] on button "Cancel" at bounding box center [909, 540] width 53 height 30
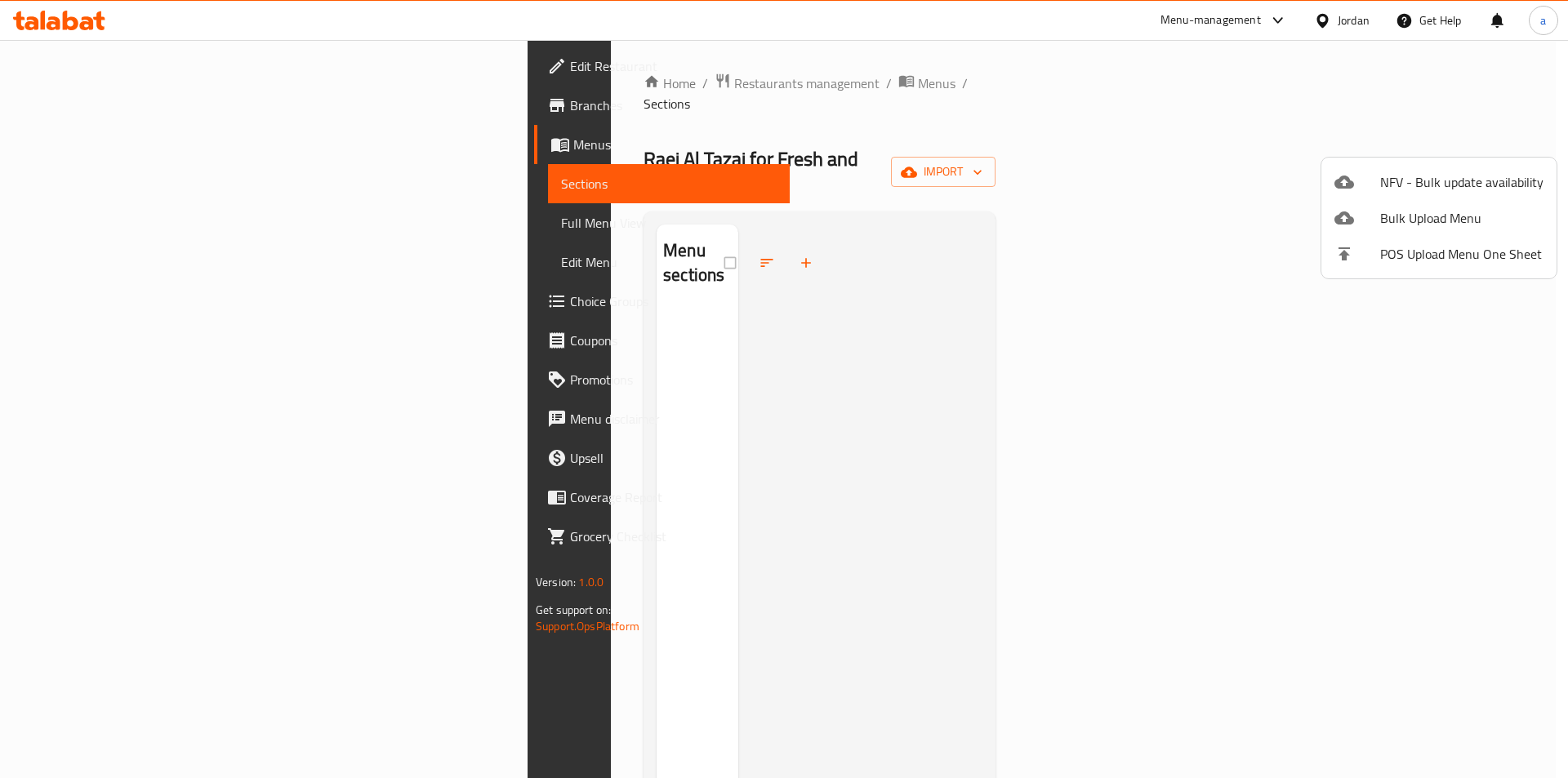
click at [588, 82] on div at bounding box center [784, 389] width 1568 height 778
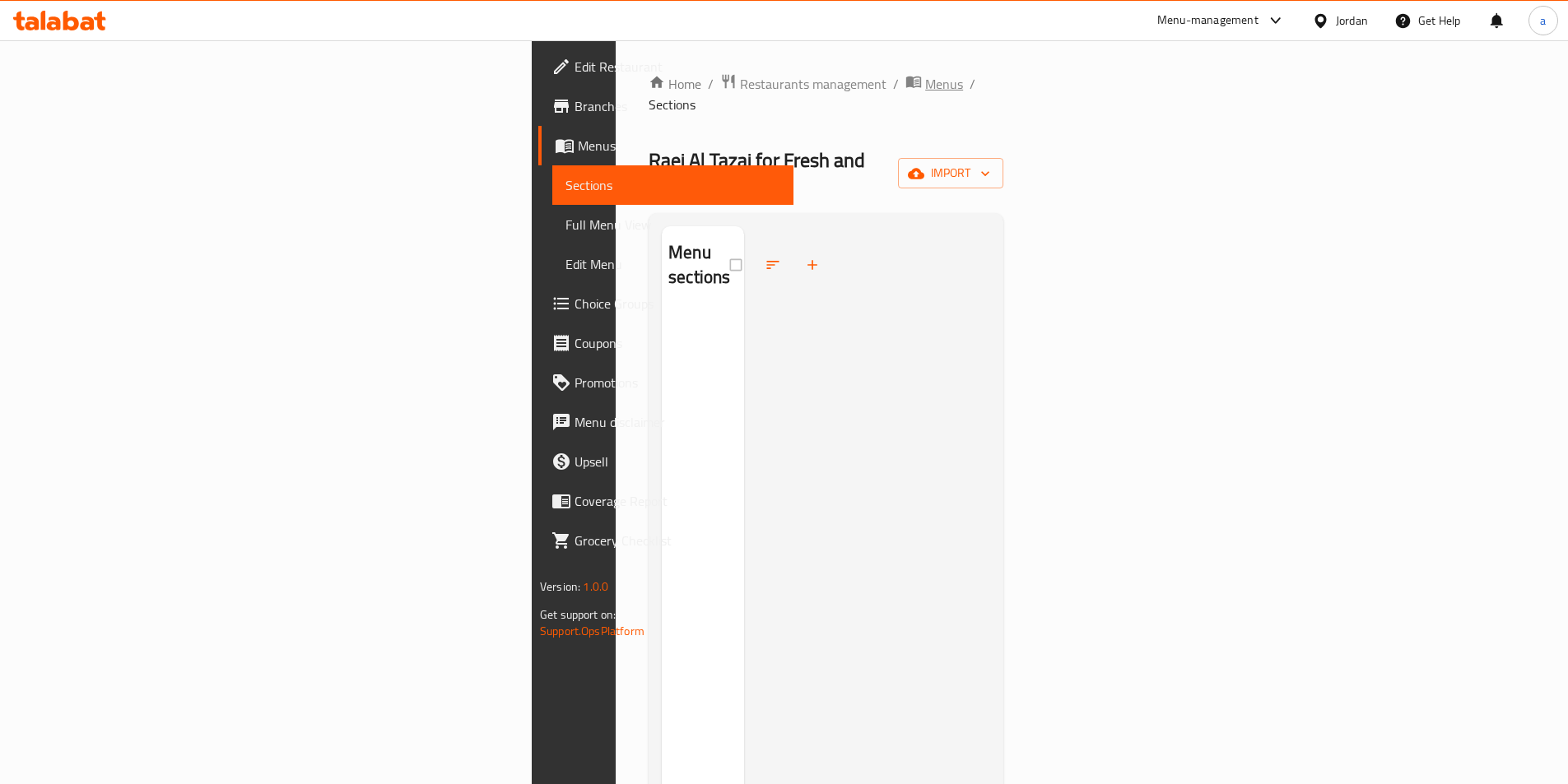
click at [926, 75] on span "Menus" at bounding box center [944, 84] width 38 height 20
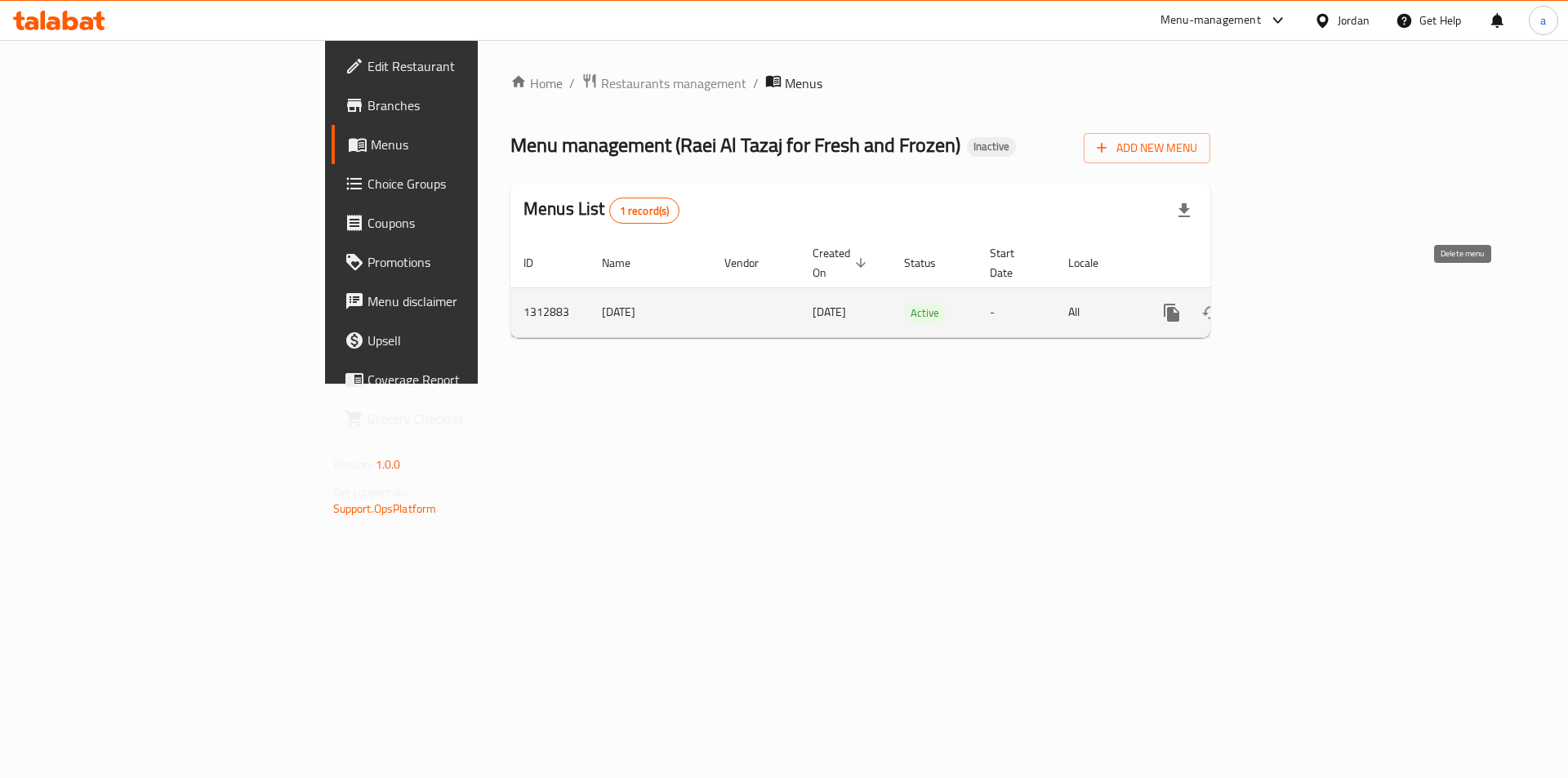
click at [1256, 305] on icon "enhanced table" at bounding box center [1250, 312] width 11 height 15
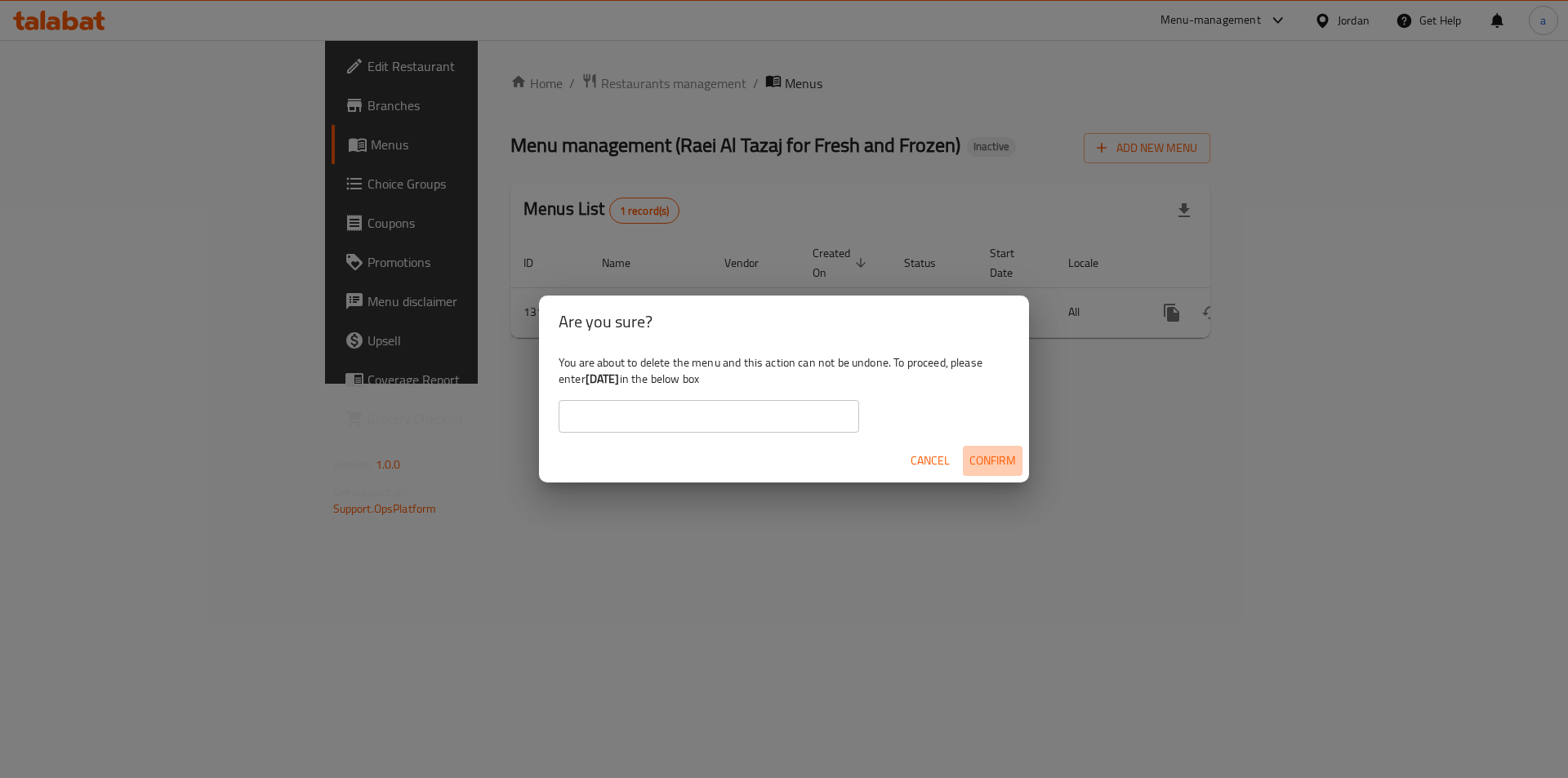
drag, startPoint x: 996, startPoint y: 454, endPoint x: 897, endPoint y: 578, distance: 158.7
click at [989, 454] on span "Confirm" at bounding box center [992, 461] width 46 height 20
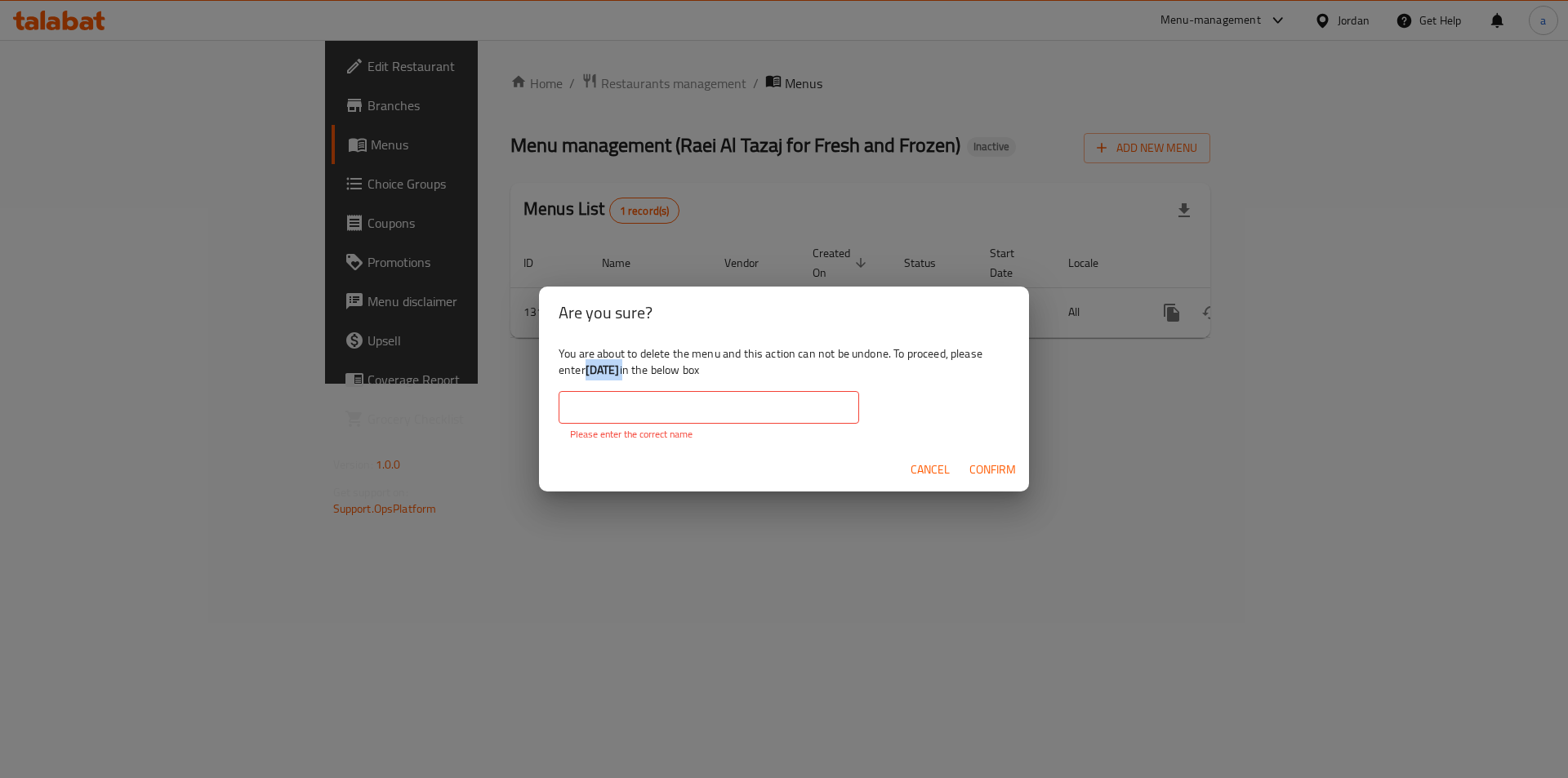
drag, startPoint x: 590, startPoint y: 374, endPoint x: 632, endPoint y: 374, distance: 42.0
click at [632, 374] on div "You are about to delete the menu and this action can not be undone. To proceed,…" at bounding box center [784, 394] width 489 height 110
copy div "18/9/25"
click at [631, 427] on p "Please enter the correct name" at bounding box center [708, 434] width 277 height 15
click at [617, 396] on input "text" at bounding box center [709, 407] width 301 height 32
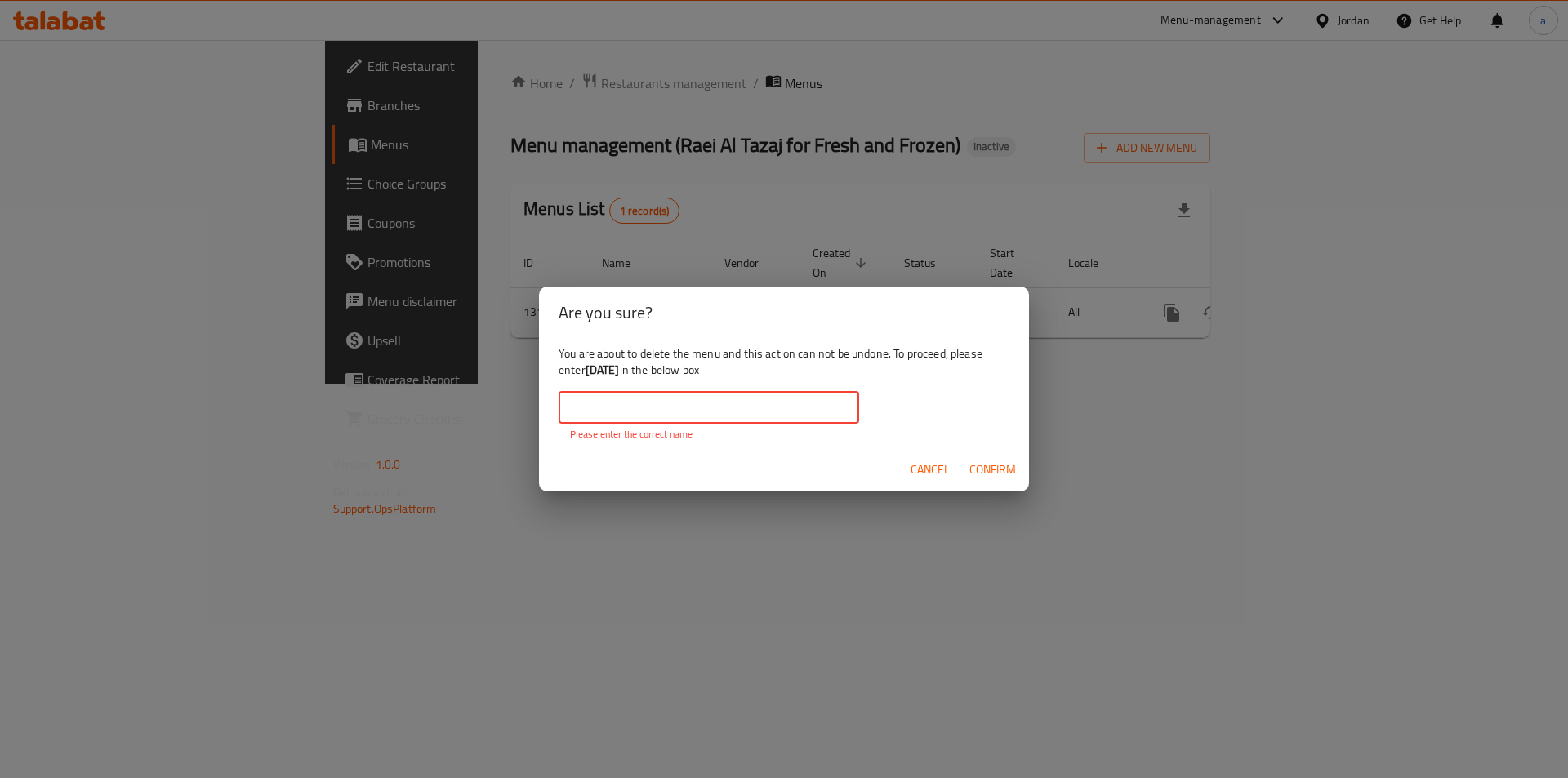
paste input "18/9/25"
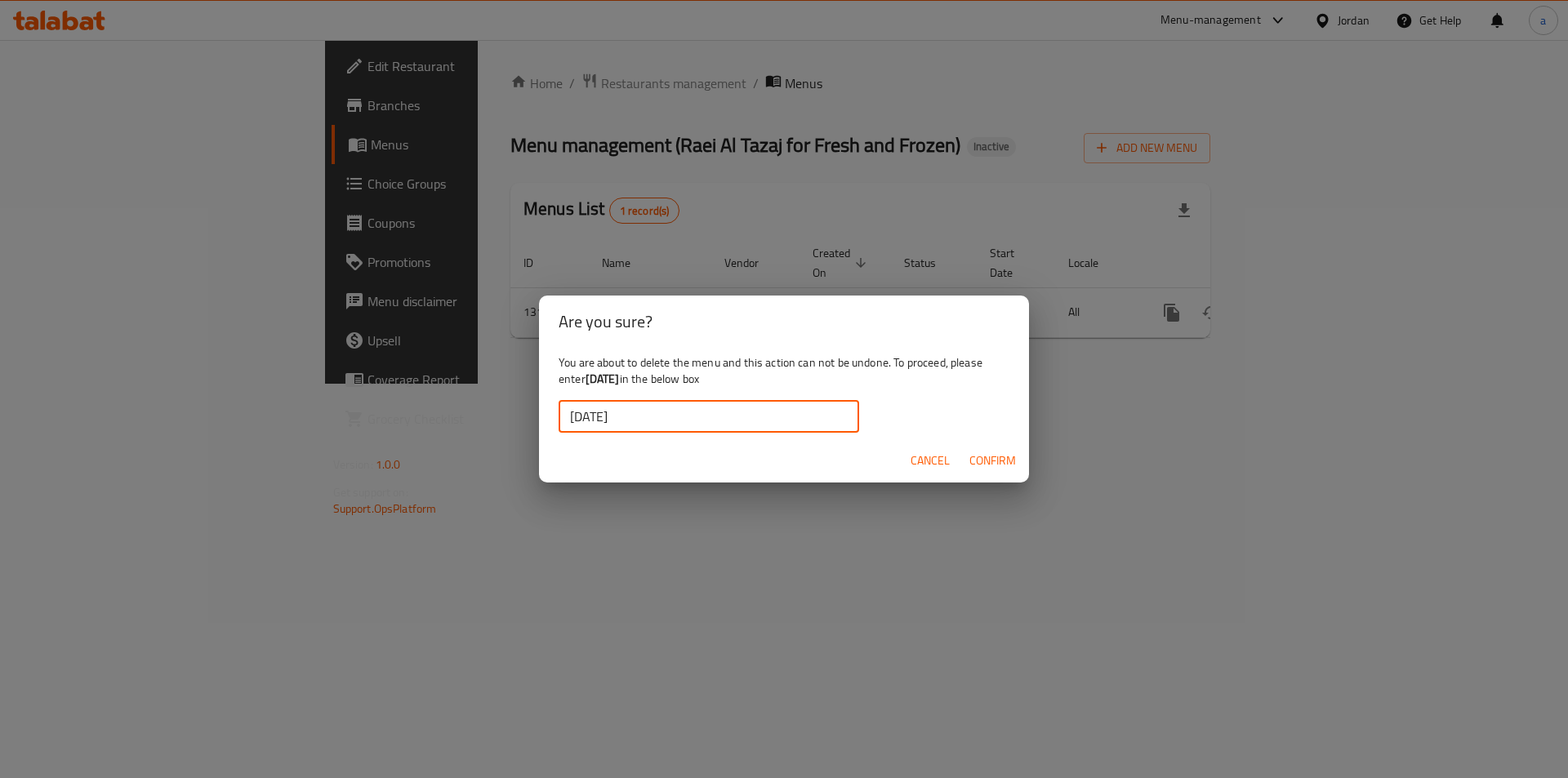
type input "18/9/25"
click at [982, 475] on button "Confirm" at bounding box center [992, 461] width 60 height 30
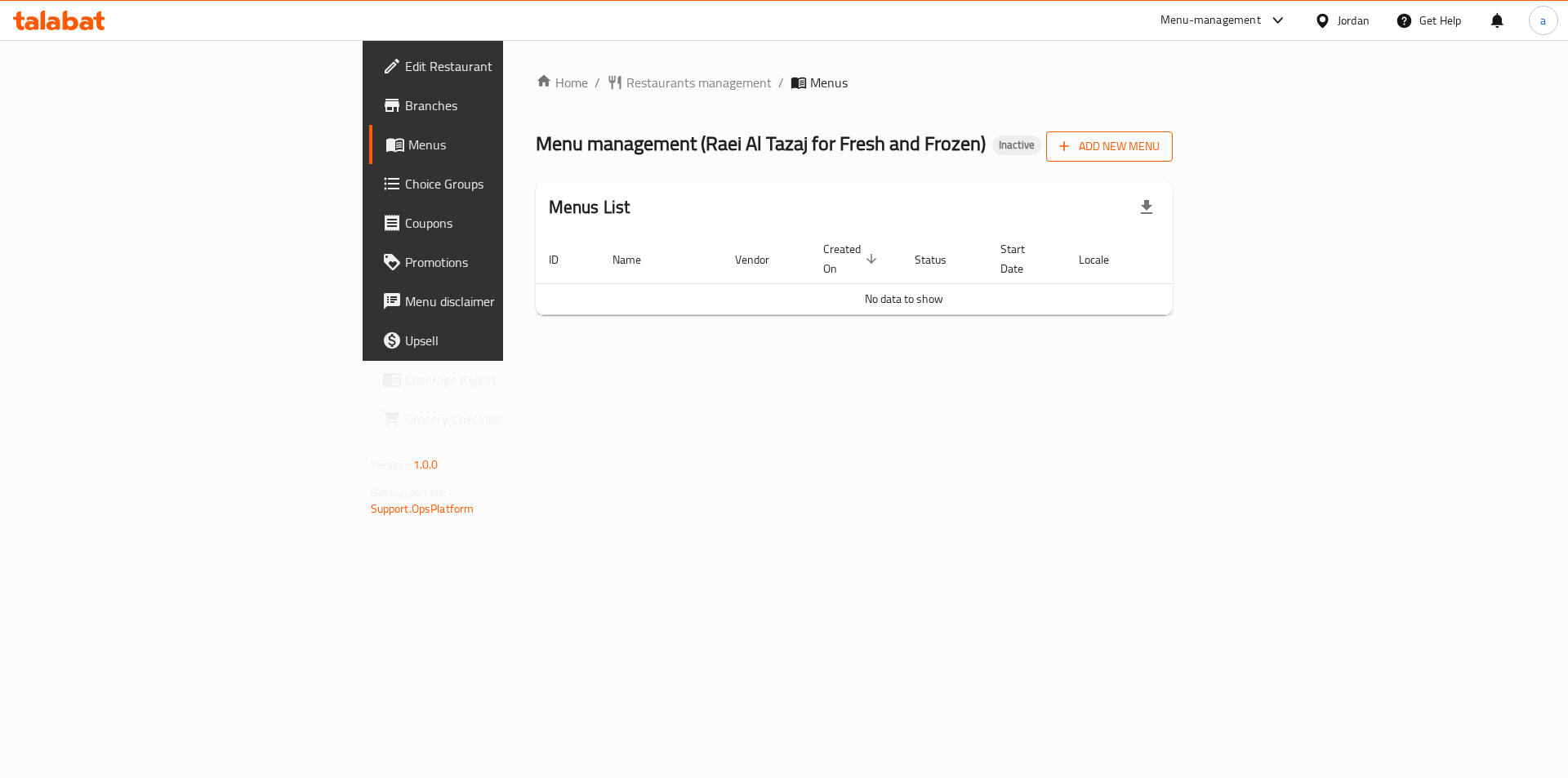
click at [1160, 137] on span "Add New Menu" at bounding box center [1109, 147] width 100 height 20
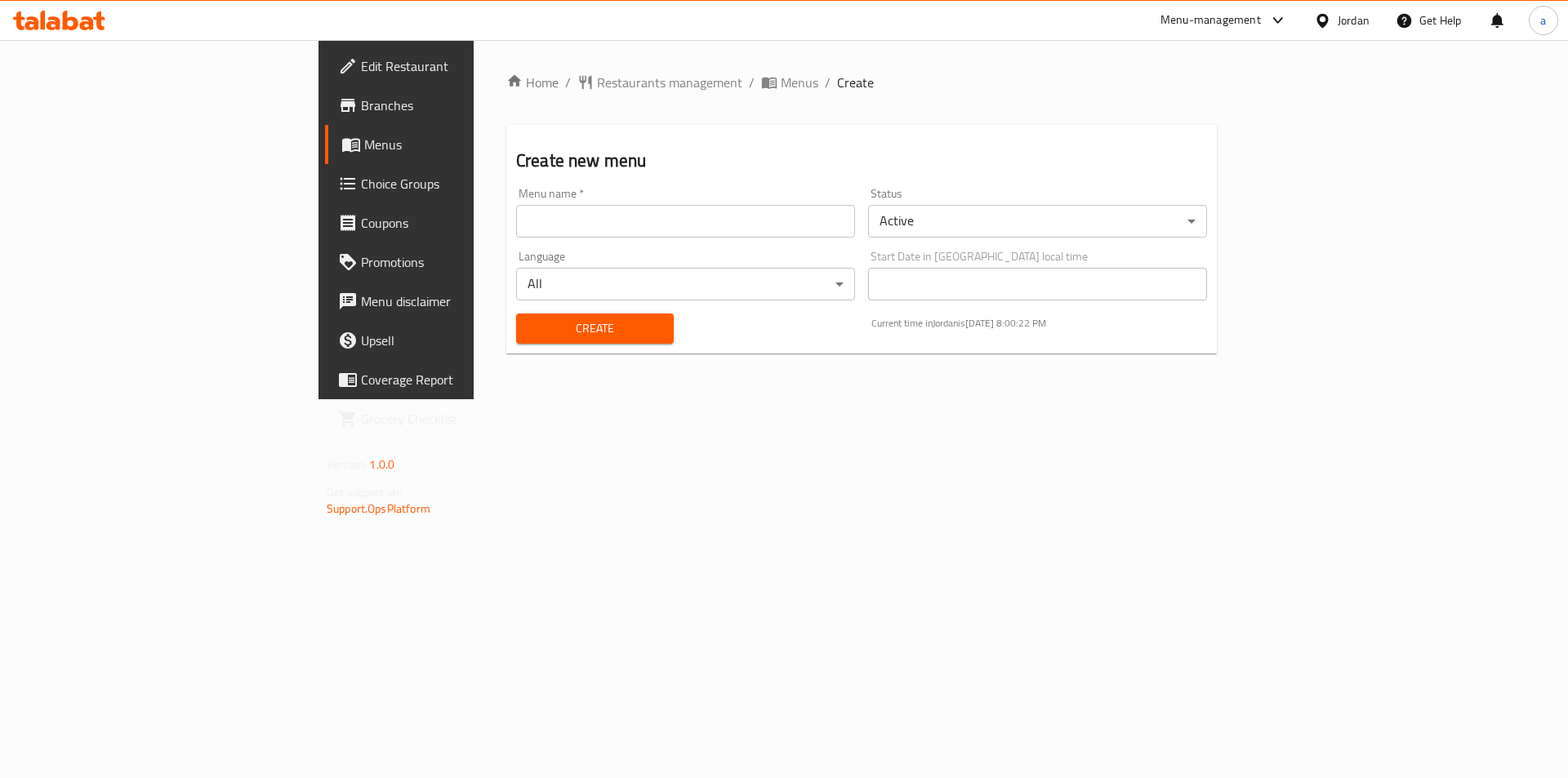
drag, startPoint x: 392, startPoint y: 199, endPoint x: 377, endPoint y: 209, distance: 18.0
click at [516, 197] on div "Menu name   * Menu name *" at bounding box center [686, 213] width 339 height 50
click at [516, 223] on input "text" at bounding box center [686, 220] width 339 height 32
type input "[DATE]"
click at [516, 313] on button "Create" at bounding box center [595, 328] width 158 height 30
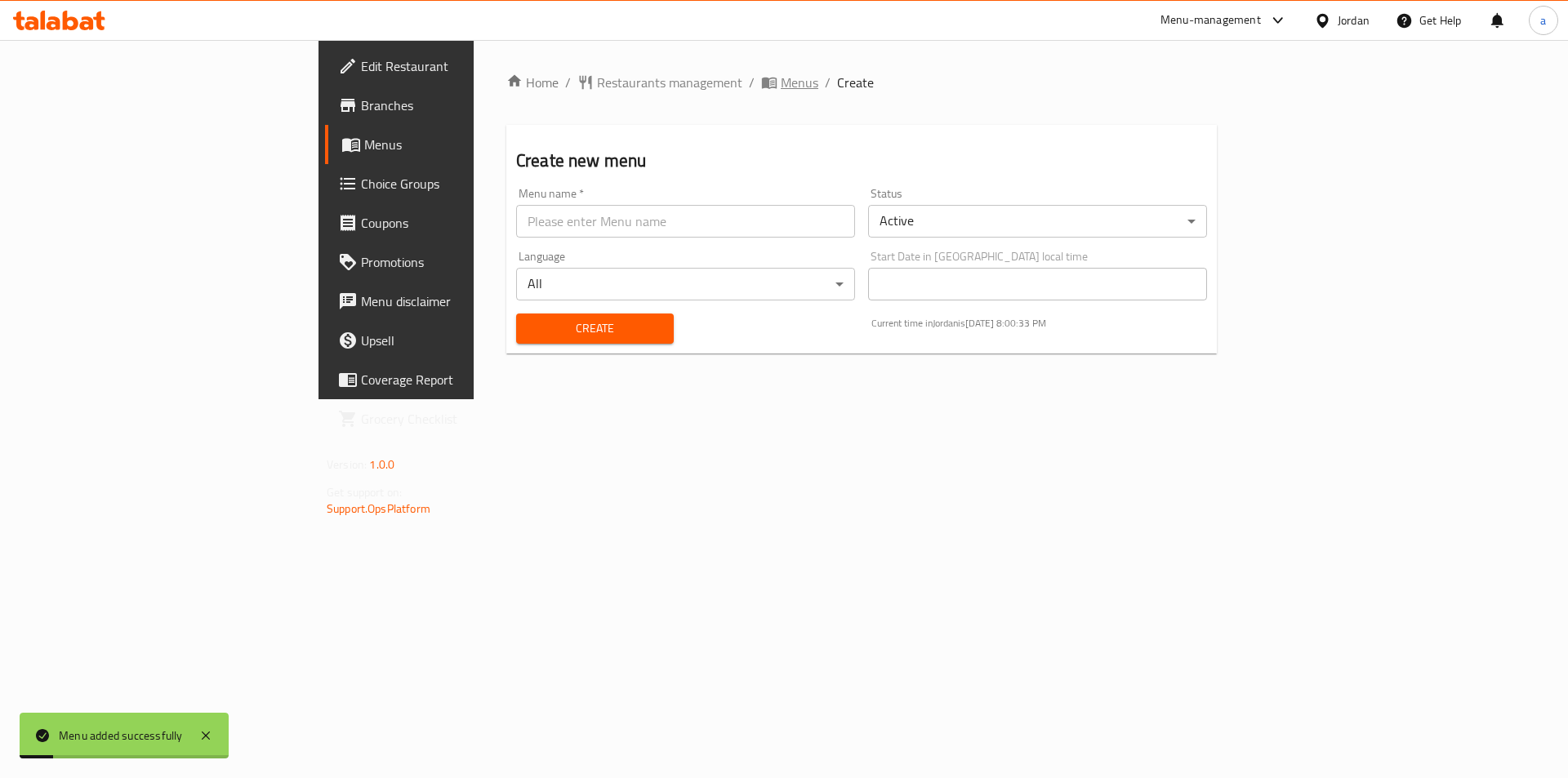
click at [781, 75] on span "Menus" at bounding box center [799, 82] width 38 height 19
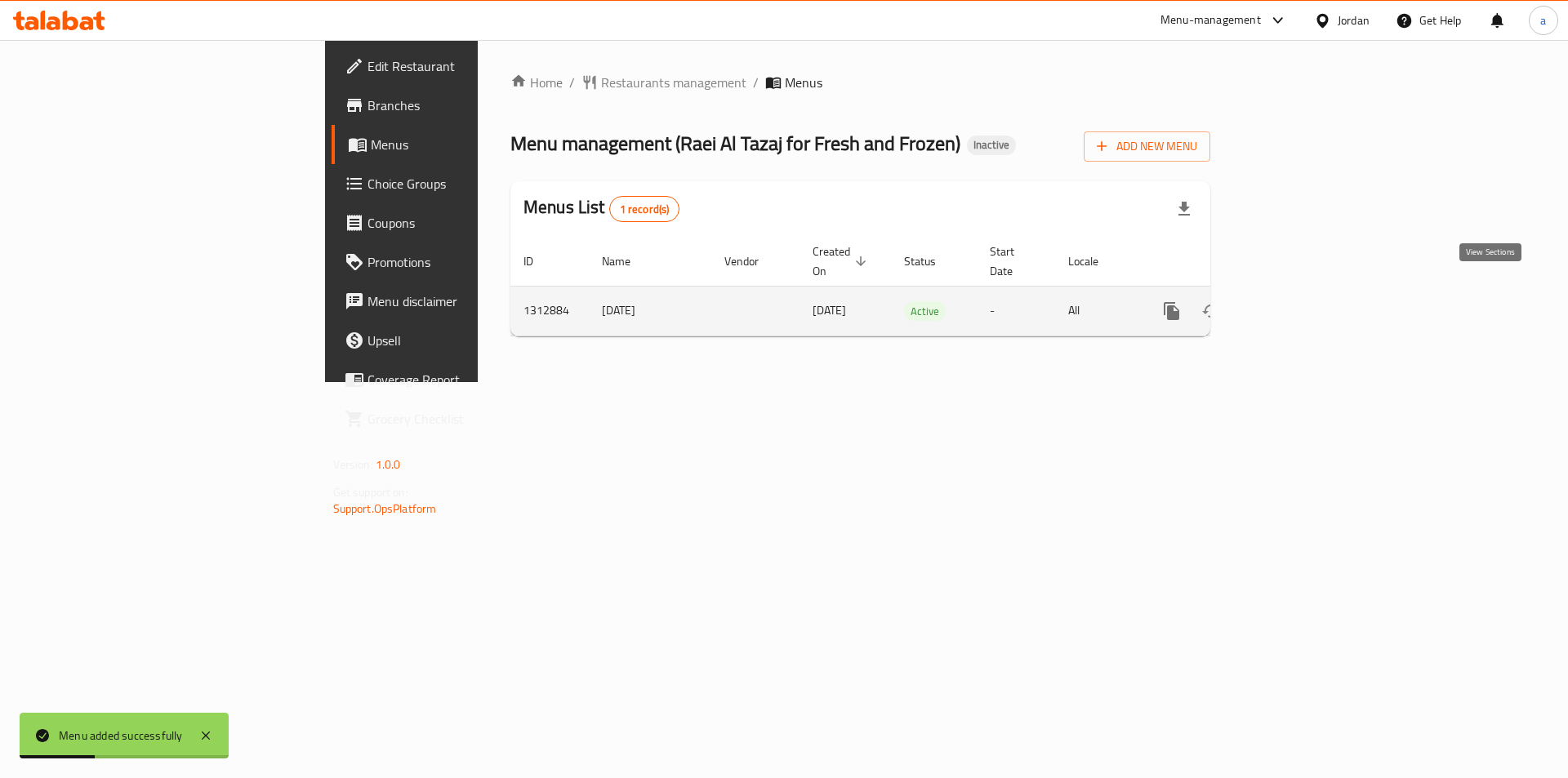
click at [1299, 301] on icon "enhanced table" at bounding box center [1289, 311] width 19 height 19
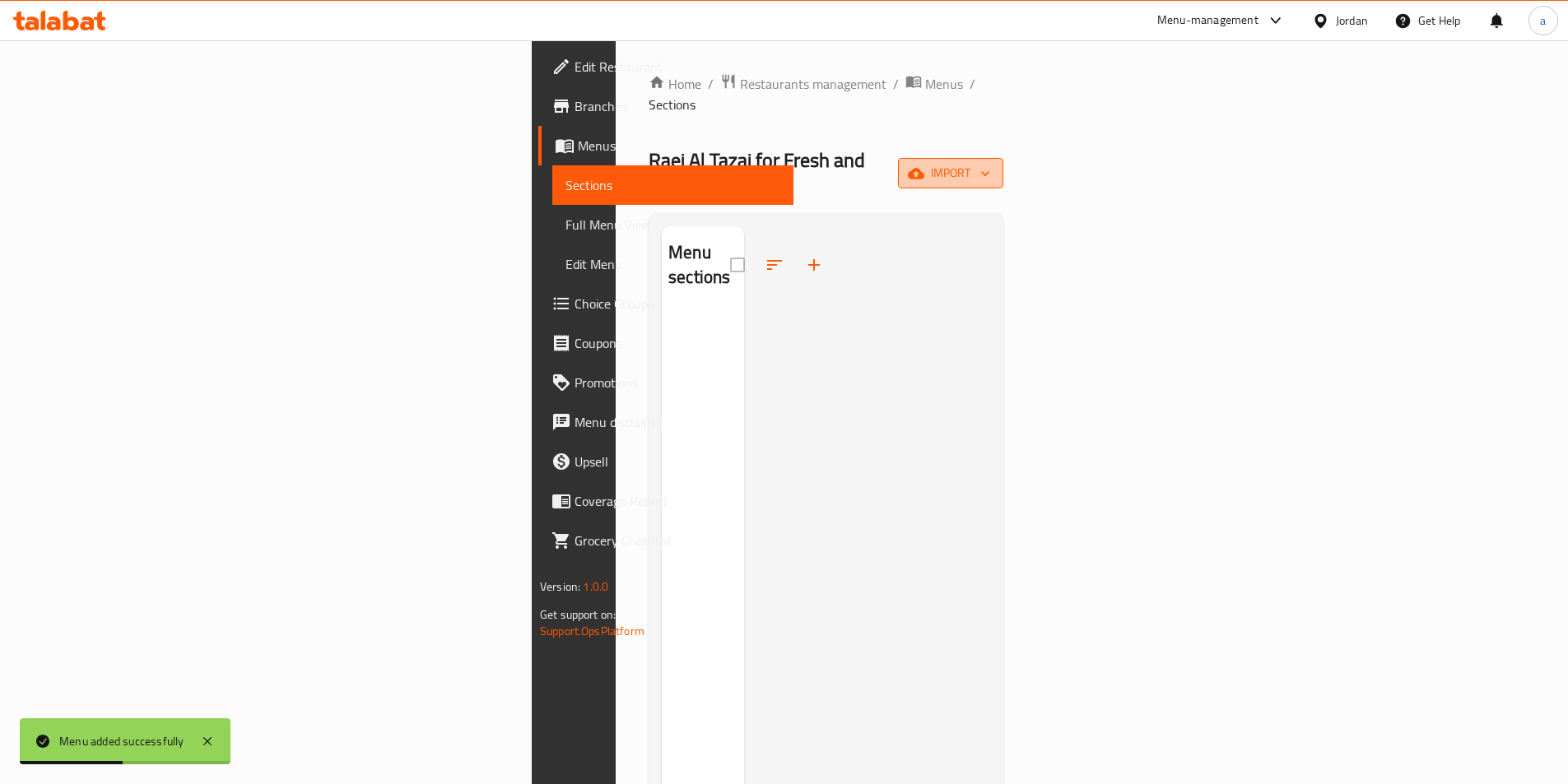
click at [1004, 158] on button "import" at bounding box center [950, 173] width 105 height 31
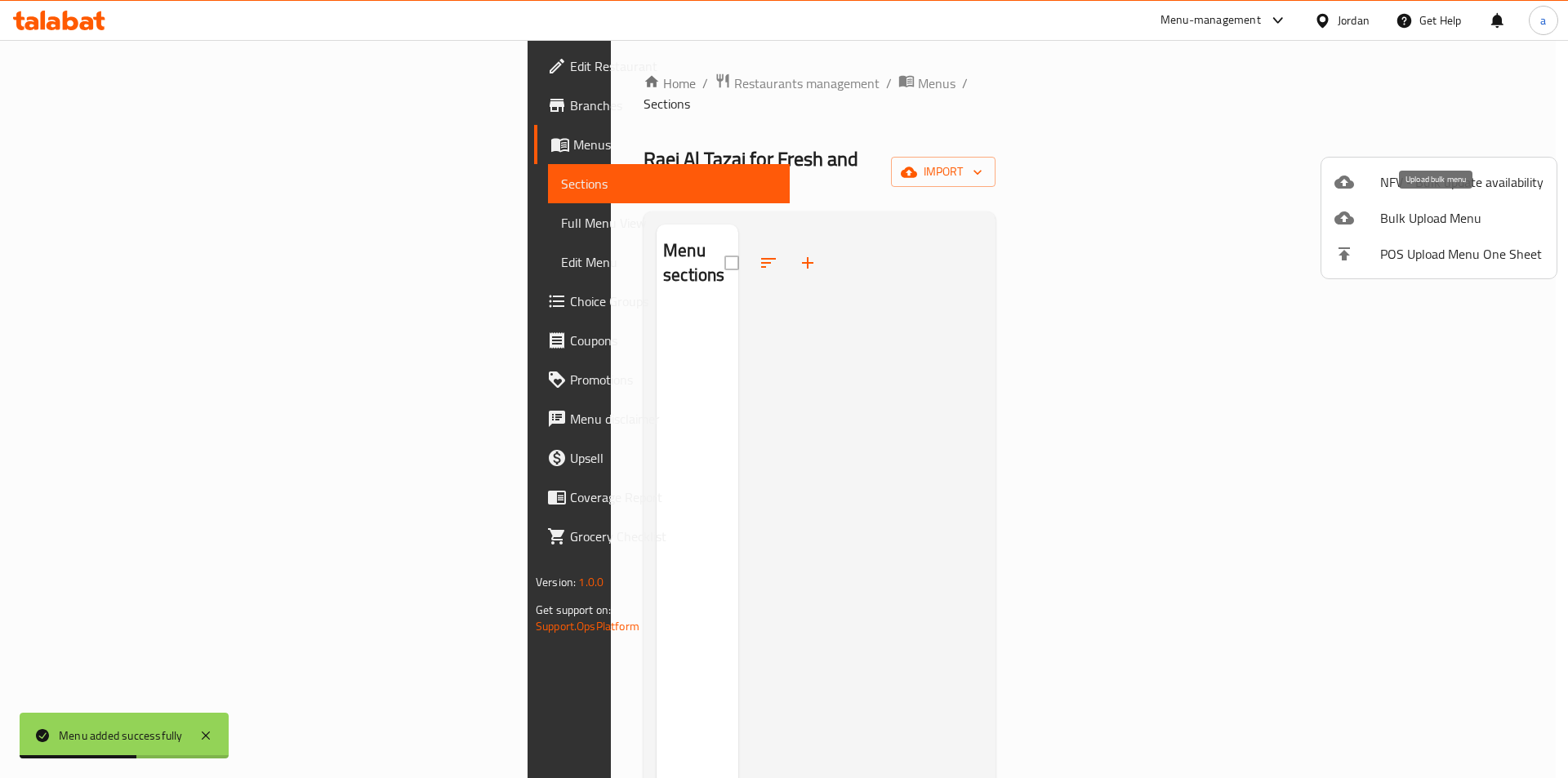
click at [1387, 216] on span "Bulk Upload Menu" at bounding box center [1461, 218] width 163 height 19
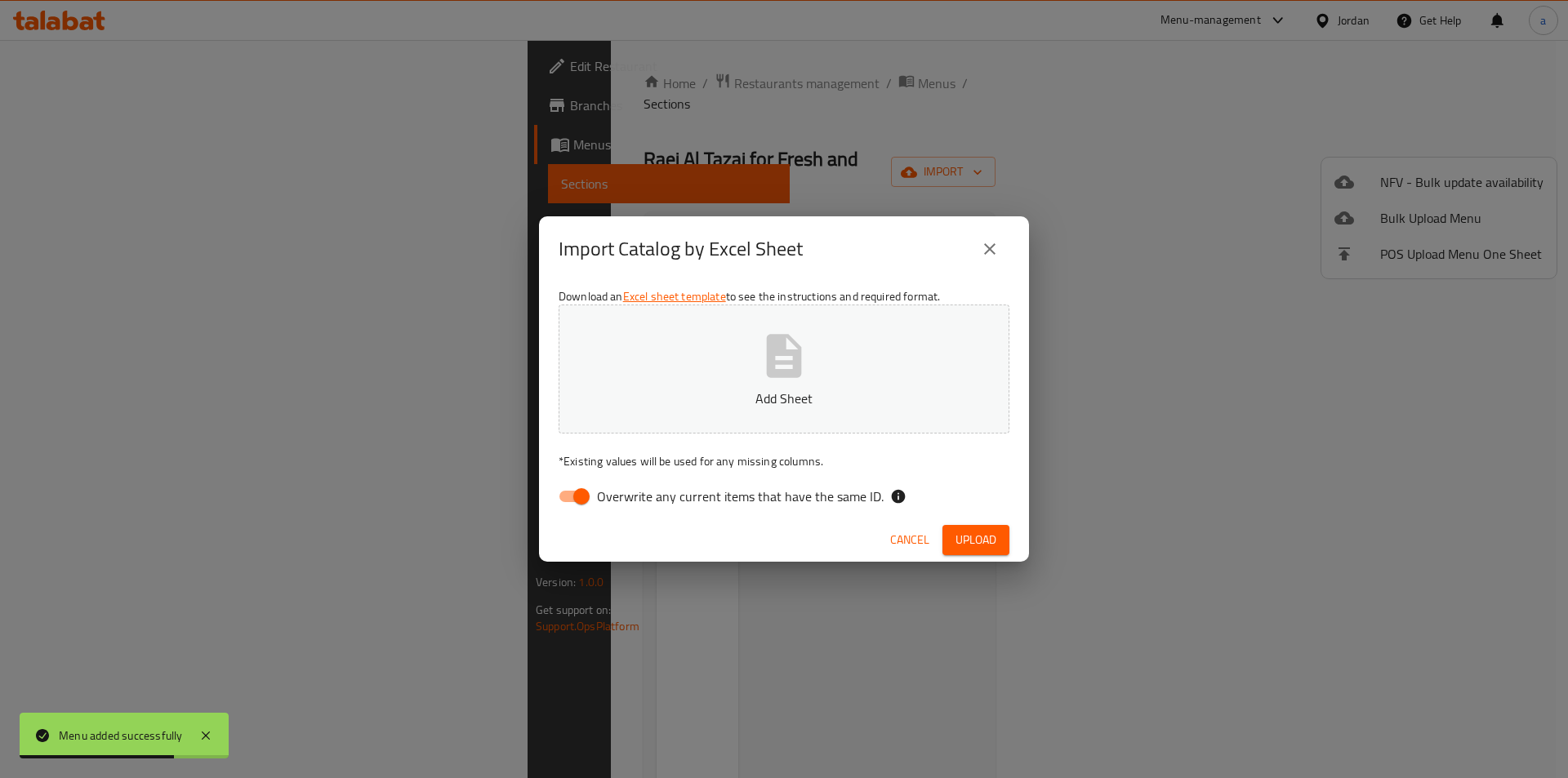
click at [584, 495] on input "Overwrite any current items that have the same ID." at bounding box center [581, 497] width 93 height 31
checkbox input "false"
click at [820, 354] on button "Add Sheet" at bounding box center [784, 369] width 451 height 129
click at [977, 551] on button "Upload" at bounding box center [975, 540] width 67 height 30
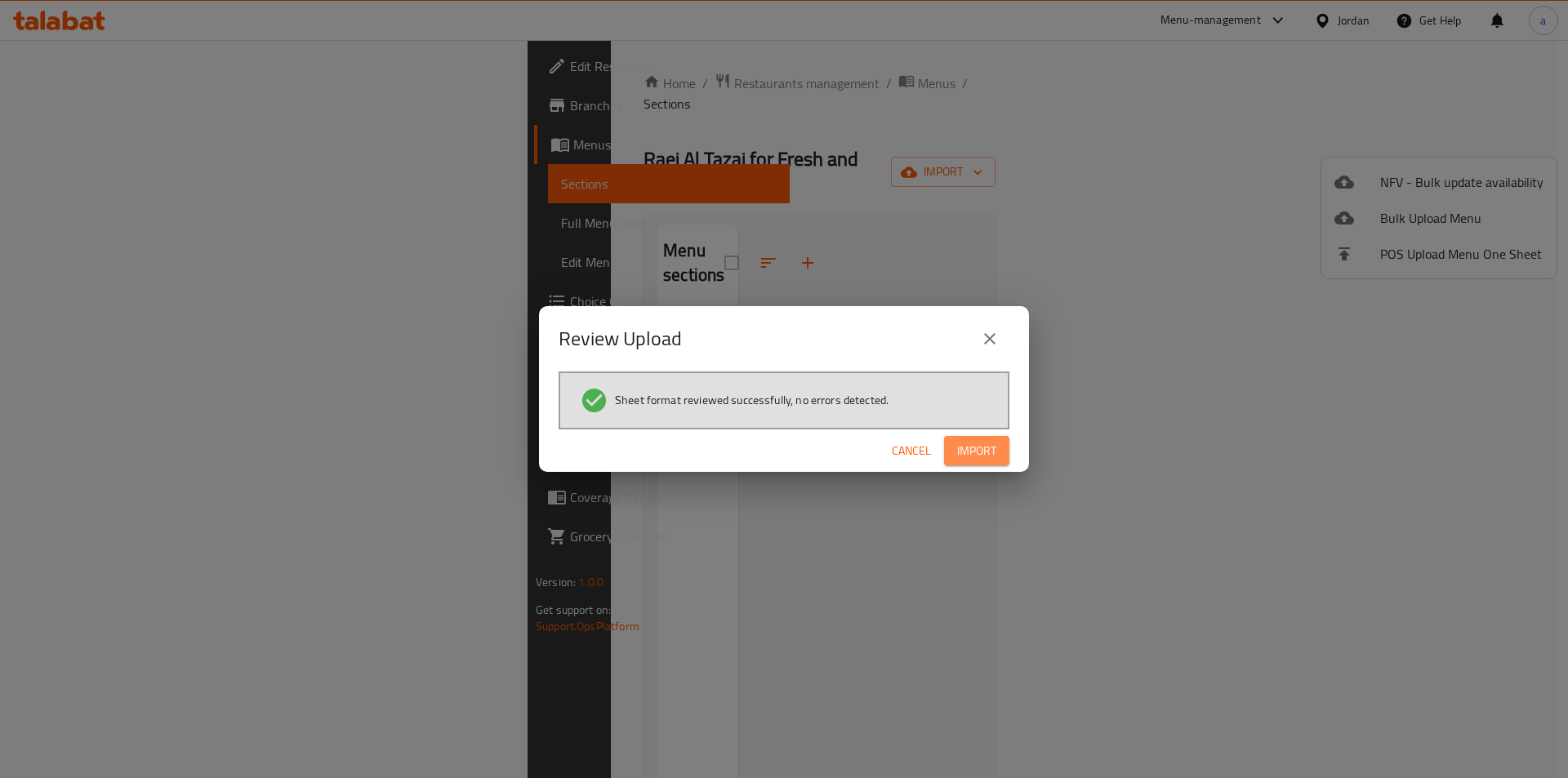
click at [994, 440] on button "Import" at bounding box center [976, 451] width 65 height 30
click at [554, 693] on div "Review Upload Sheet format reviewed successfully, no errors detected. Cancel Im…" at bounding box center [784, 389] width 1568 height 778
